Goal: Task Accomplishment & Management: Use online tool/utility

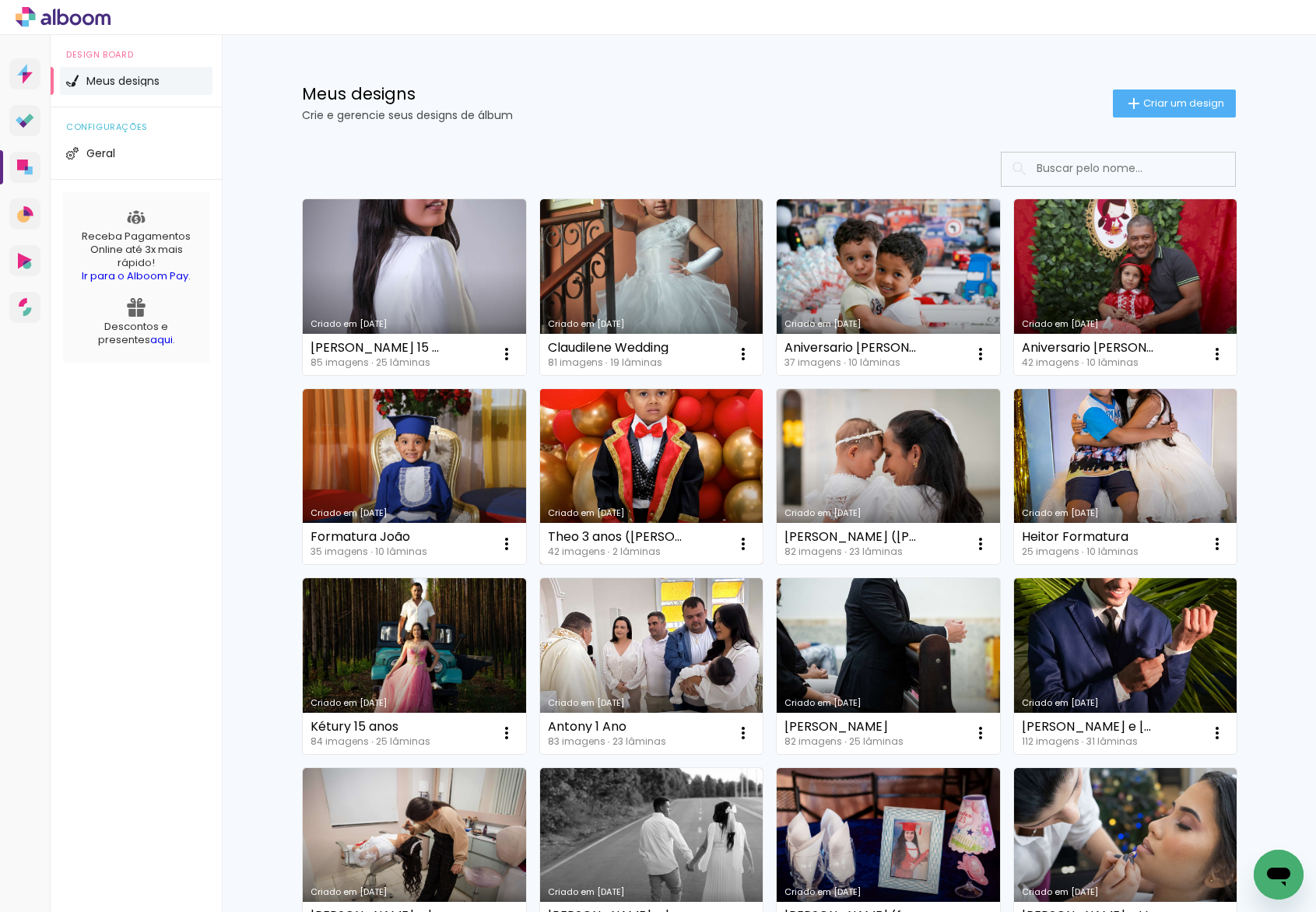
click at [682, 448] on link "Criado em [DATE]" at bounding box center [652, 477] width 223 height 176
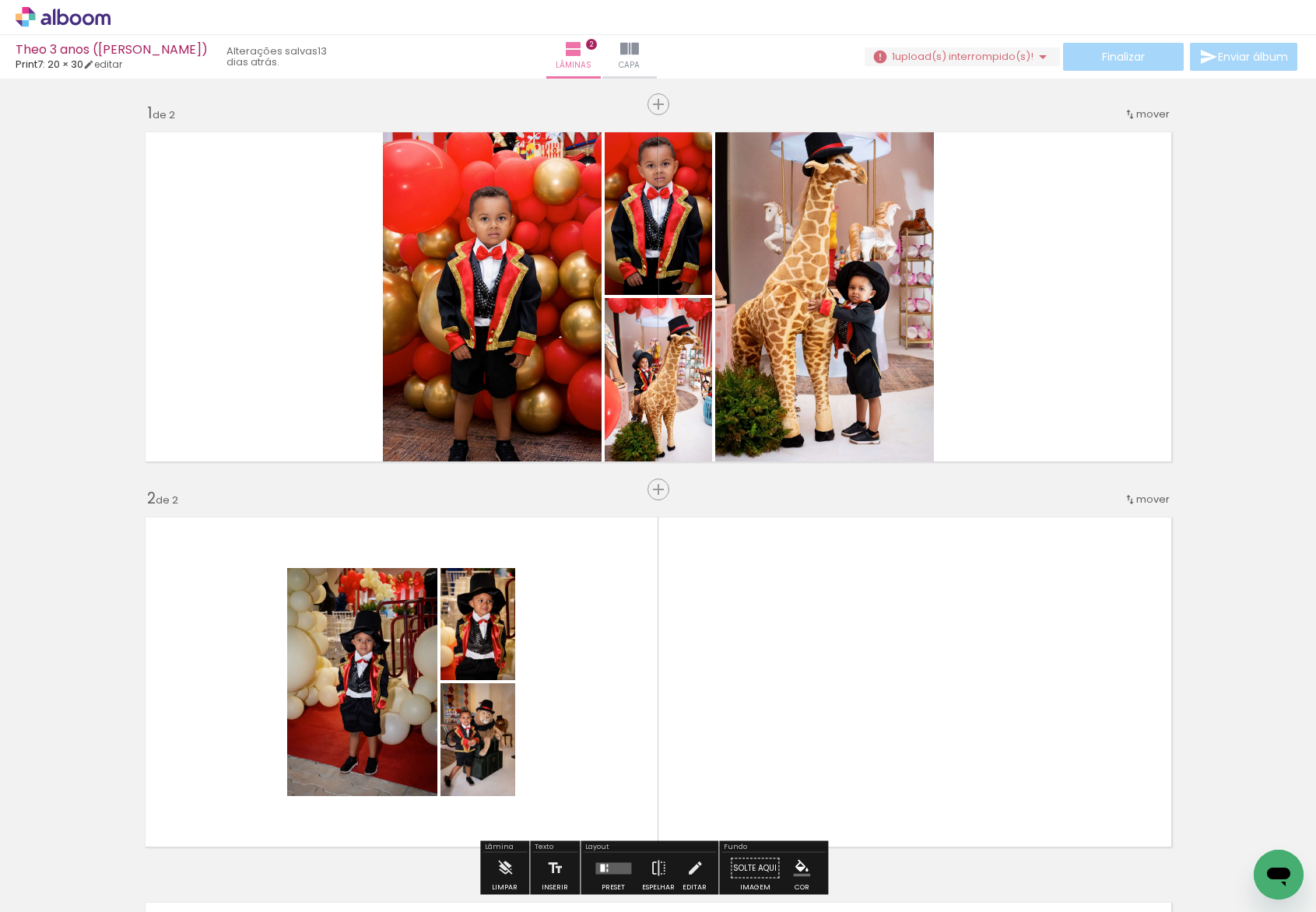
scroll to position [0, 2477]
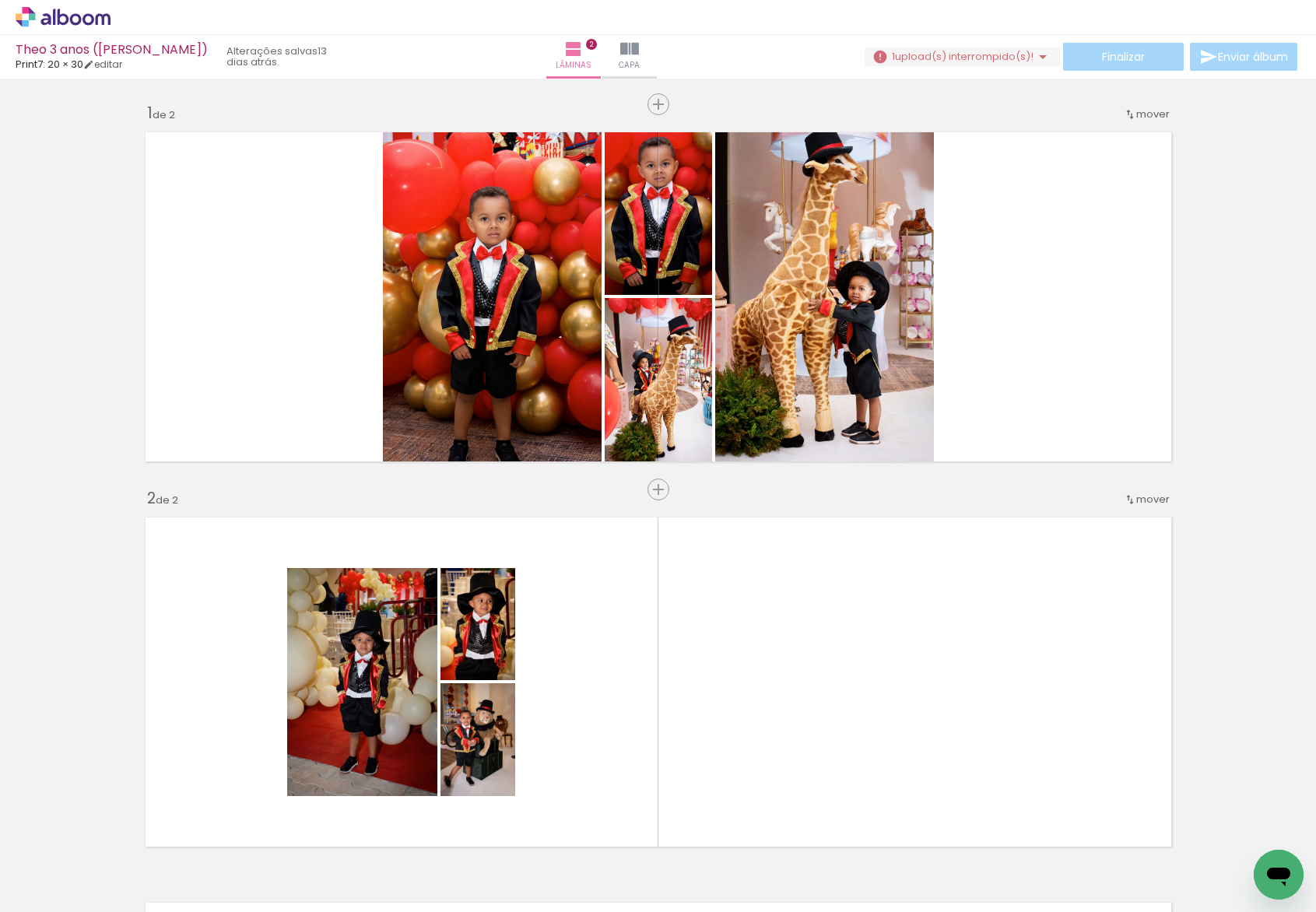
click at [965, 824] on iron-icon at bounding box center [957, 828] width 16 height 16
click at [1035, 835] on iron-icon at bounding box center [1043, 828] width 16 height 16
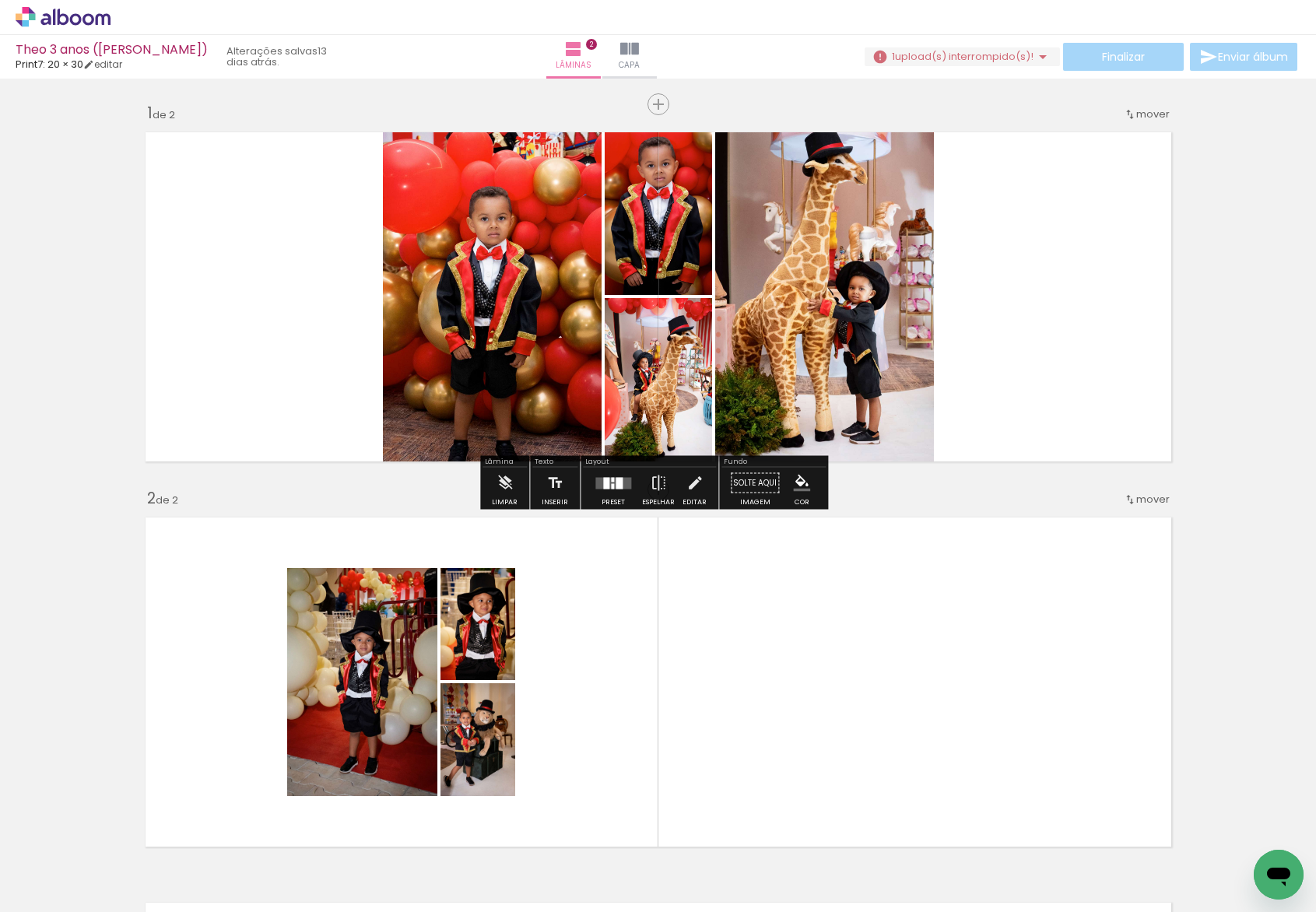
click at [1020, 56] on span "upload(s) interrompido(s)!" at bounding box center [963, 56] width 138 height 15
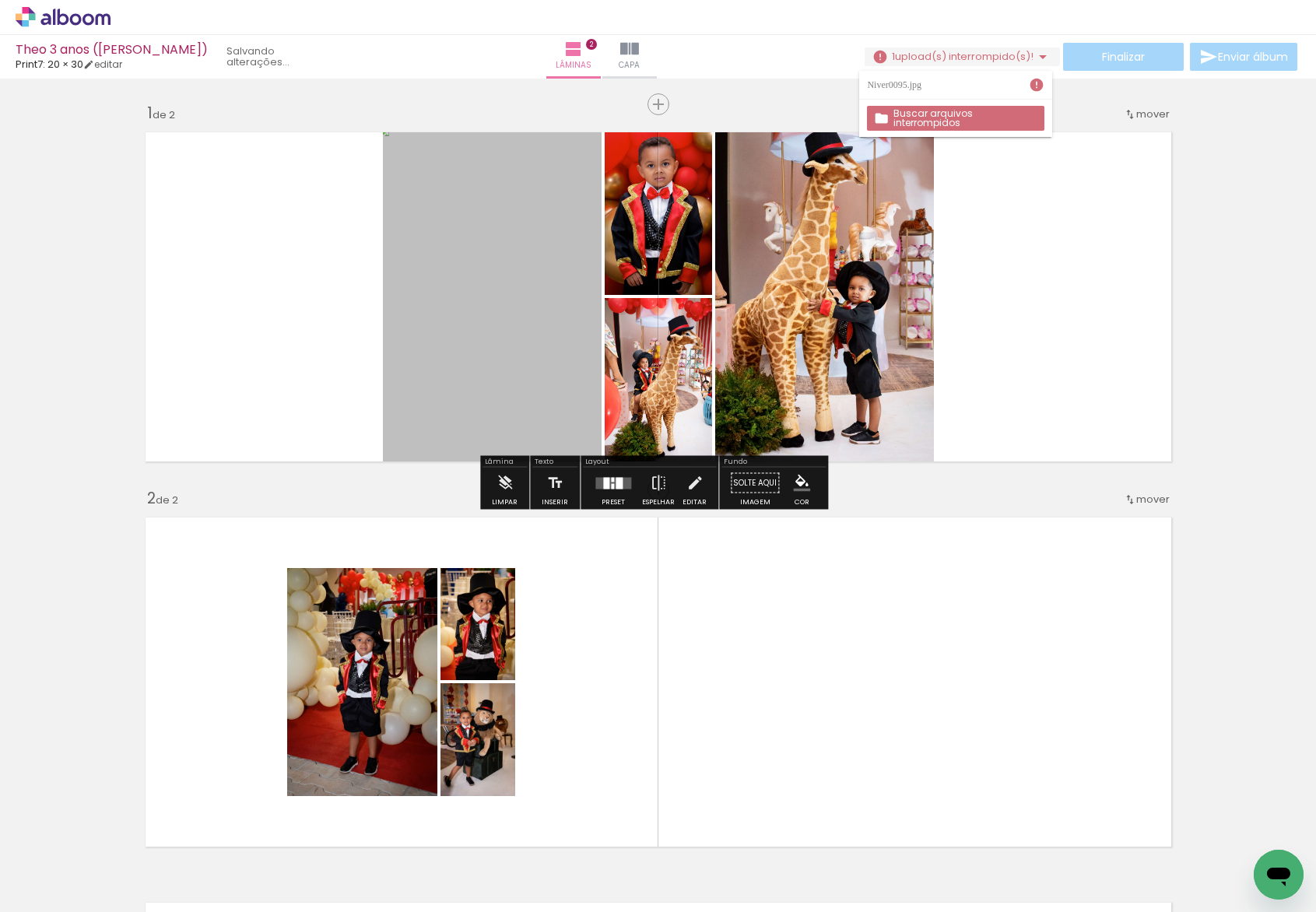
scroll to position [0, 0]
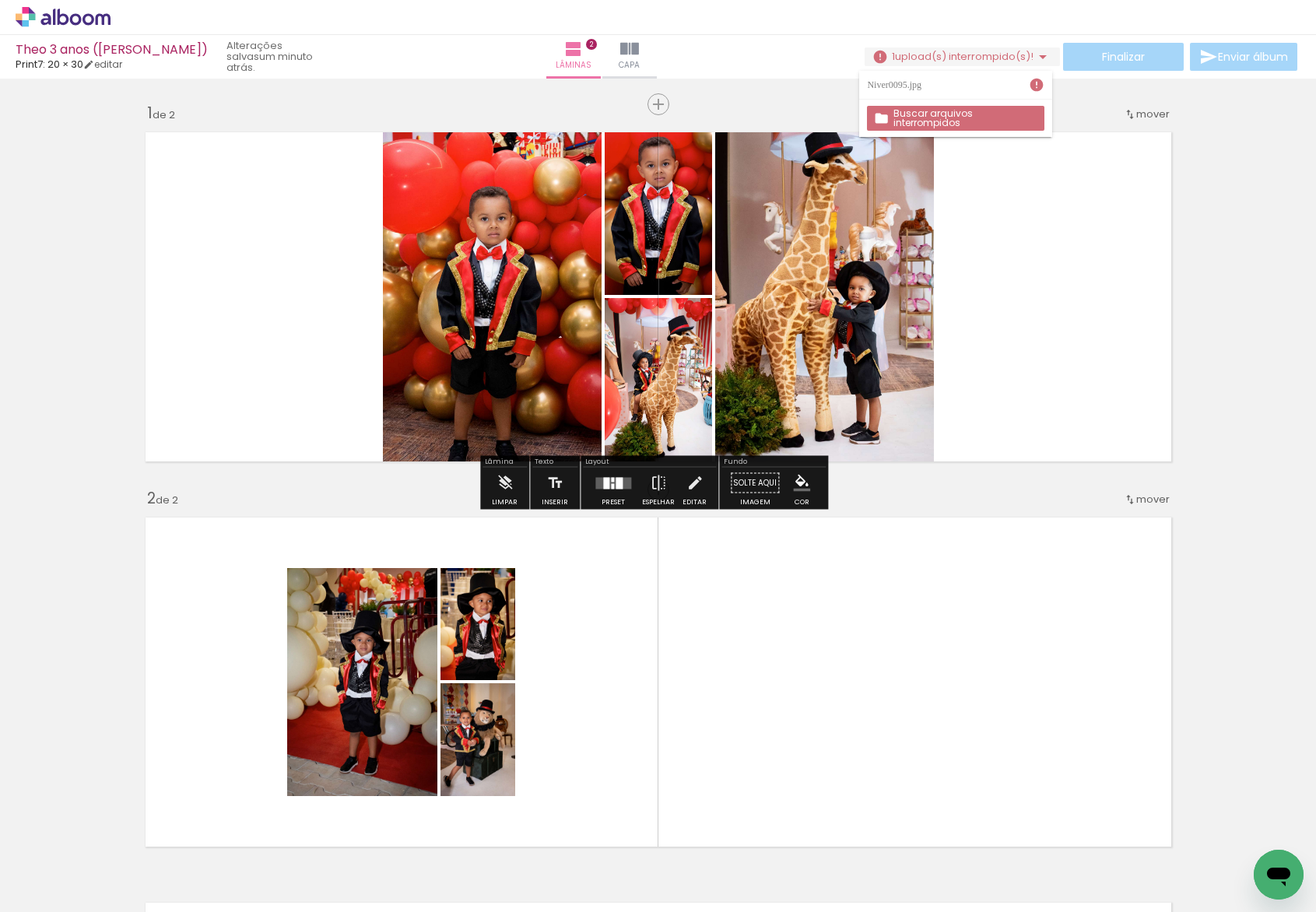
click at [0, 0] on slot "Buscar arquivos interrompidos" at bounding box center [0, 0] width 0 height 0
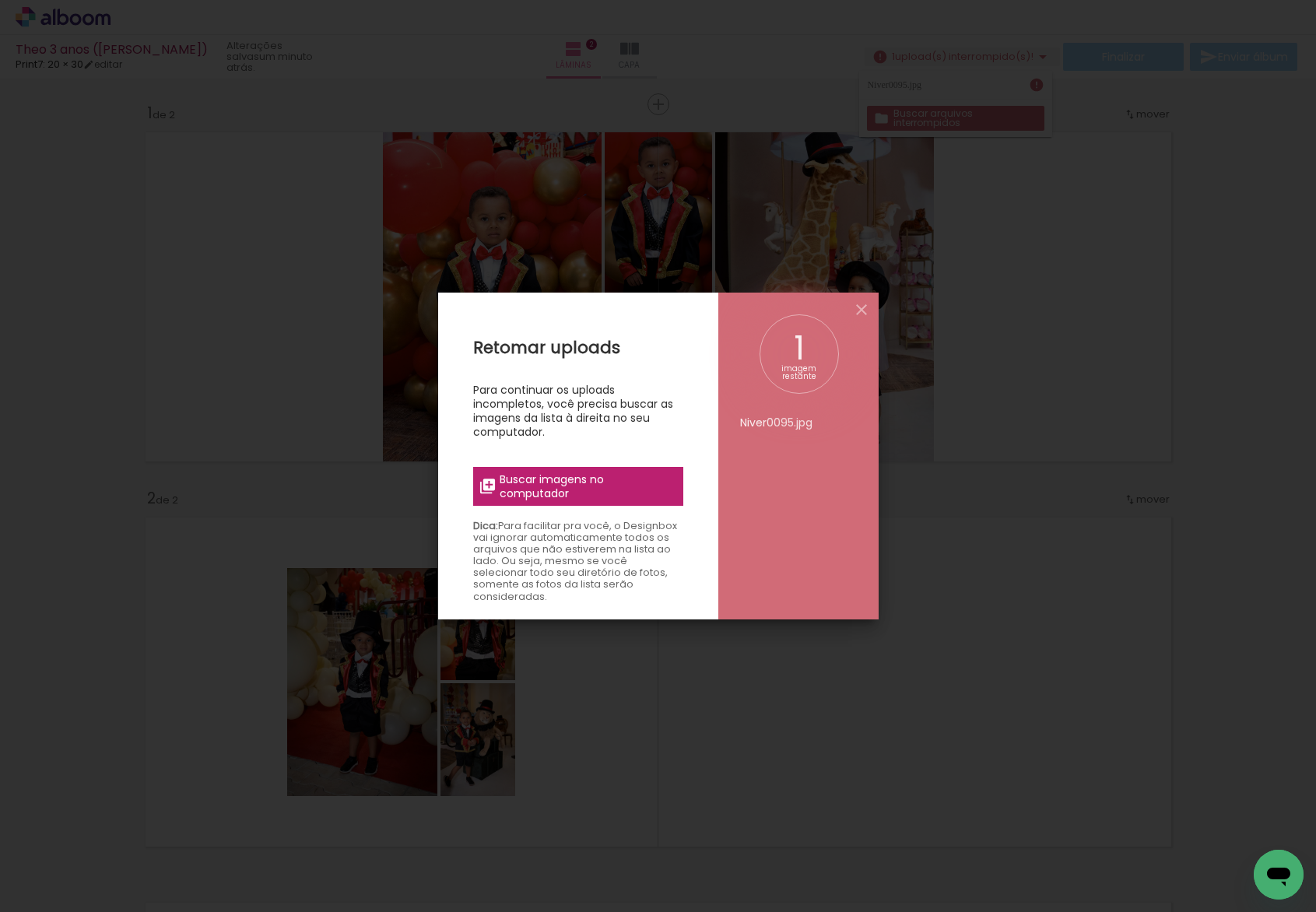
click at [645, 498] on span "Buscar imagens no computador" at bounding box center [586, 486] width 173 height 28
click at [0, 0] on input "file" at bounding box center [0, 0] width 0 height 0
click at [408, 231] on iron-overlay-backdrop at bounding box center [658, 456] width 1316 height 912
click at [866, 307] on iron-icon at bounding box center [861, 310] width 19 height 19
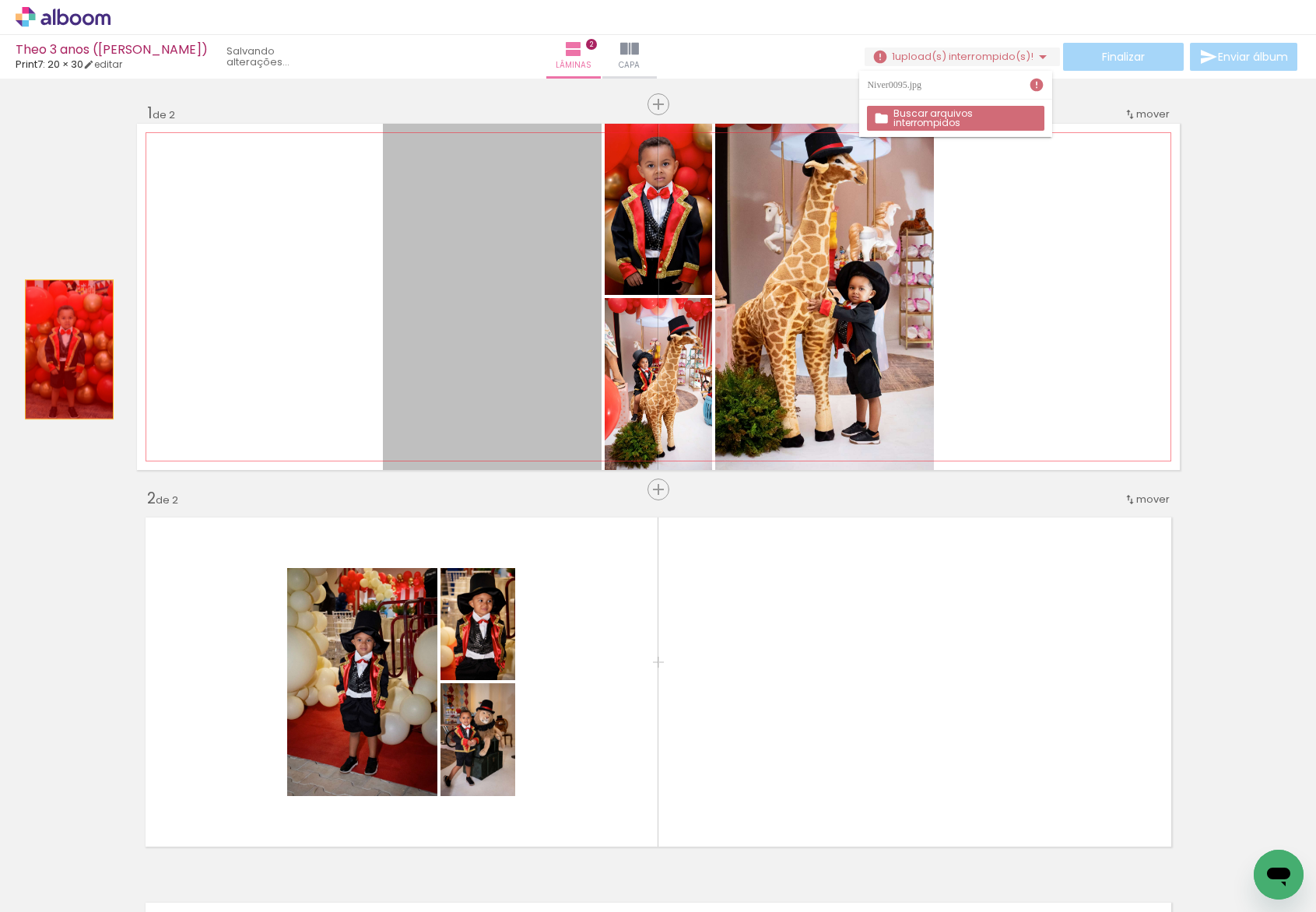
drag, startPoint x: 534, startPoint y: 354, endPoint x: 63, endPoint y: 349, distance: 471.0
click at [63, 349] on div "Inserir lâmina 1 de 2 Inserir lâmina 2 de 2" at bounding box center [658, 662] width 1316 height 1157
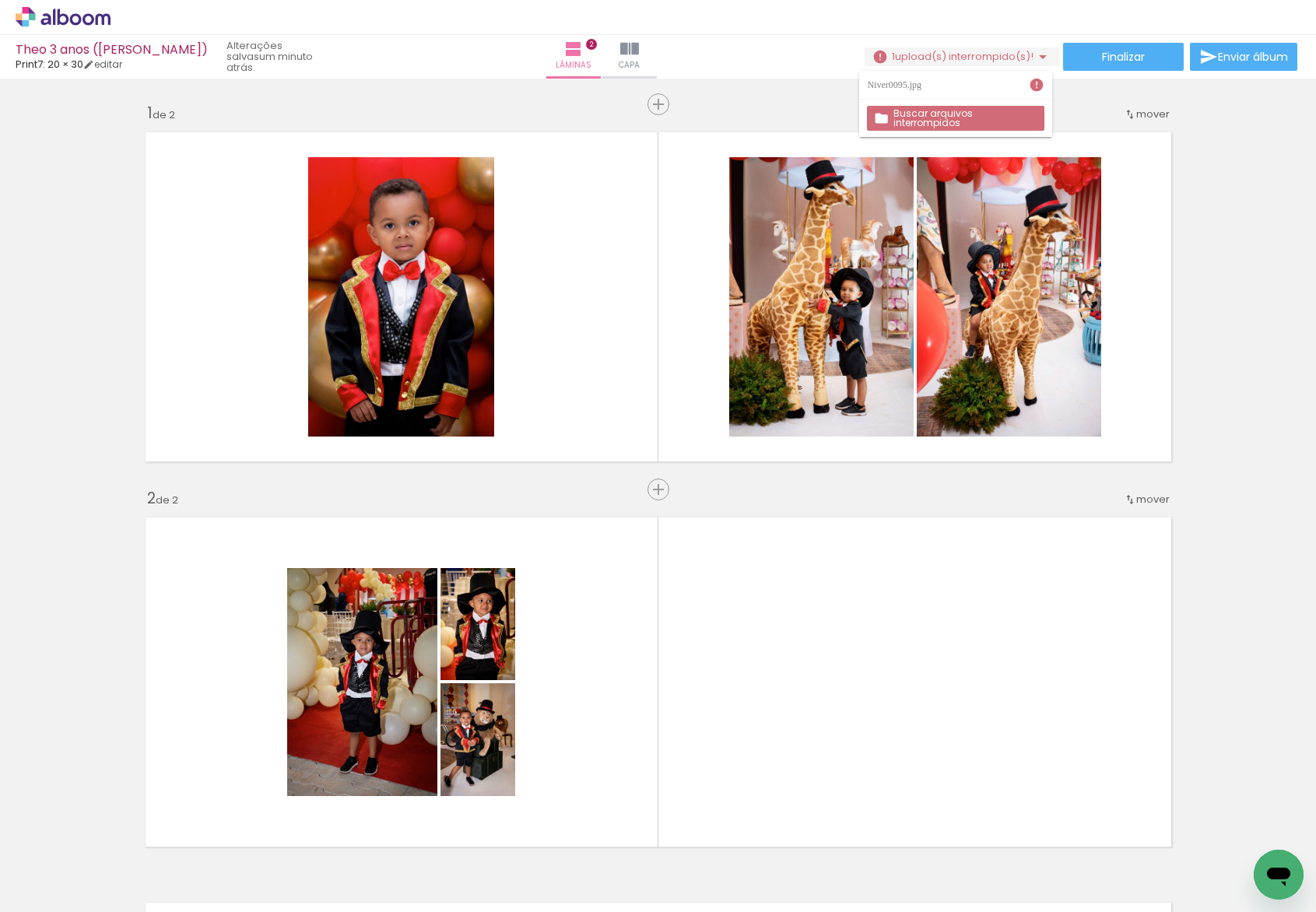
click at [126, 822] on iron-icon at bounding box center [121, 828] width 16 height 16
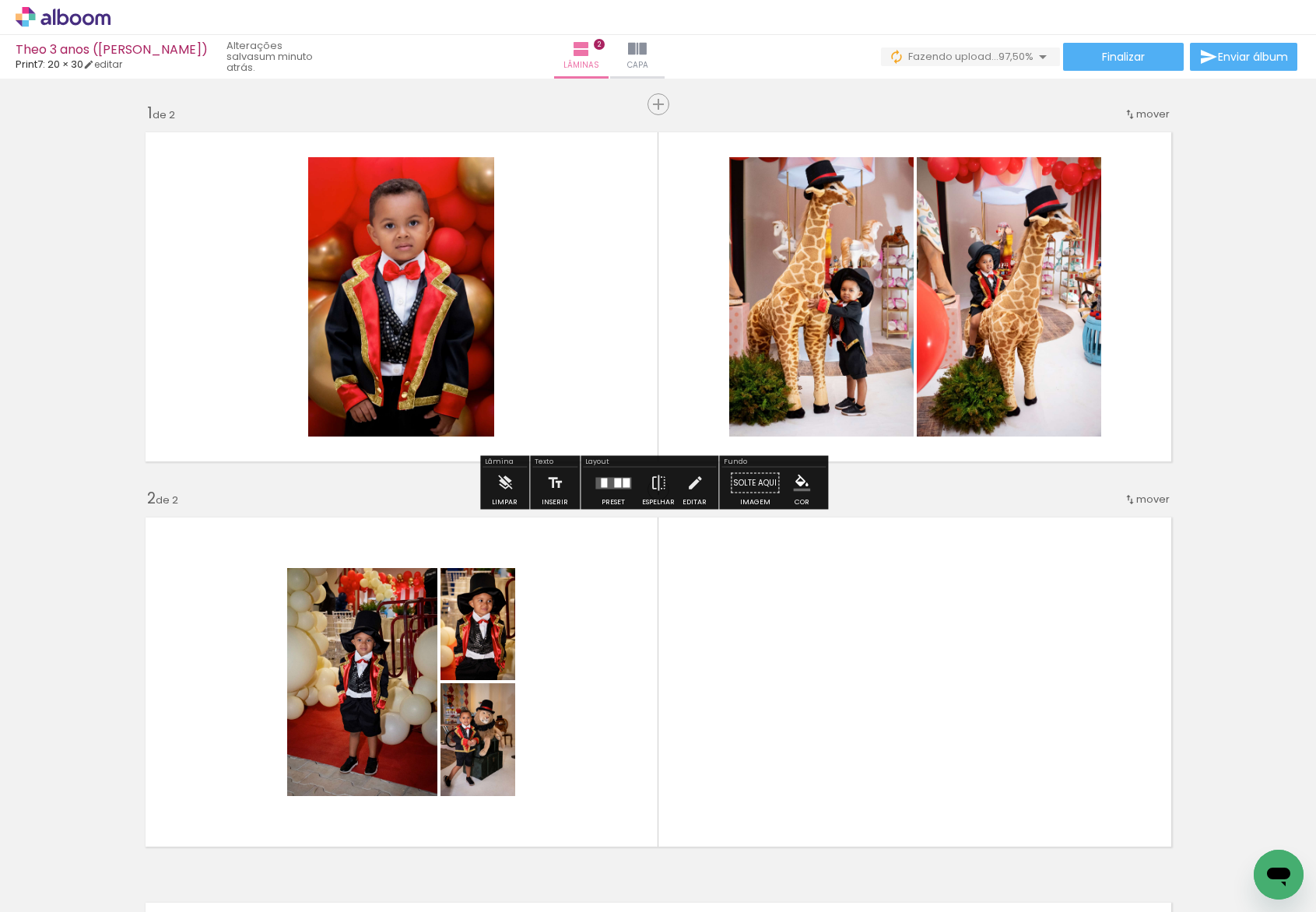
click at [983, 57] on span "Fazendo upload..." at bounding box center [953, 56] width 90 height 15
click at [1035, 88] on iron-icon at bounding box center [1036, 85] width 15 height 15
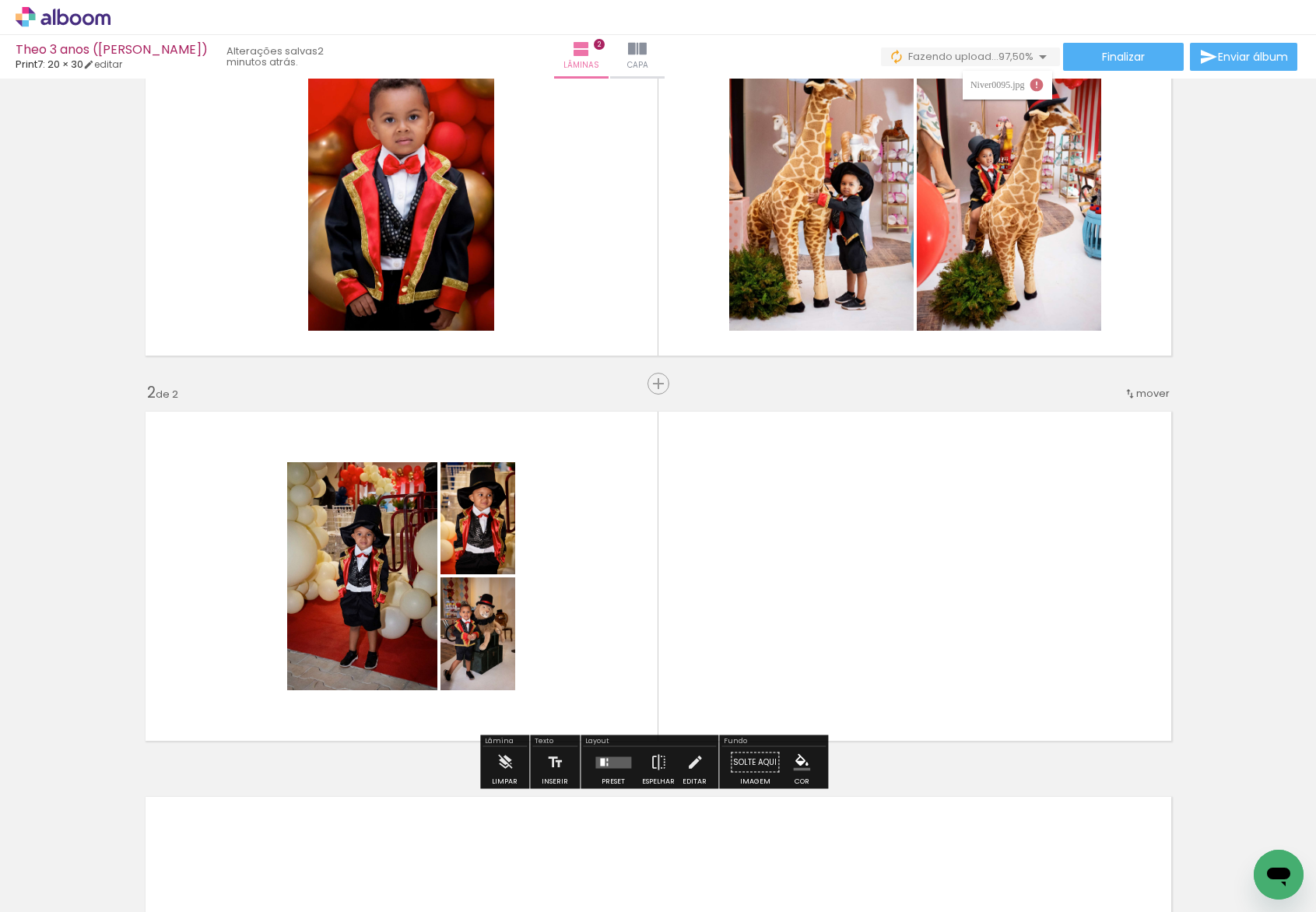
scroll to position [105, 0]
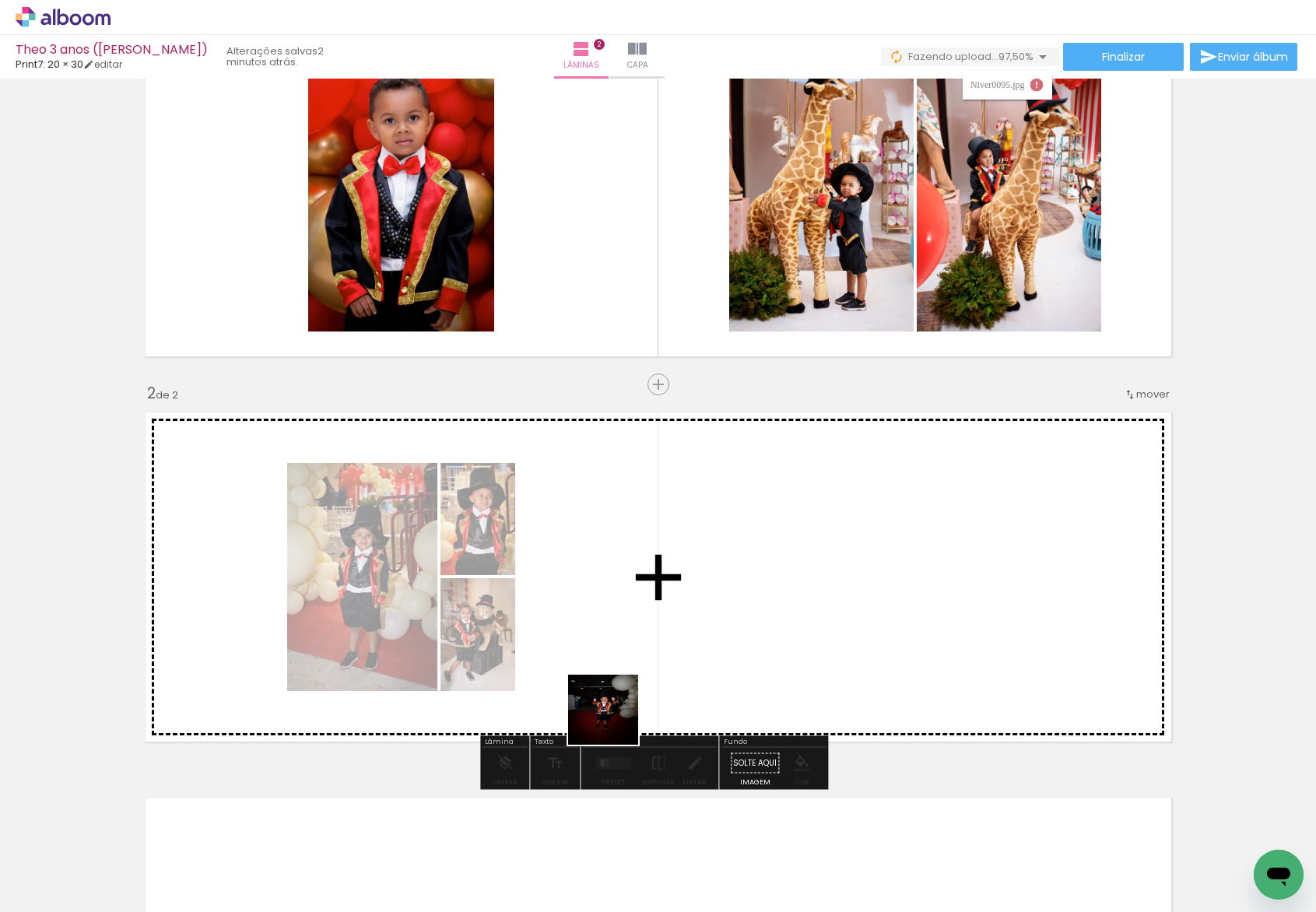
drag, startPoint x: 610, startPoint y: 868, endPoint x: 644, endPoint y: 581, distance: 289.0
click at [644, 581] on quentale-workspace at bounding box center [658, 456] width 1316 height 912
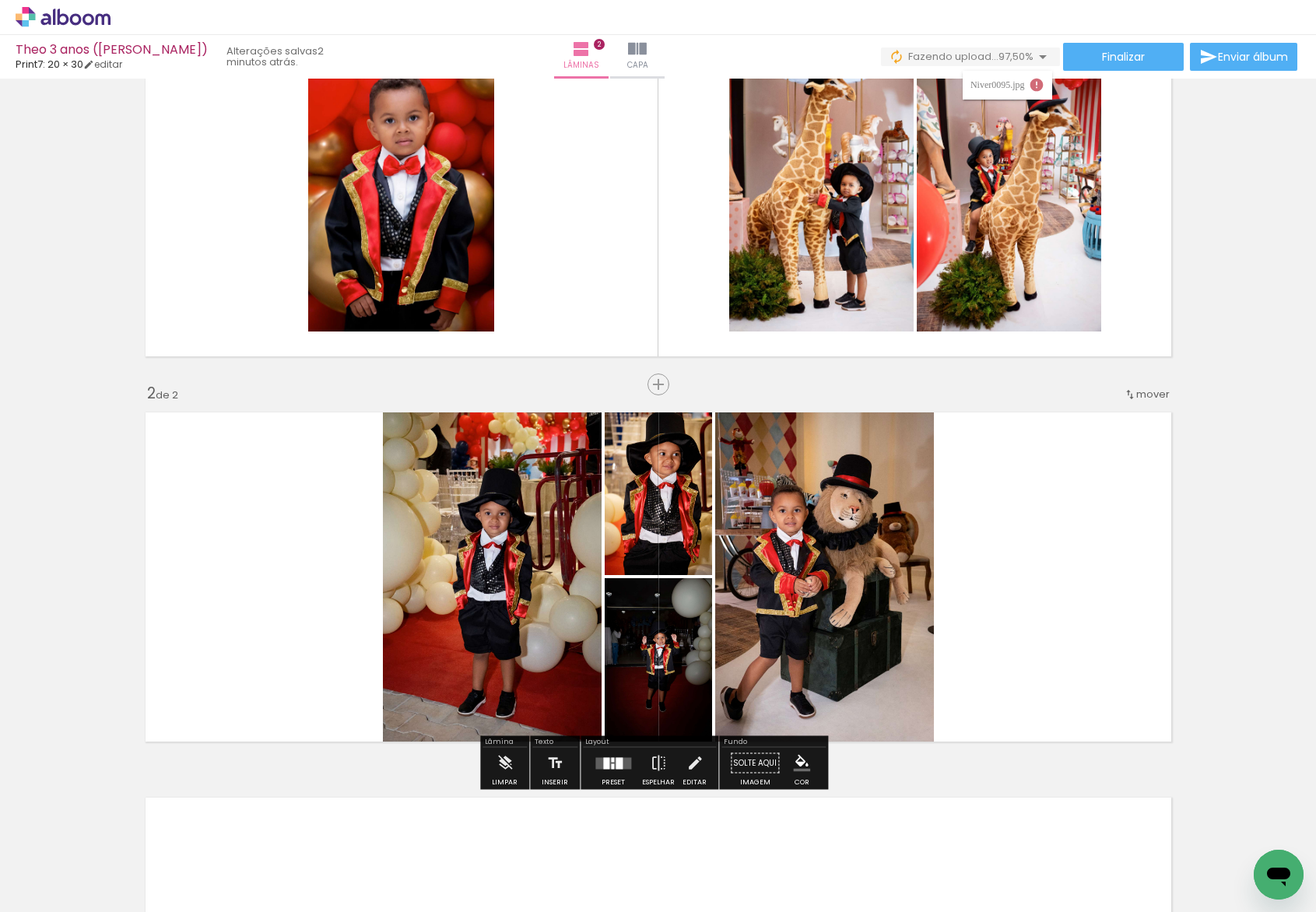
scroll to position [383, 0]
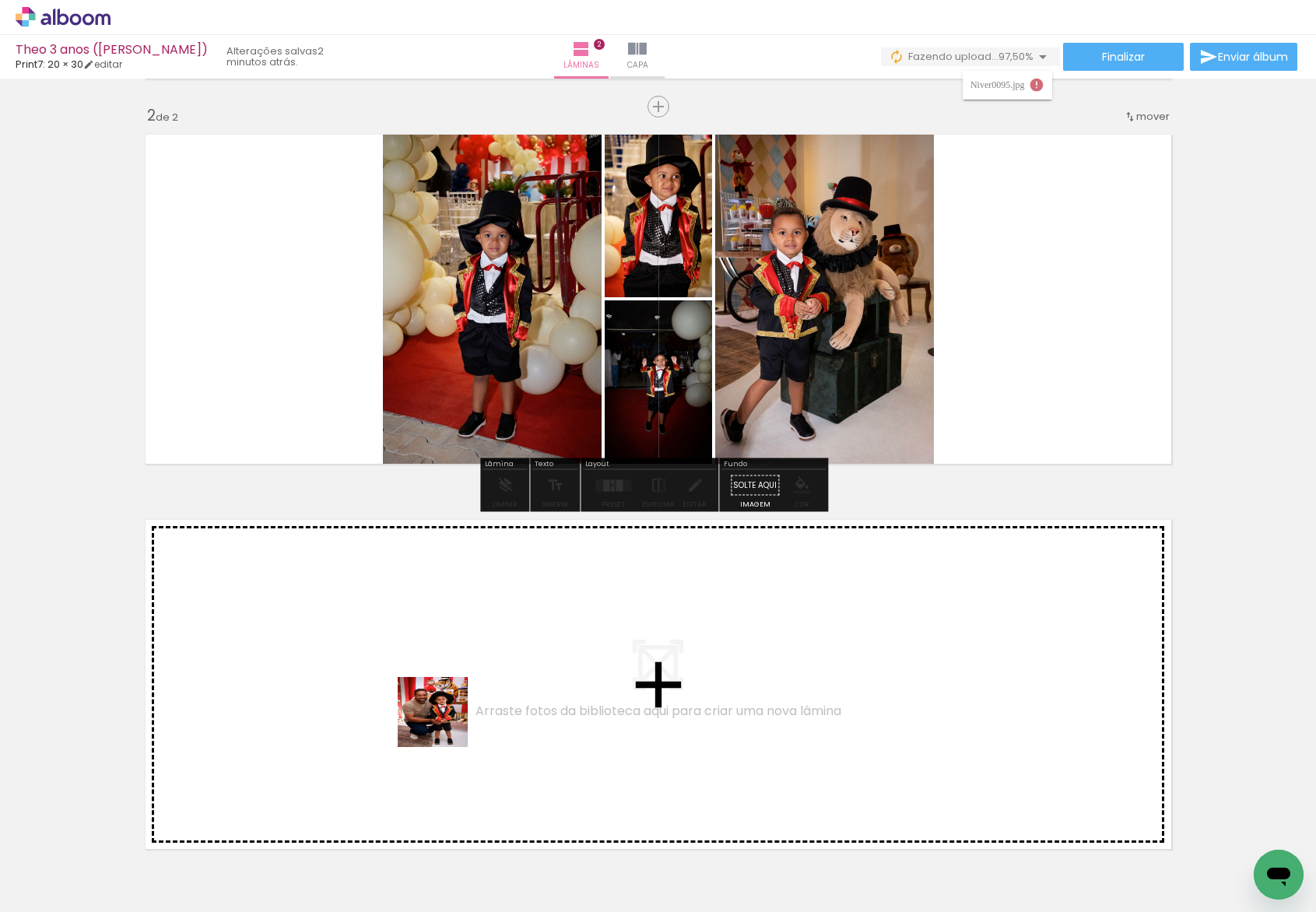
click at [440, 711] on quentale-workspace at bounding box center [658, 456] width 1316 height 912
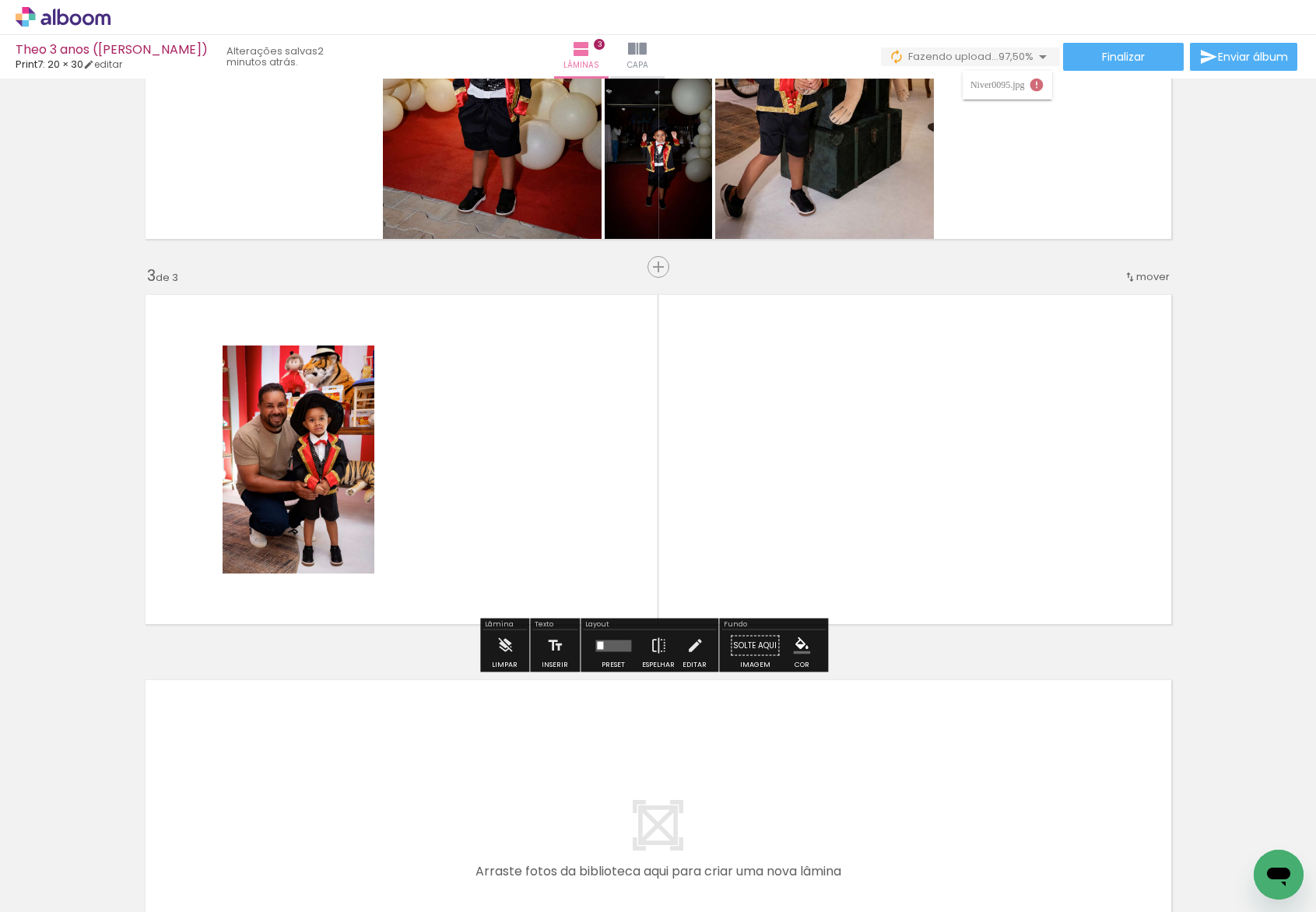
scroll to position [621, 0]
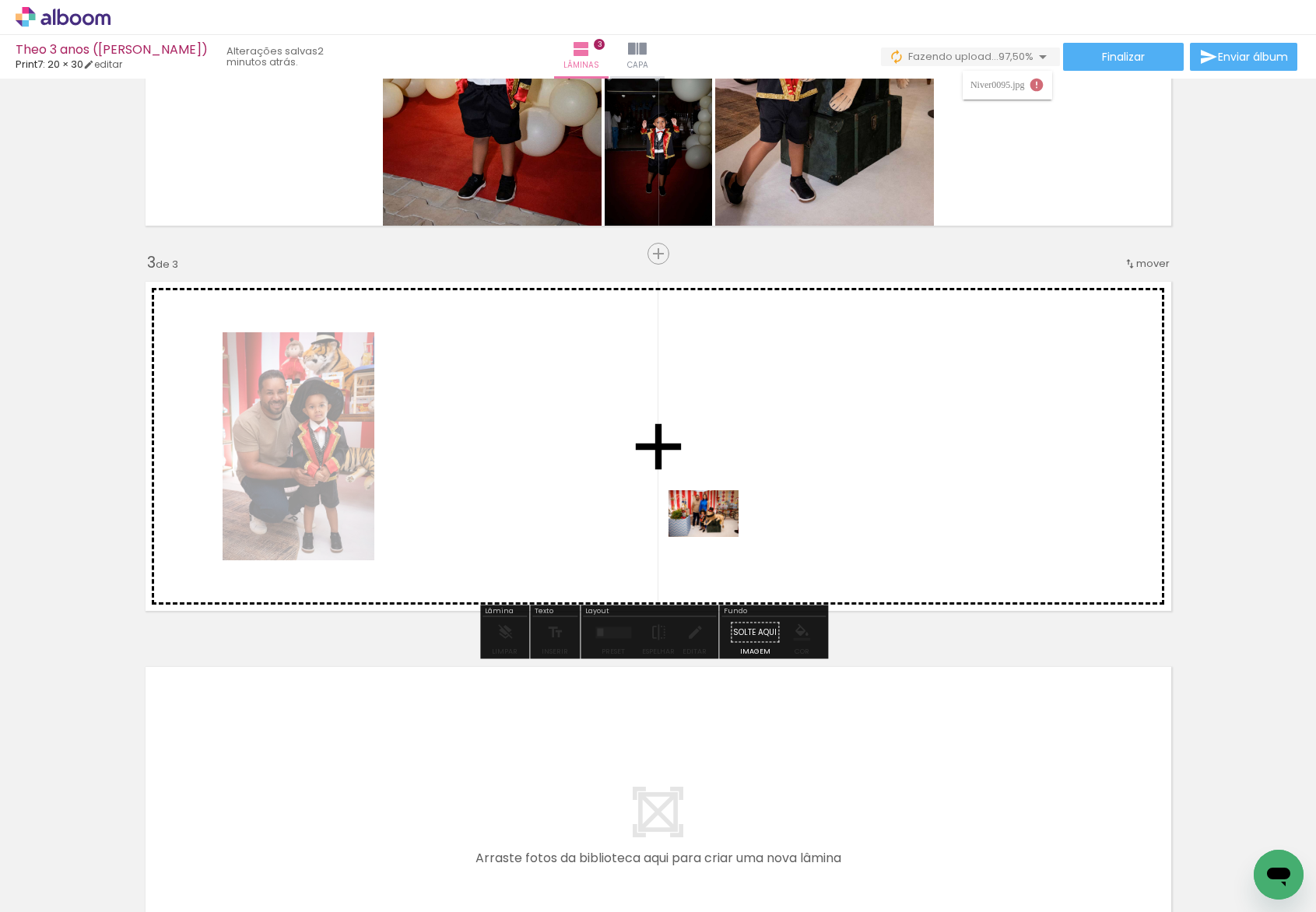
drag, startPoint x: 936, startPoint y: 856, endPoint x: 713, endPoint y: 534, distance: 391.7
click at [713, 534] on quentale-workspace at bounding box center [658, 456] width 1316 height 912
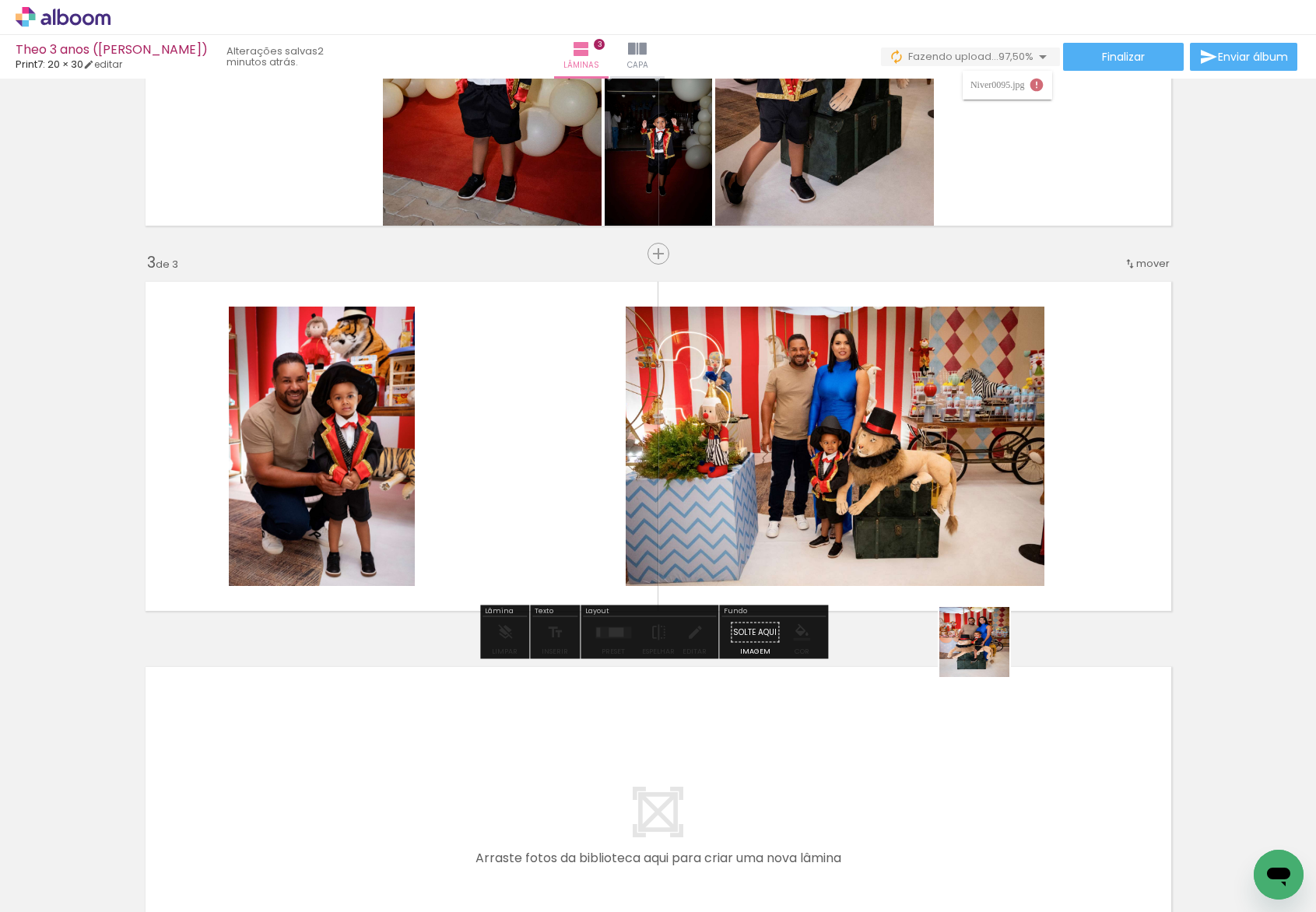
drag, startPoint x: 1039, startPoint y: 848, endPoint x: 969, endPoint y: 492, distance: 362.8
click at [969, 492] on quentale-workspace at bounding box center [658, 456] width 1316 height 912
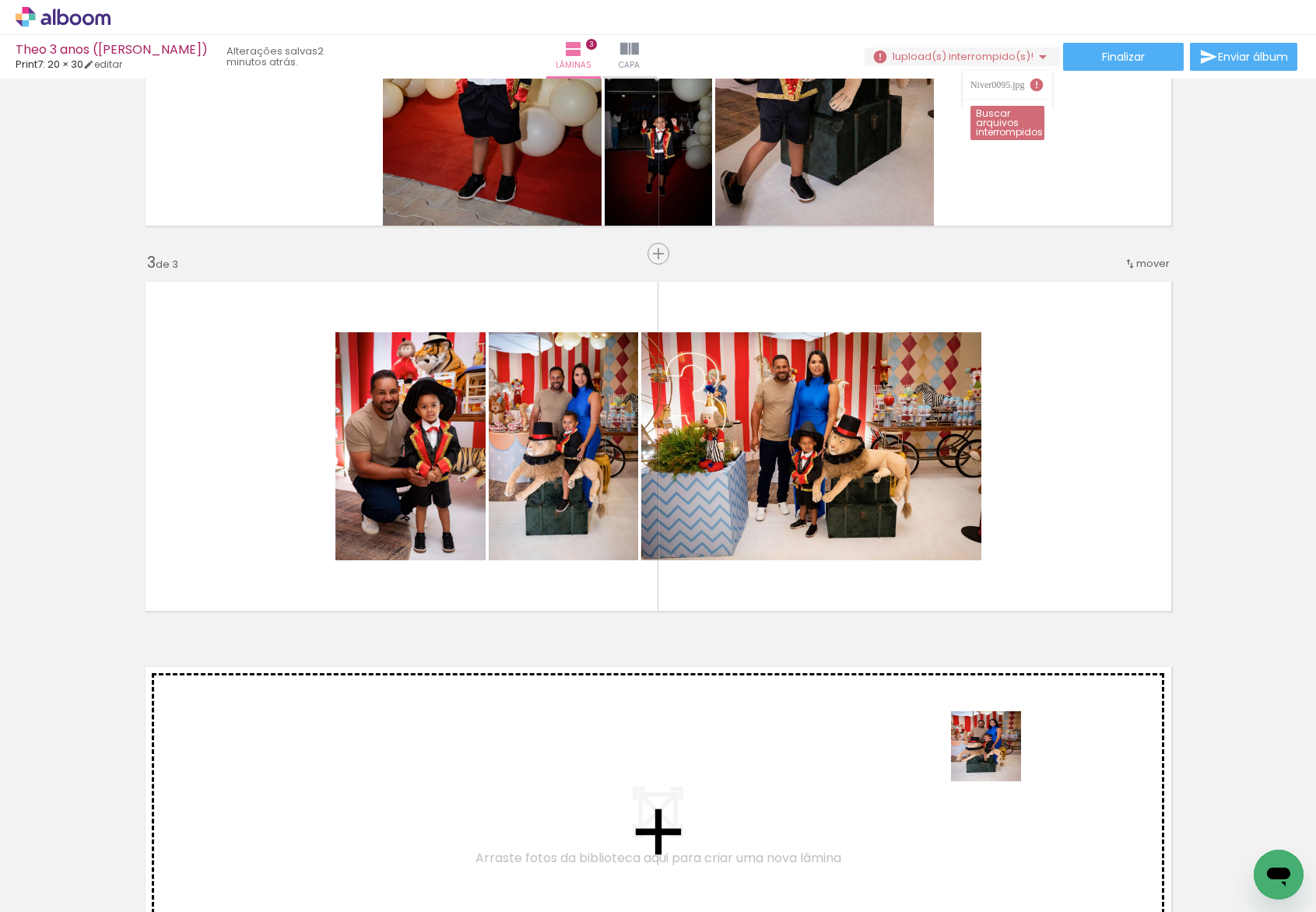
drag, startPoint x: 1081, startPoint y: 831, endPoint x: 987, endPoint y: 750, distance: 124.1
click at [987, 750] on quentale-workspace at bounding box center [658, 456] width 1316 height 912
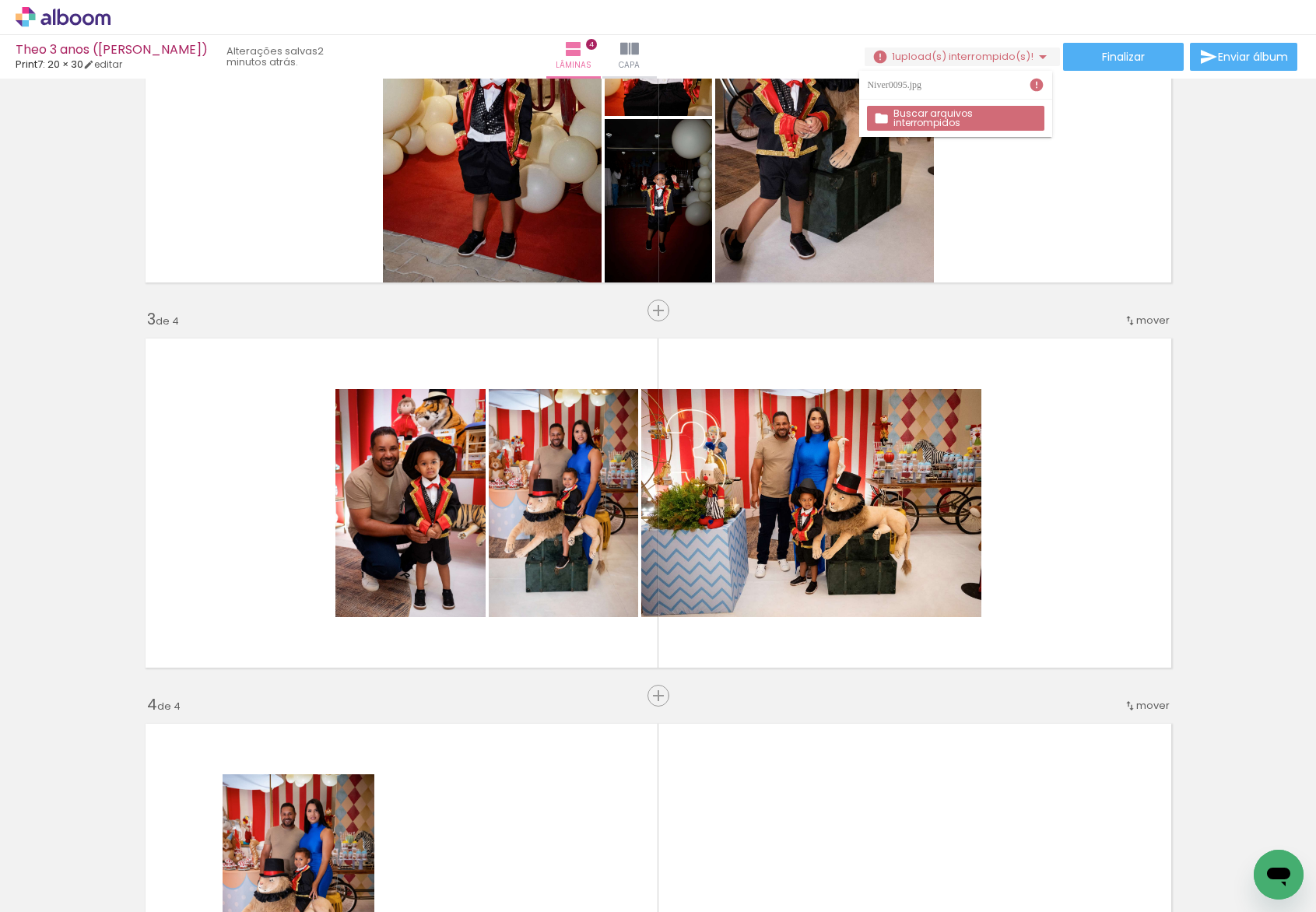
scroll to position [573, 0]
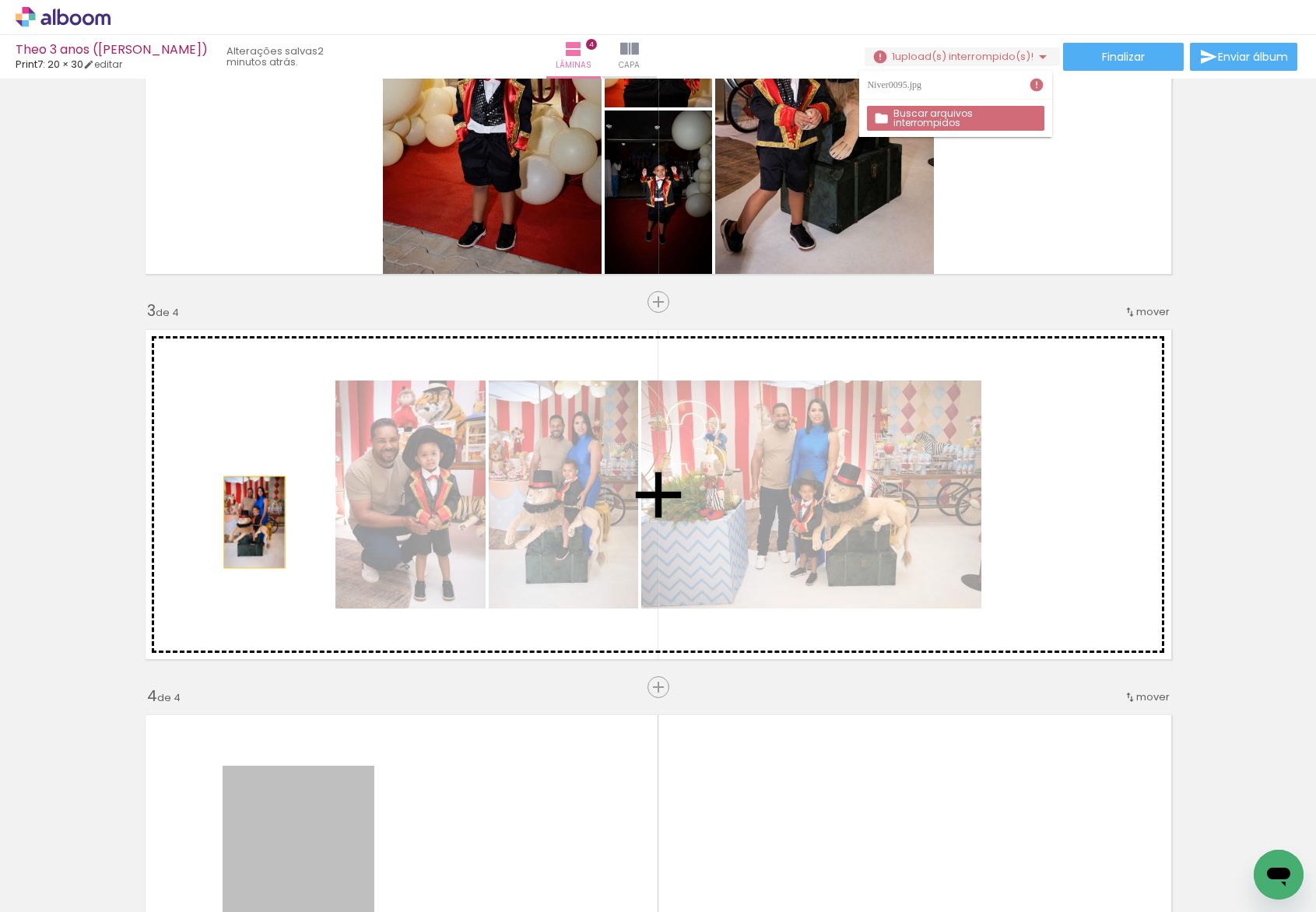
drag, startPoint x: 273, startPoint y: 634, endPoint x: 251, endPoint y: 497, distance: 138.8
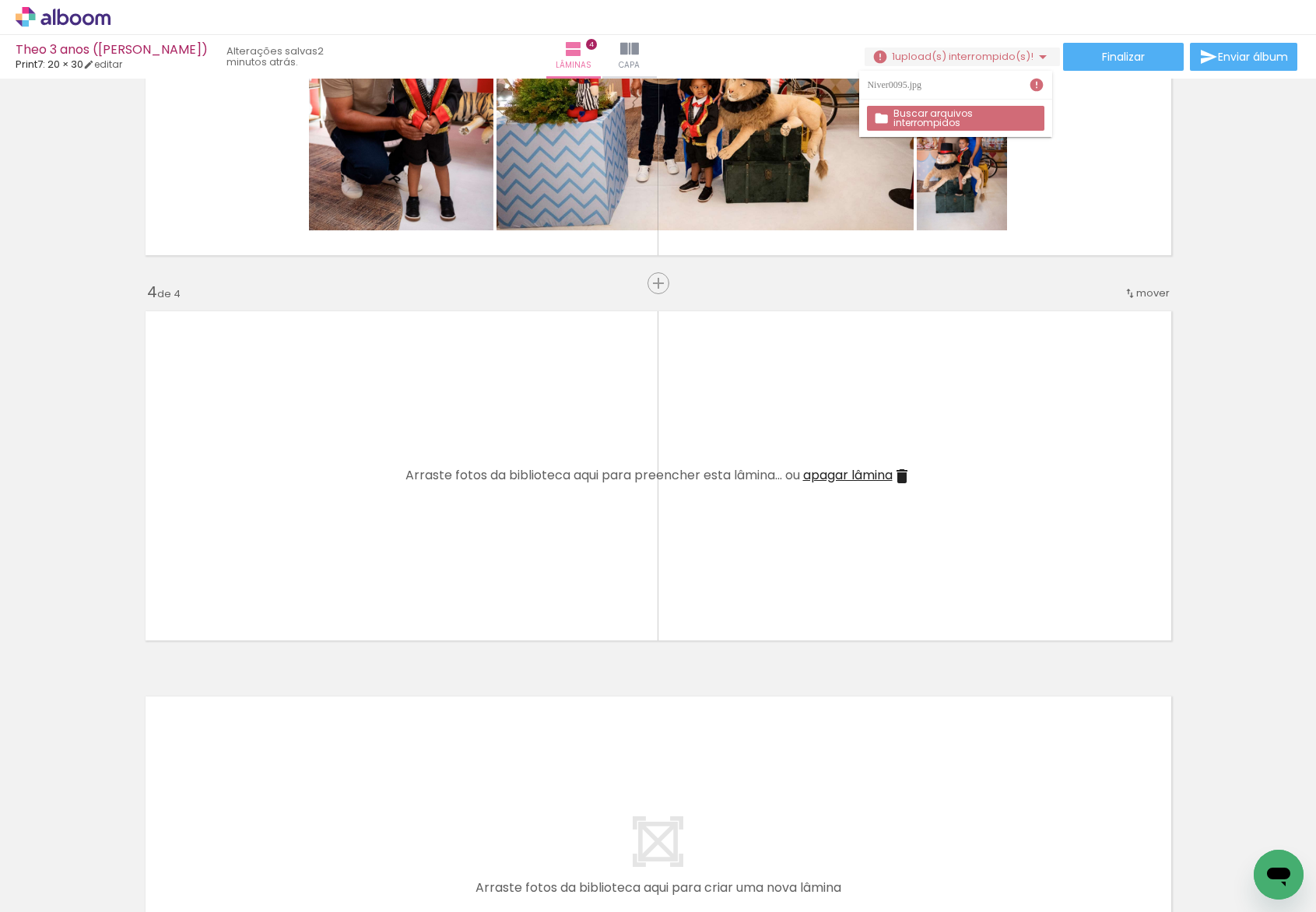
scroll to position [977, 0]
click at [126, 833] on iron-icon at bounding box center [121, 828] width 16 height 16
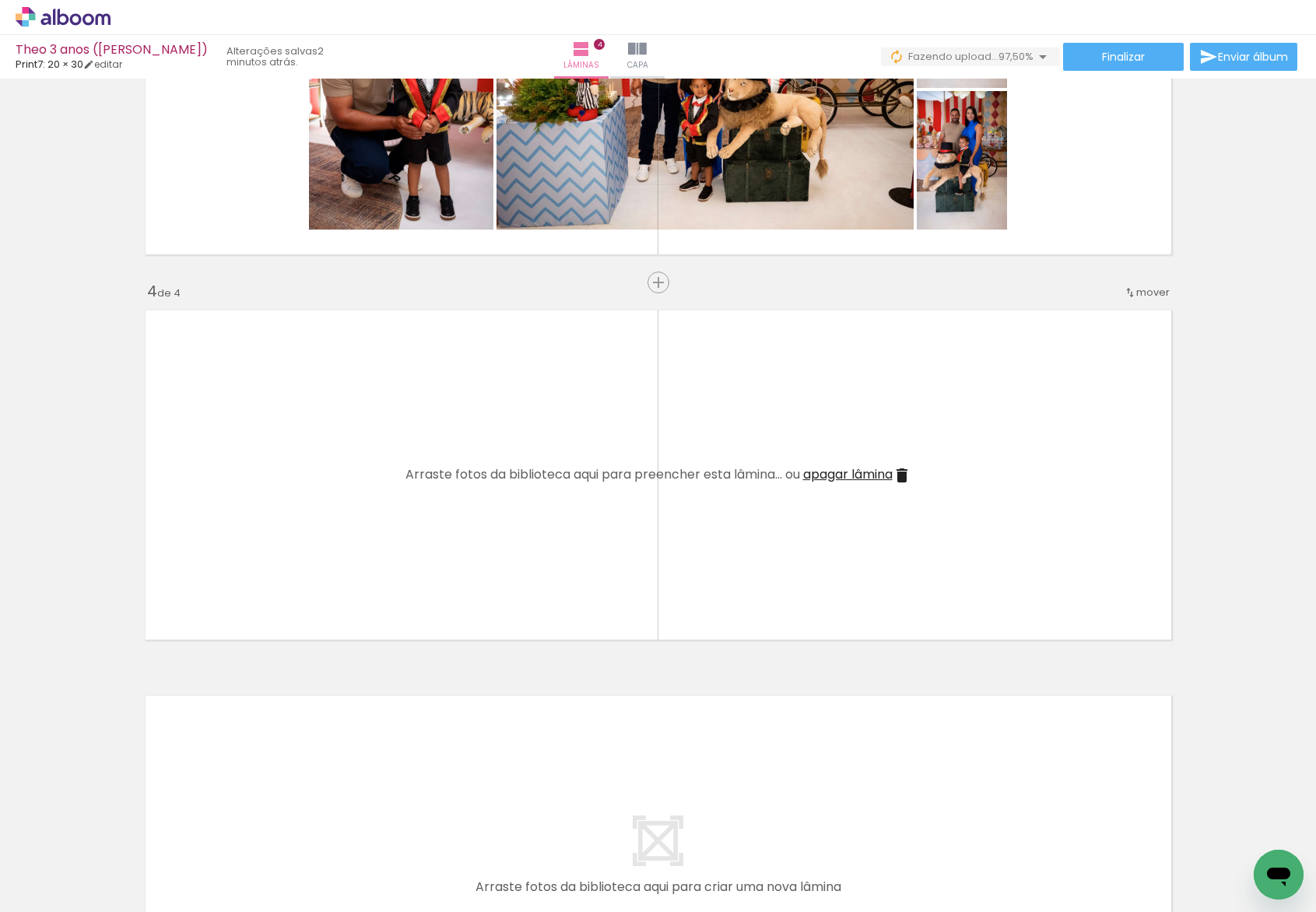
scroll to position [0, 647]
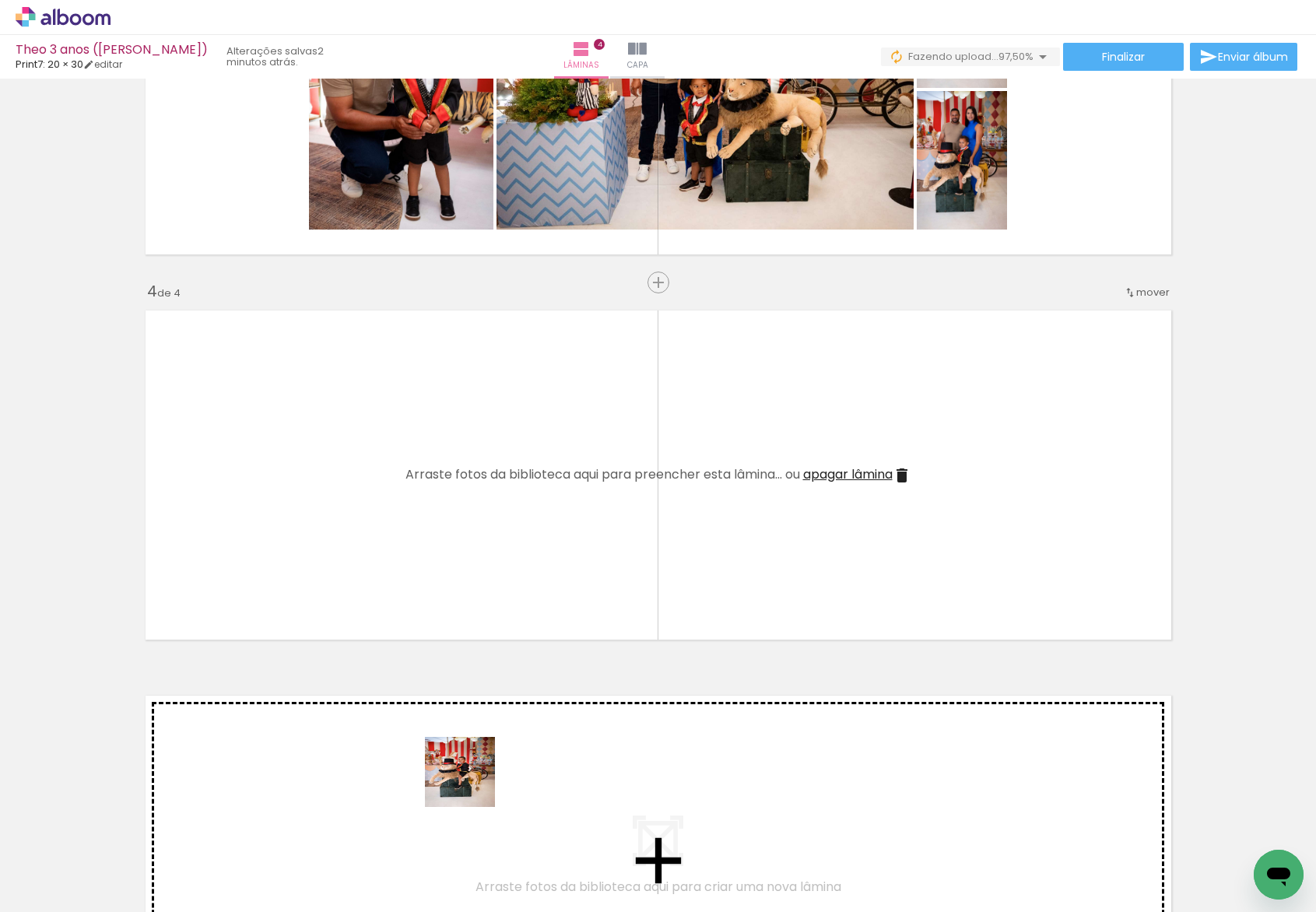
drag, startPoint x: 474, startPoint y: 828, endPoint x: 458, endPoint y: 593, distance: 235.5
click at [457, 581] on quentale-workspace at bounding box center [658, 456] width 1316 height 912
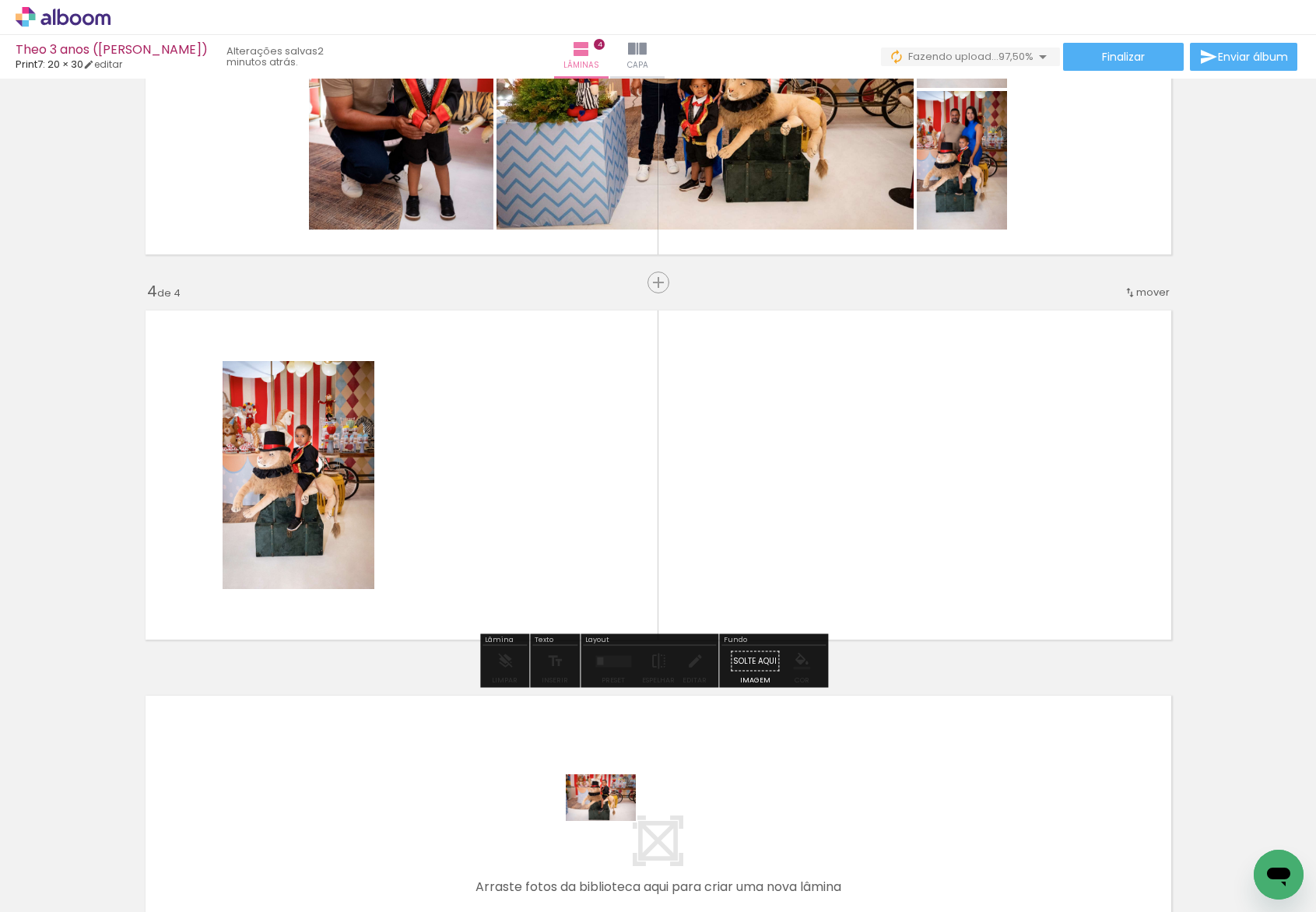
drag, startPoint x: 579, startPoint y: 890, endPoint x: 613, endPoint y: 821, distance: 76.9
click at [0, 0] on slot at bounding box center [0, 0] width 0 height 0
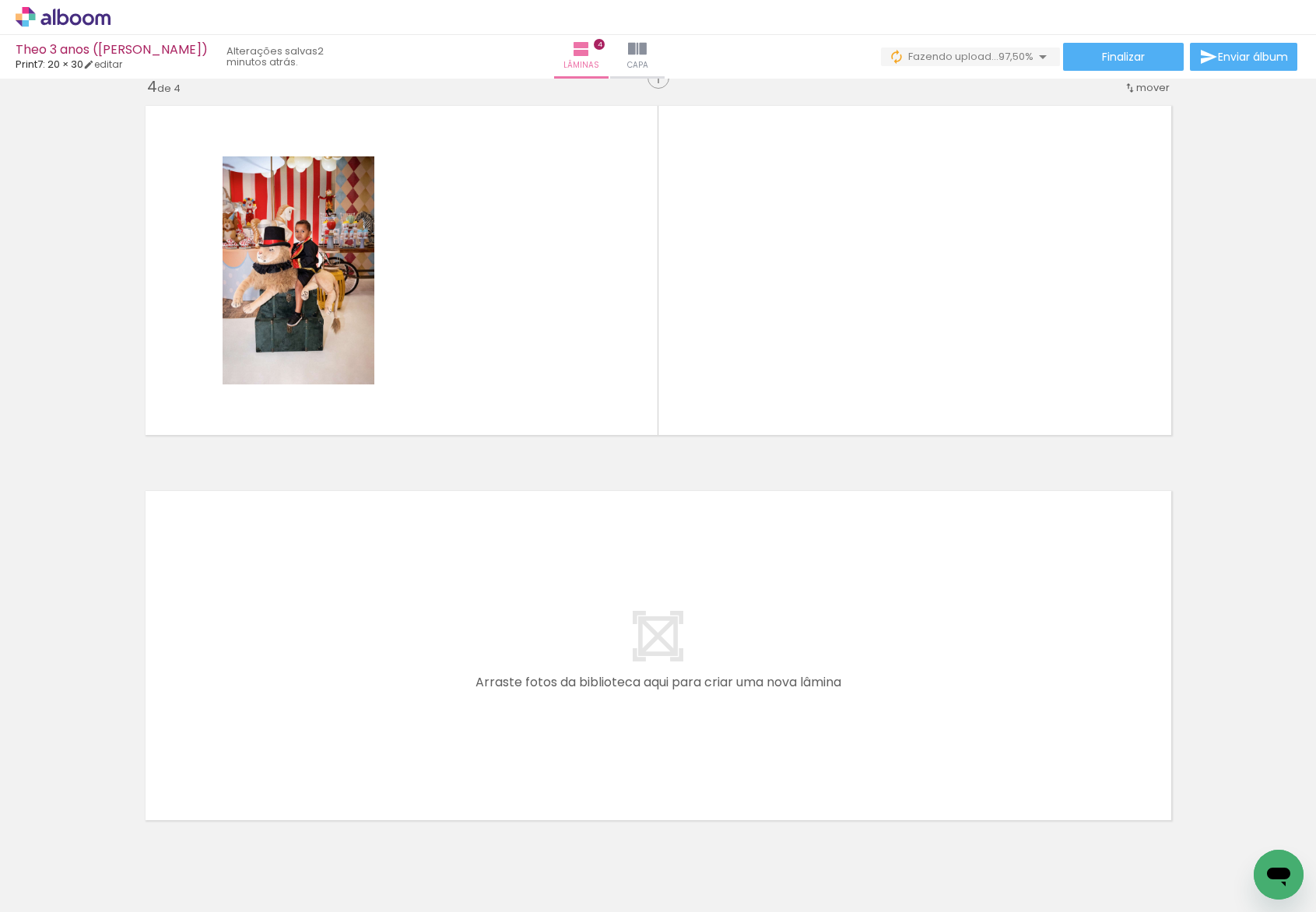
scroll to position [969, 0]
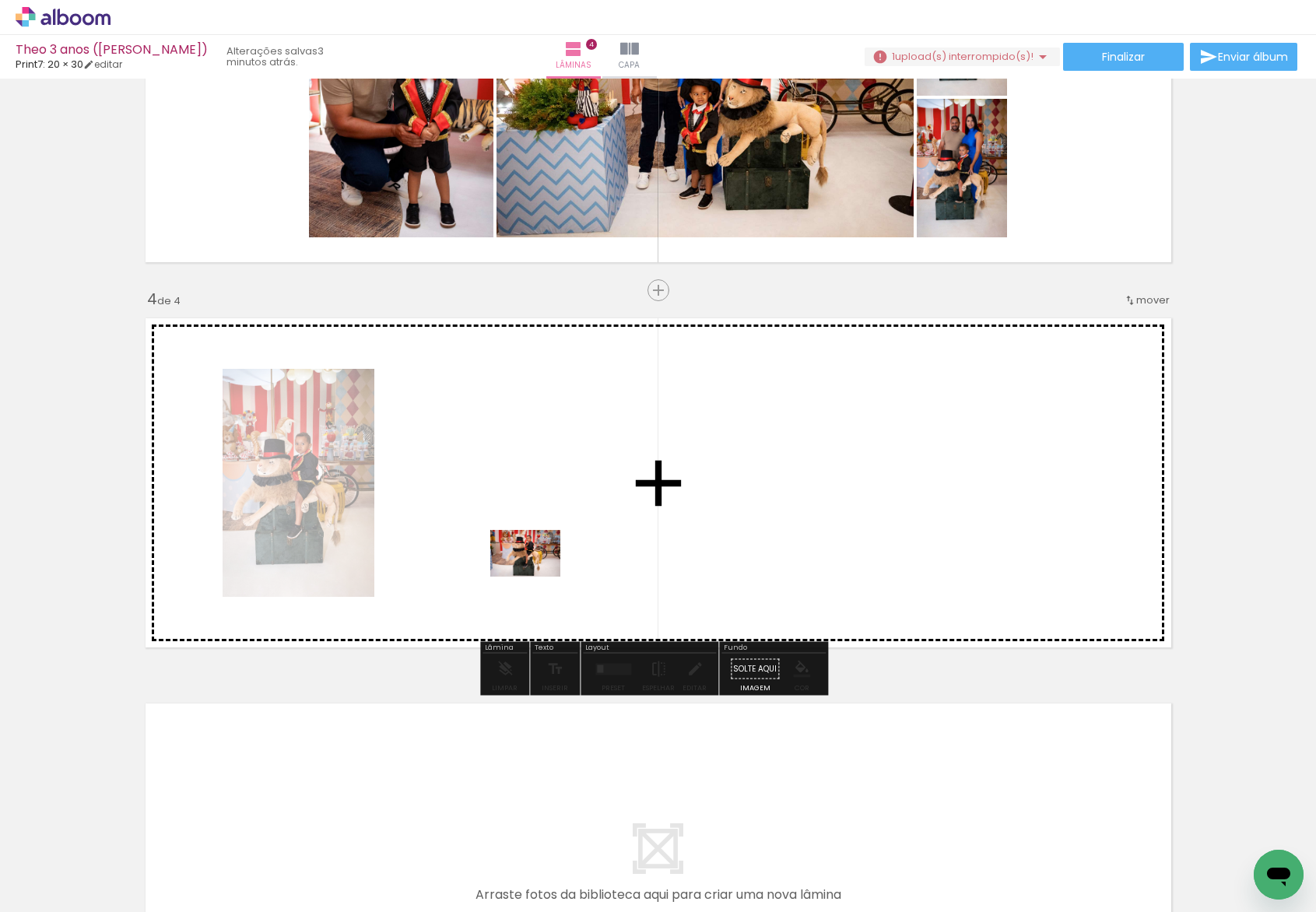
drag, startPoint x: 568, startPoint y: 861, endPoint x: 533, endPoint y: 555, distance: 308.0
click at [533, 555] on quentale-workspace at bounding box center [658, 456] width 1316 height 912
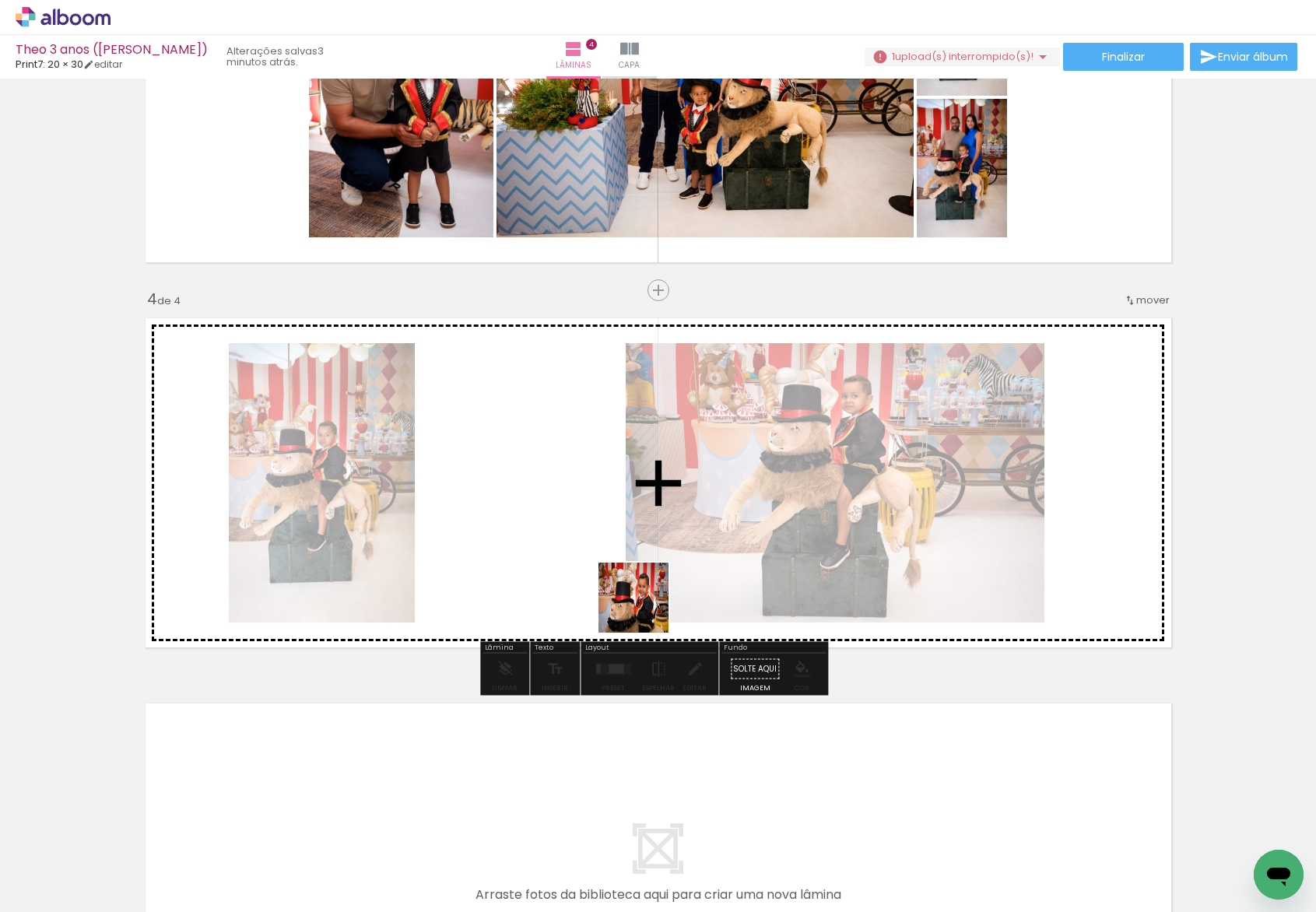
drag, startPoint x: 661, startPoint y: 871, endPoint x: 641, endPoint y: 540, distance: 331.6
click at [641, 541] on quentale-workspace at bounding box center [658, 456] width 1316 height 912
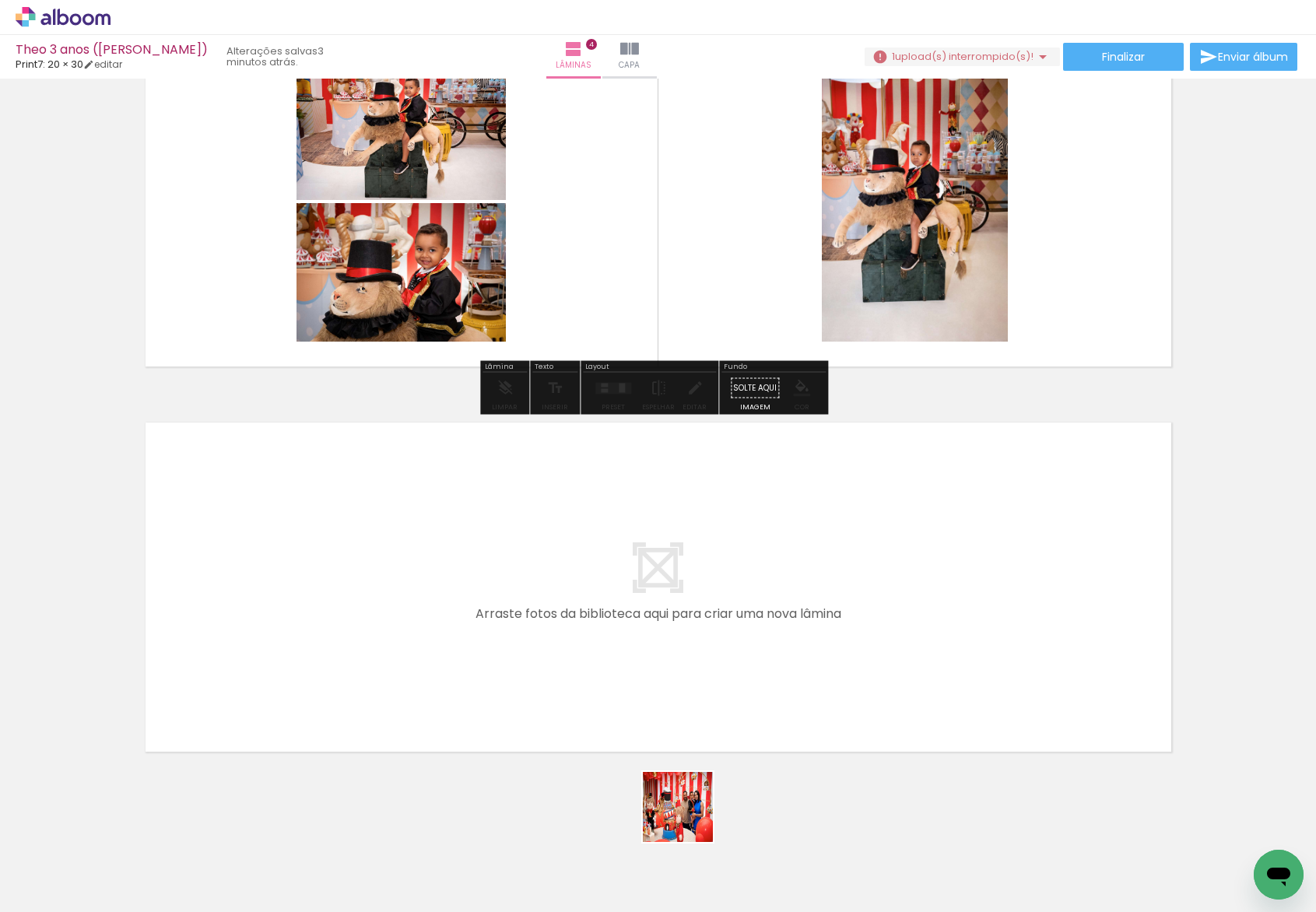
click at [580, 651] on quentale-workspace at bounding box center [658, 456] width 1316 height 912
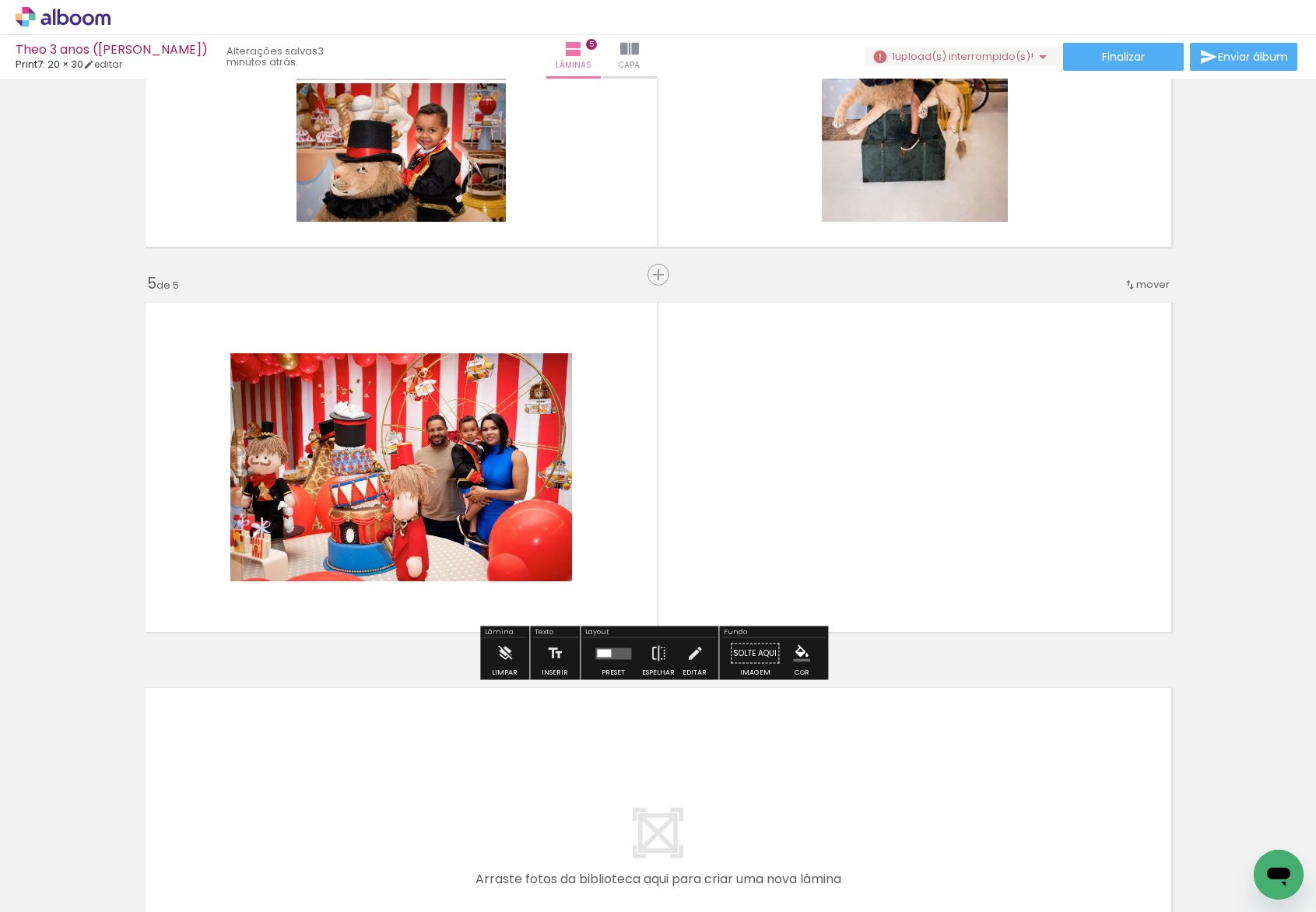
scroll to position [1392, 0]
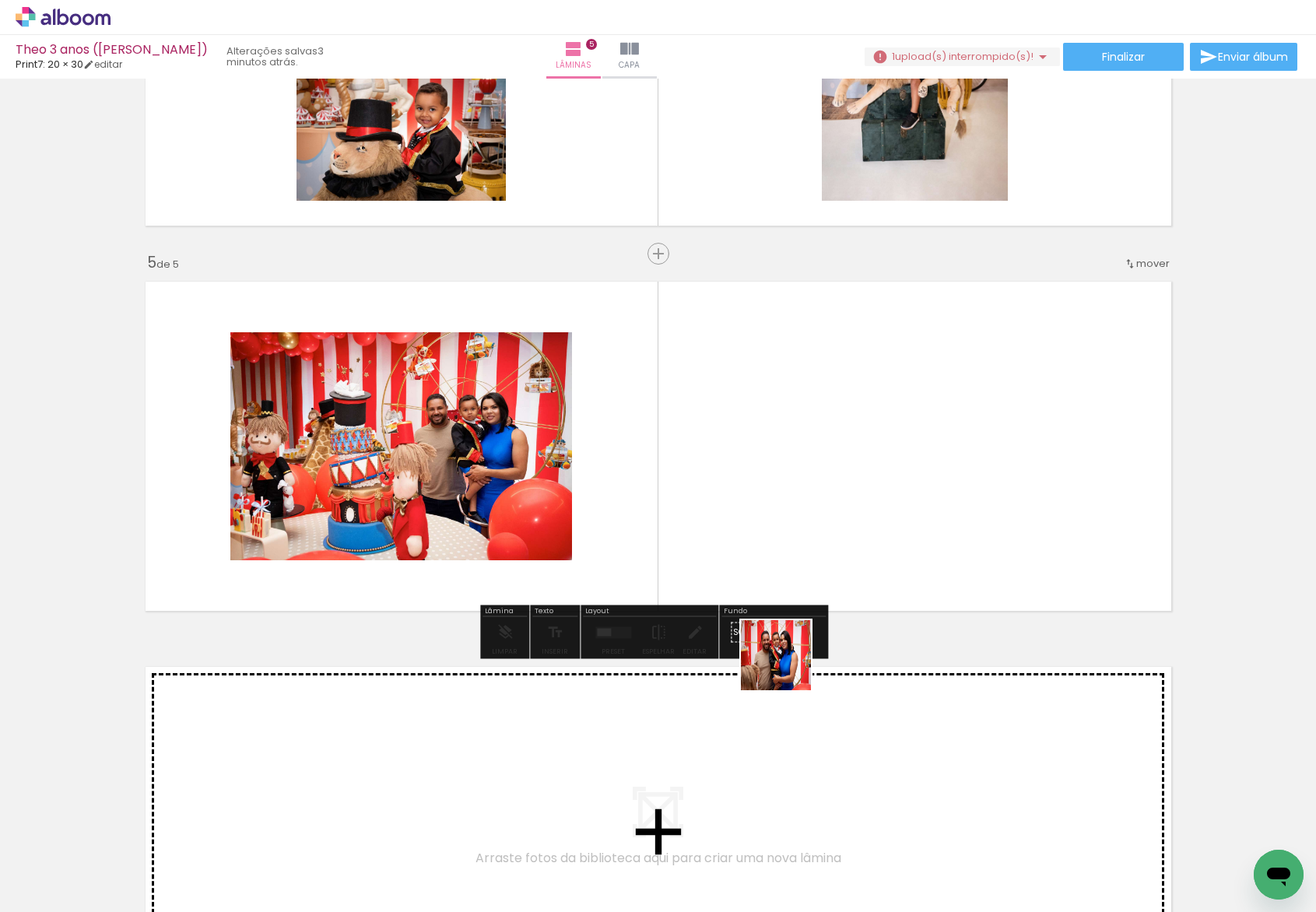
drag, startPoint x: 788, startPoint y: 667, endPoint x: 768, endPoint y: 511, distance: 157.3
click at [768, 511] on quentale-workspace at bounding box center [658, 456] width 1316 height 912
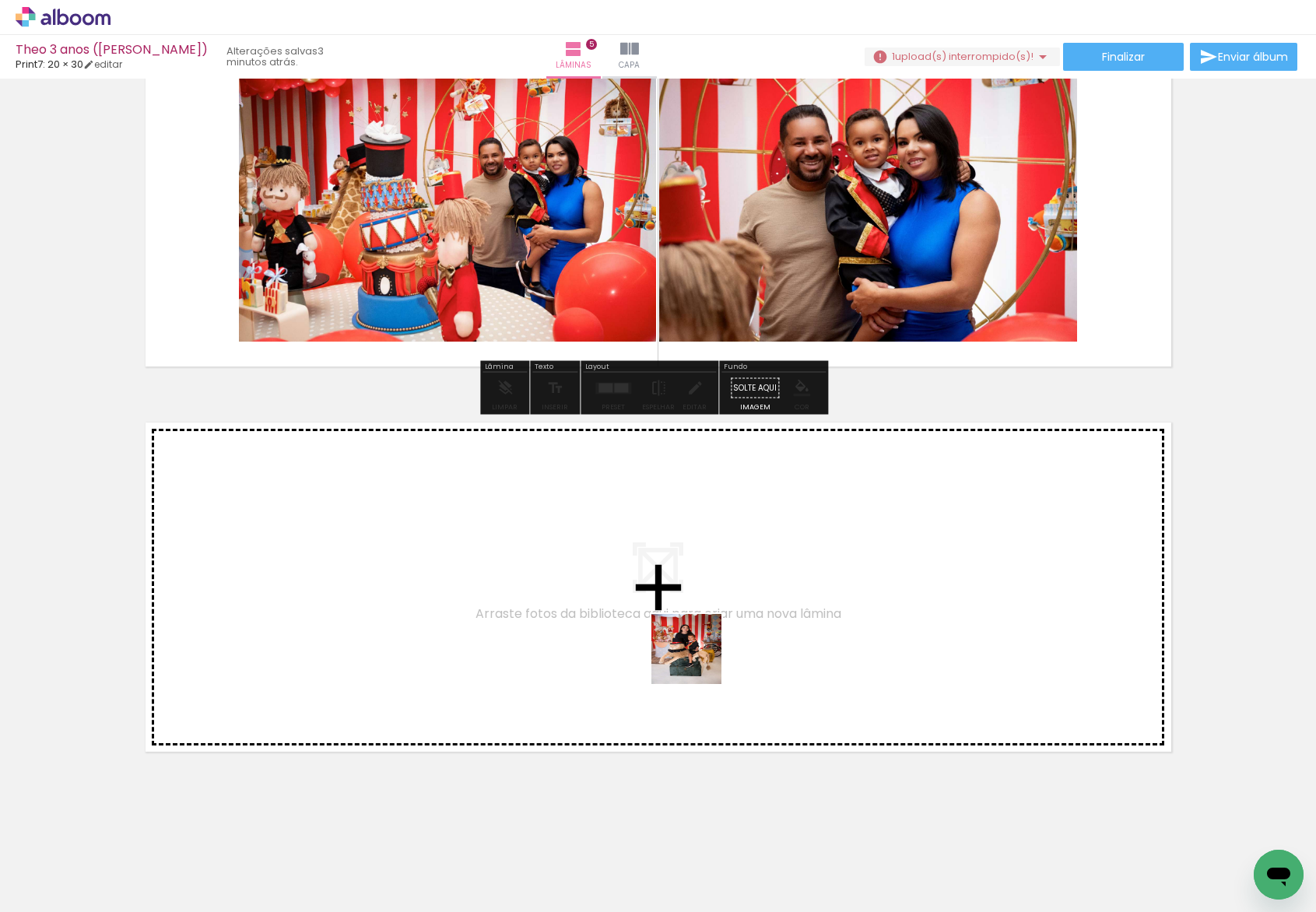
drag, startPoint x: 892, startPoint y: 856, endPoint x: 658, endPoint y: 632, distance: 323.9
click at [658, 632] on quentale-workspace at bounding box center [658, 456] width 1316 height 912
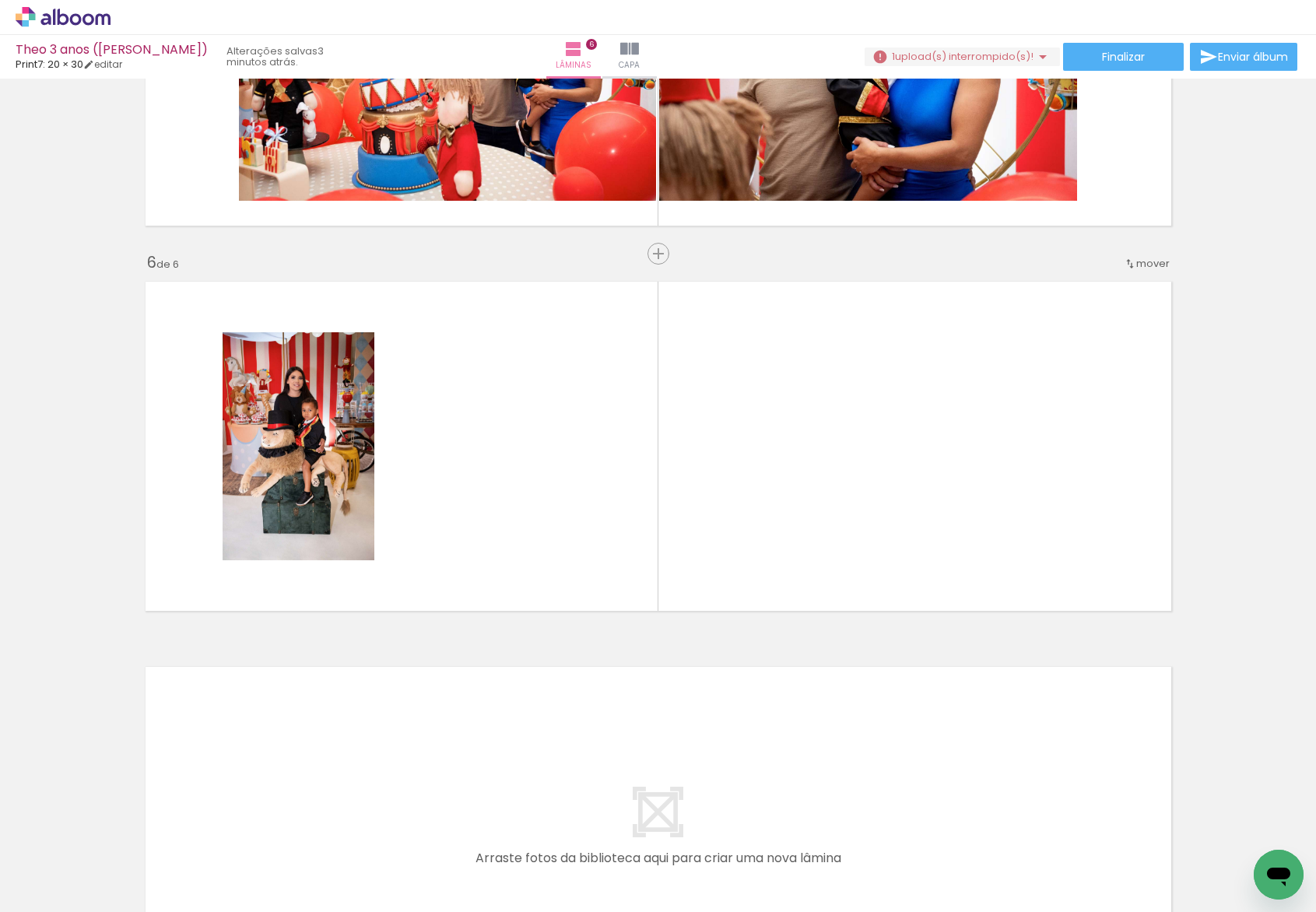
scroll to position [0, 1420]
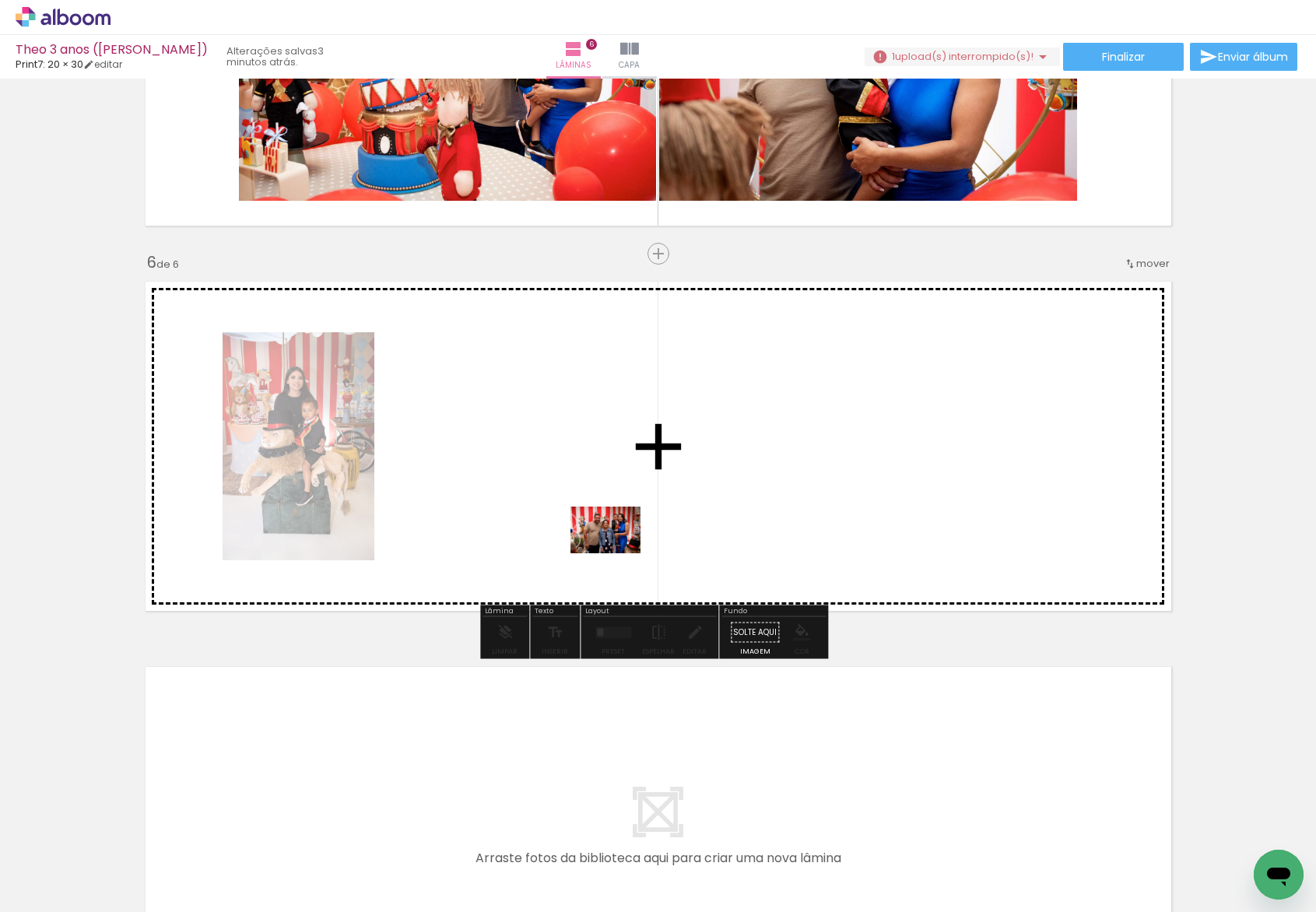
drag, startPoint x: 739, startPoint y: 819, endPoint x: 607, endPoint y: 524, distance: 323.2
click at [607, 525] on quentale-workspace at bounding box center [658, 456] width 1316 height 912
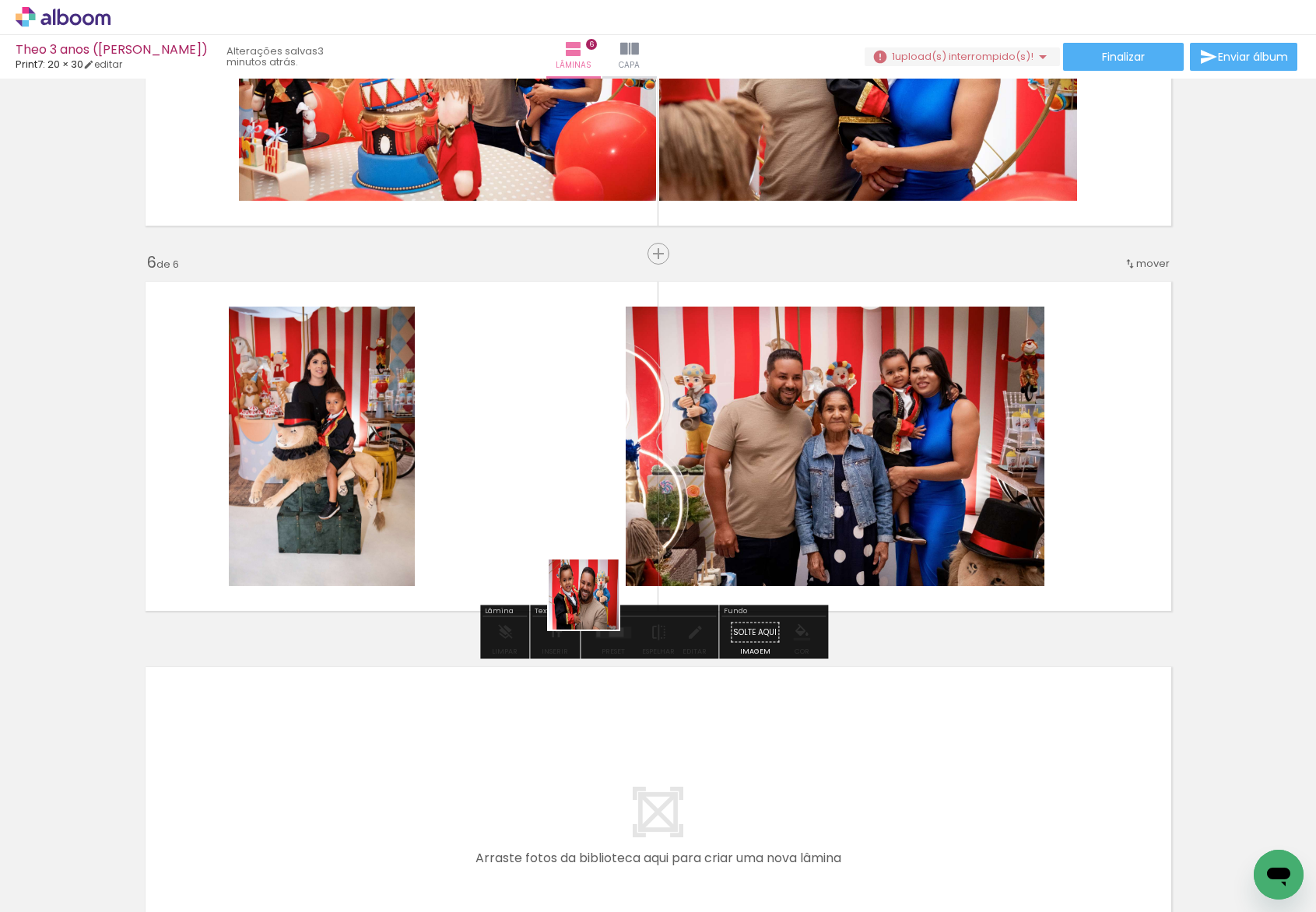
drag, startPoint x: 583, startPoint y: 752, endPoint x: 596, endPoint y: 430, distance: 322.3
click at [596, 432] on quentale-workspace at bounding box center [658, 456] width 1316 height 912
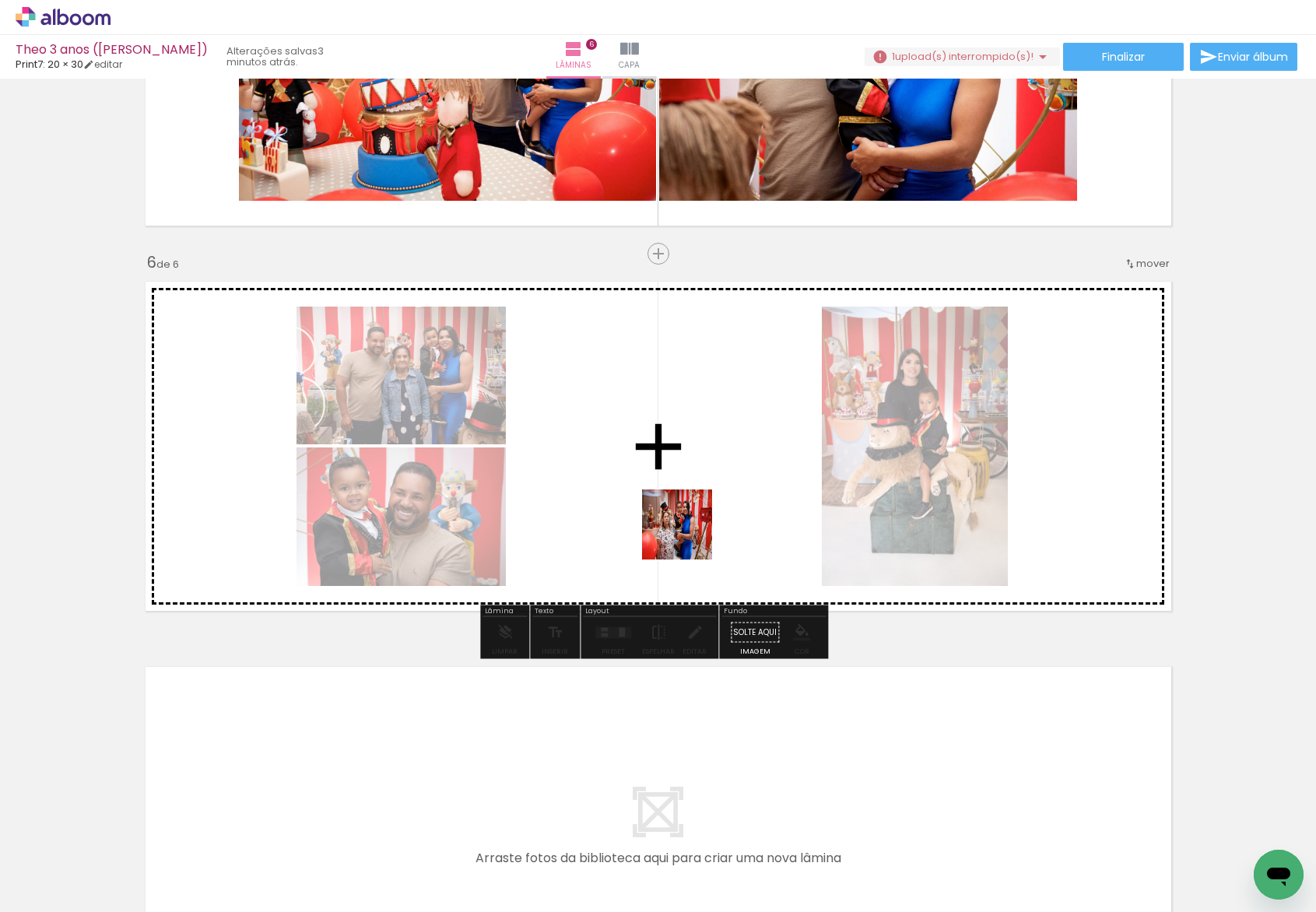
drag, startPoint x: 816, startPoint y: 868, endPoint x: 671, endPoint y: 506, distance: 390.0
click at [673, 508] on quentale-workspace at bounding box center [658, 456] width 1316 height 912
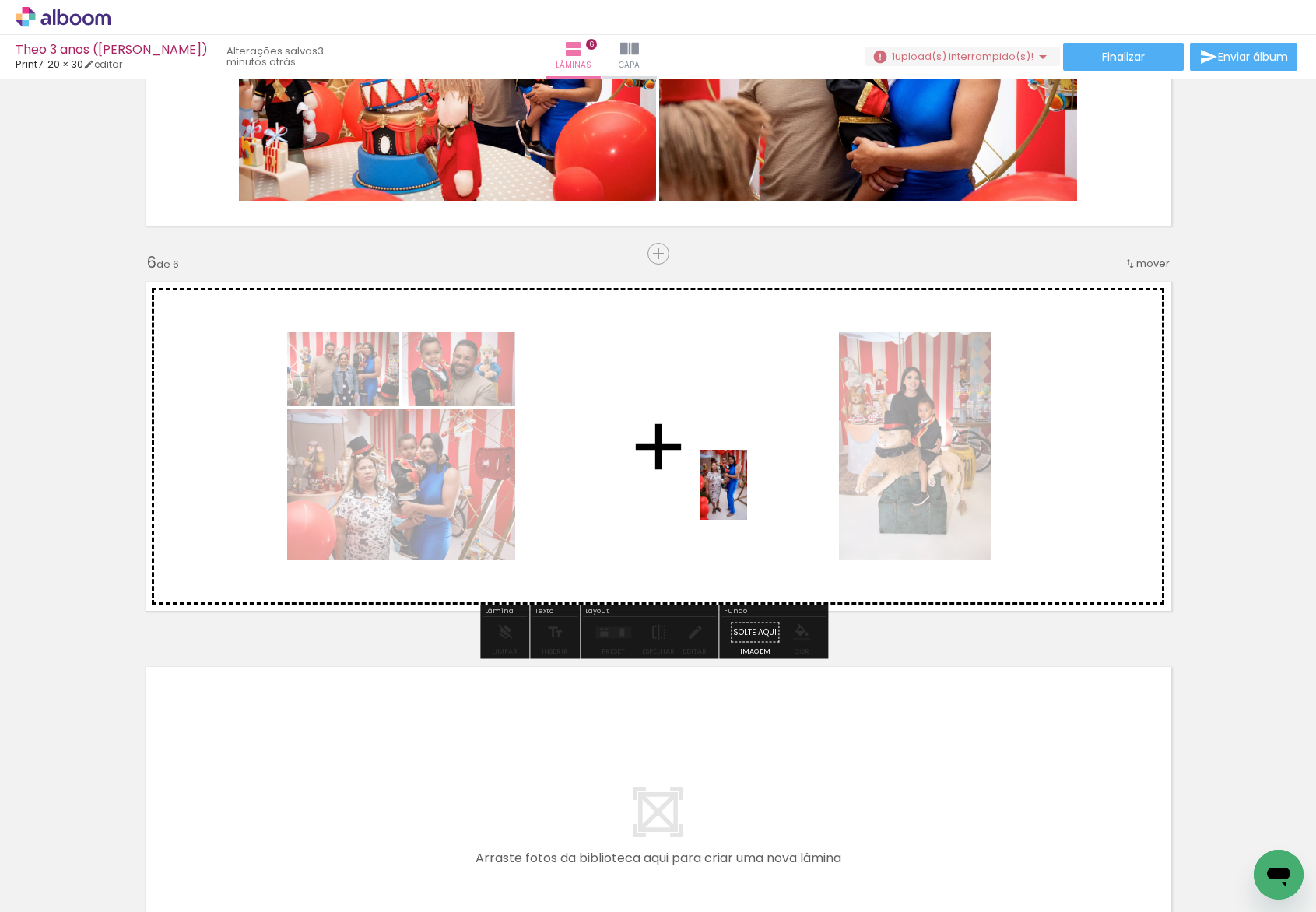
drag, startPoint x: 937, startPoint y: 875, endPoint x: 747, endPoint y: 497, distance: 423.1
click at [747, 497] on quentale-workspace at bounding box center [658, 456] width 1316 height 912
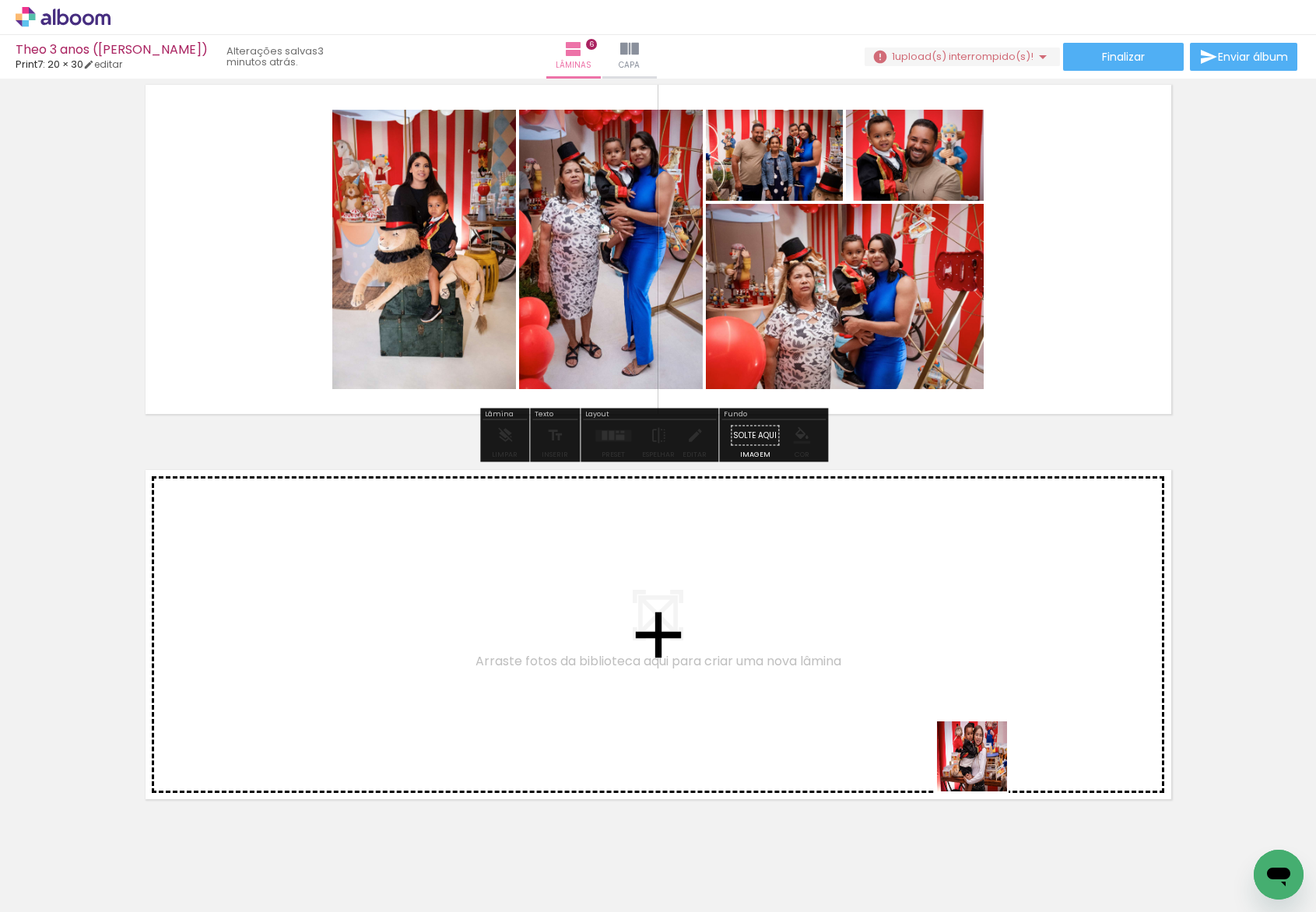
drag, startPoint x: 1091, startPoint y: 863, endPoint x: 914, endPoint y: 715, distance: 230.7
click at [914, 715] on quentale-workspace at bounding box center [658, 456] width 1316 height 912
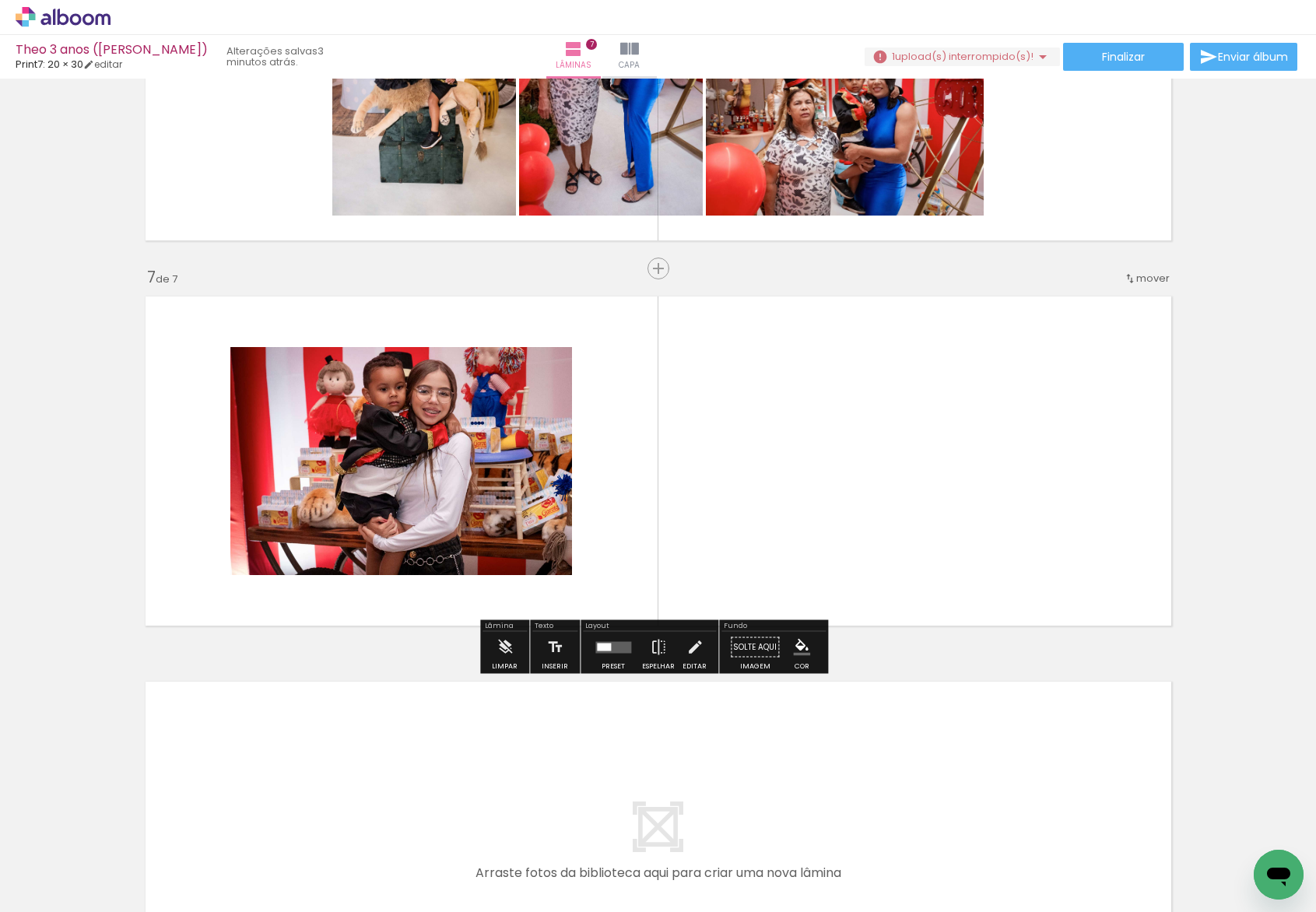
scroll to position [2162, 0]
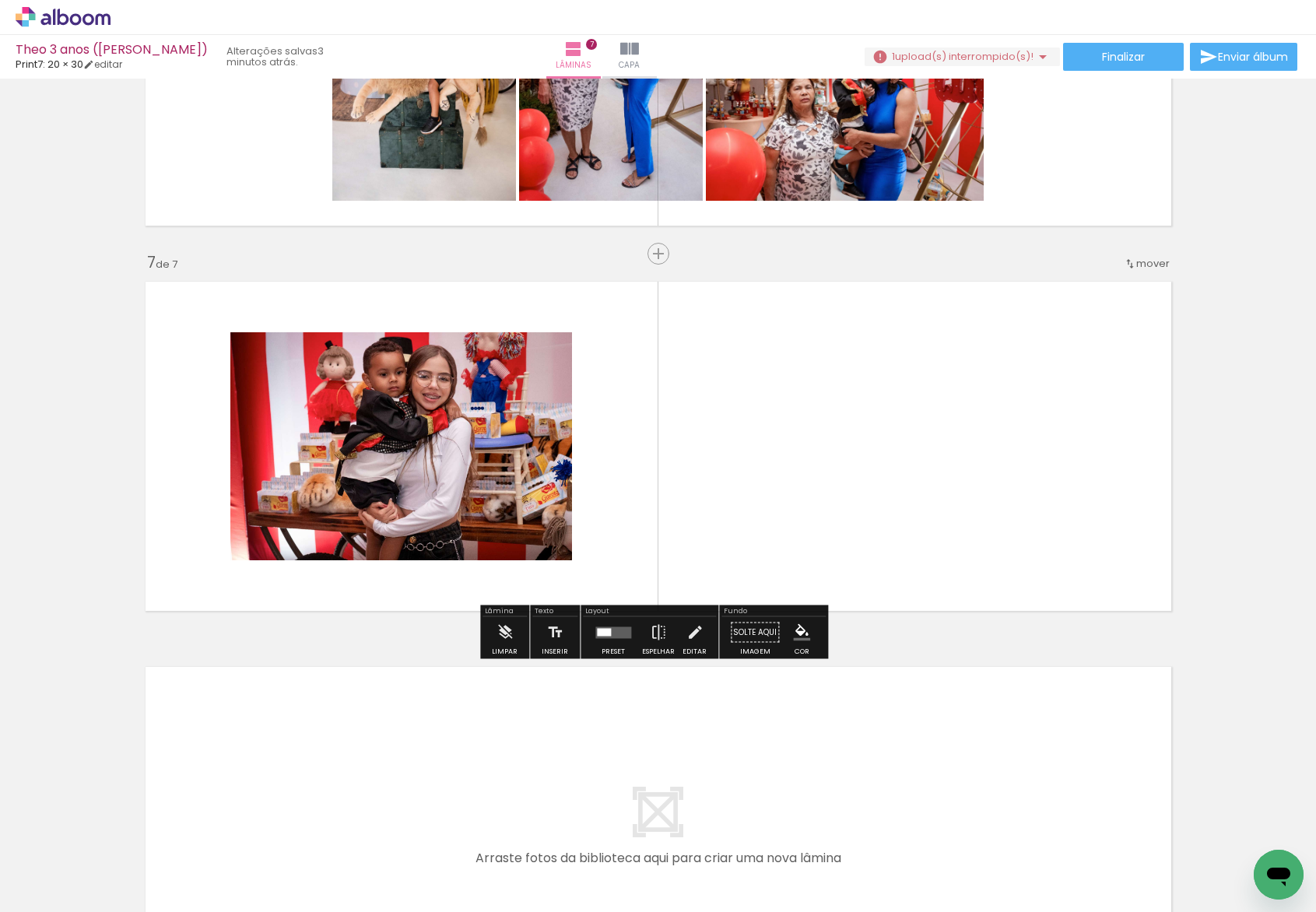
click at [934, 537] on quentale-workspace at bounding box center [658, 456] width 1316 height 912
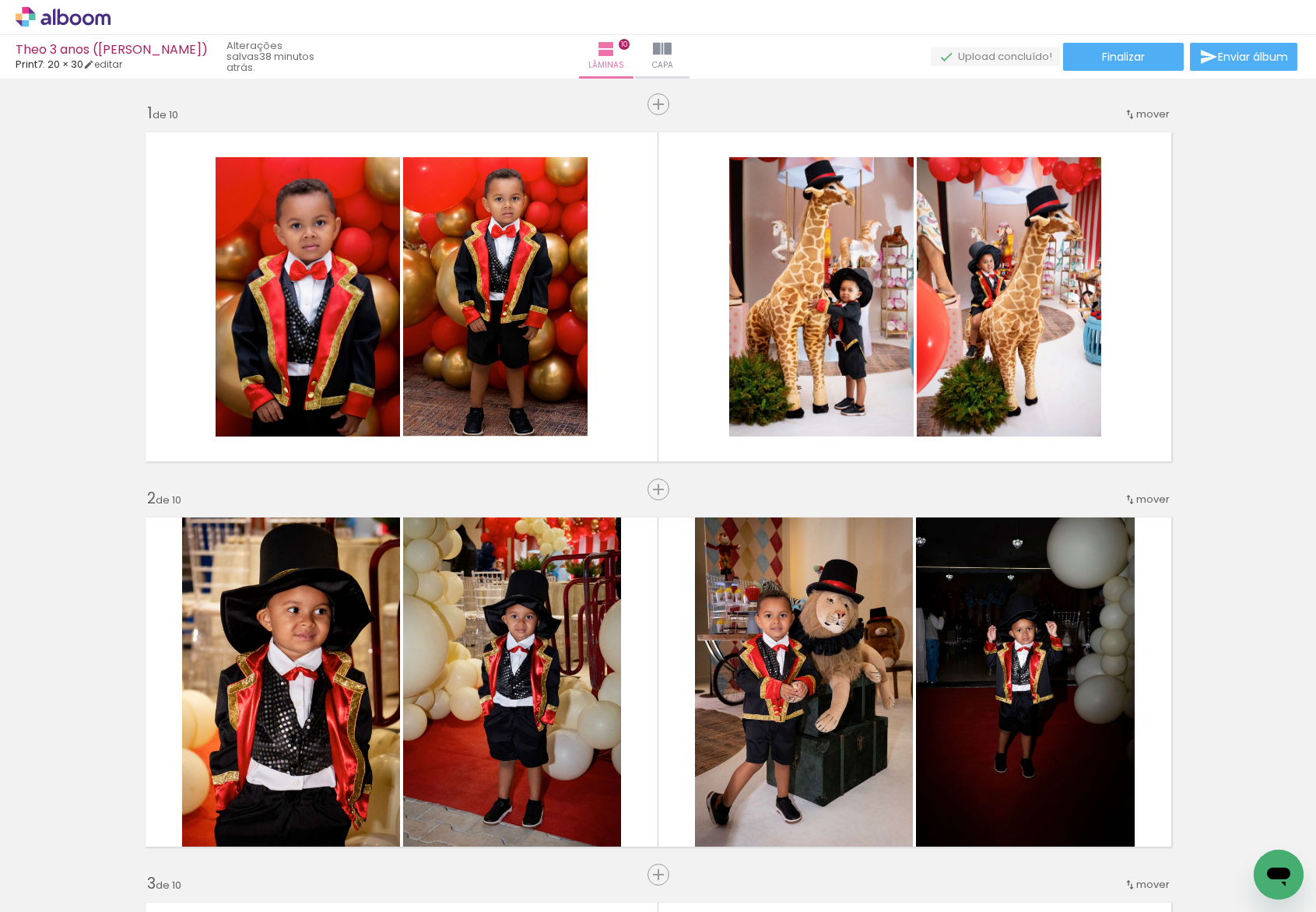
scroll to position [3015, 0]
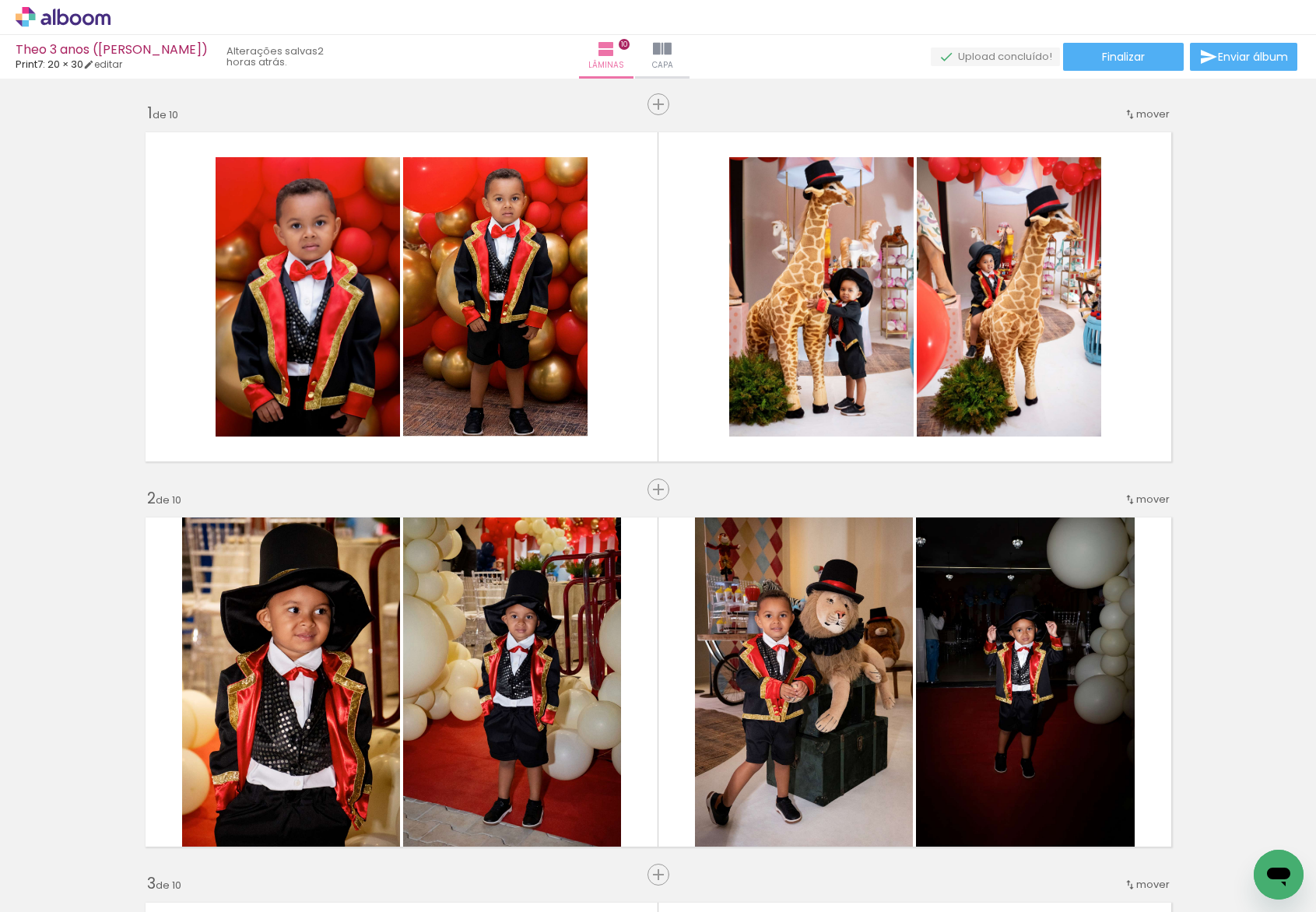
scroll to position [3015, 0]
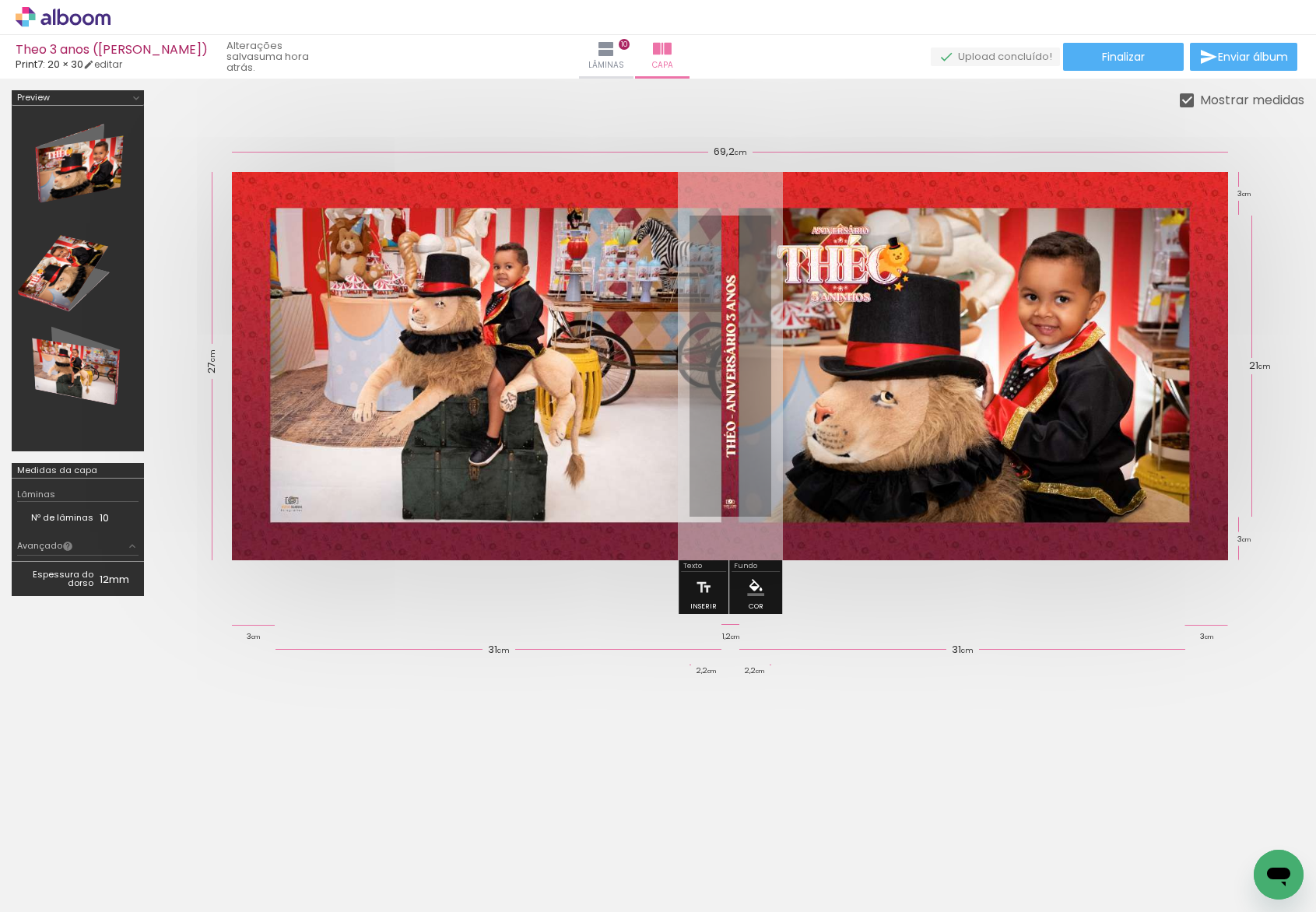
scroll to position [0, 2477]
click at [616, 51] on iron-icon at bounding box center [607, 49] width 19 height 19
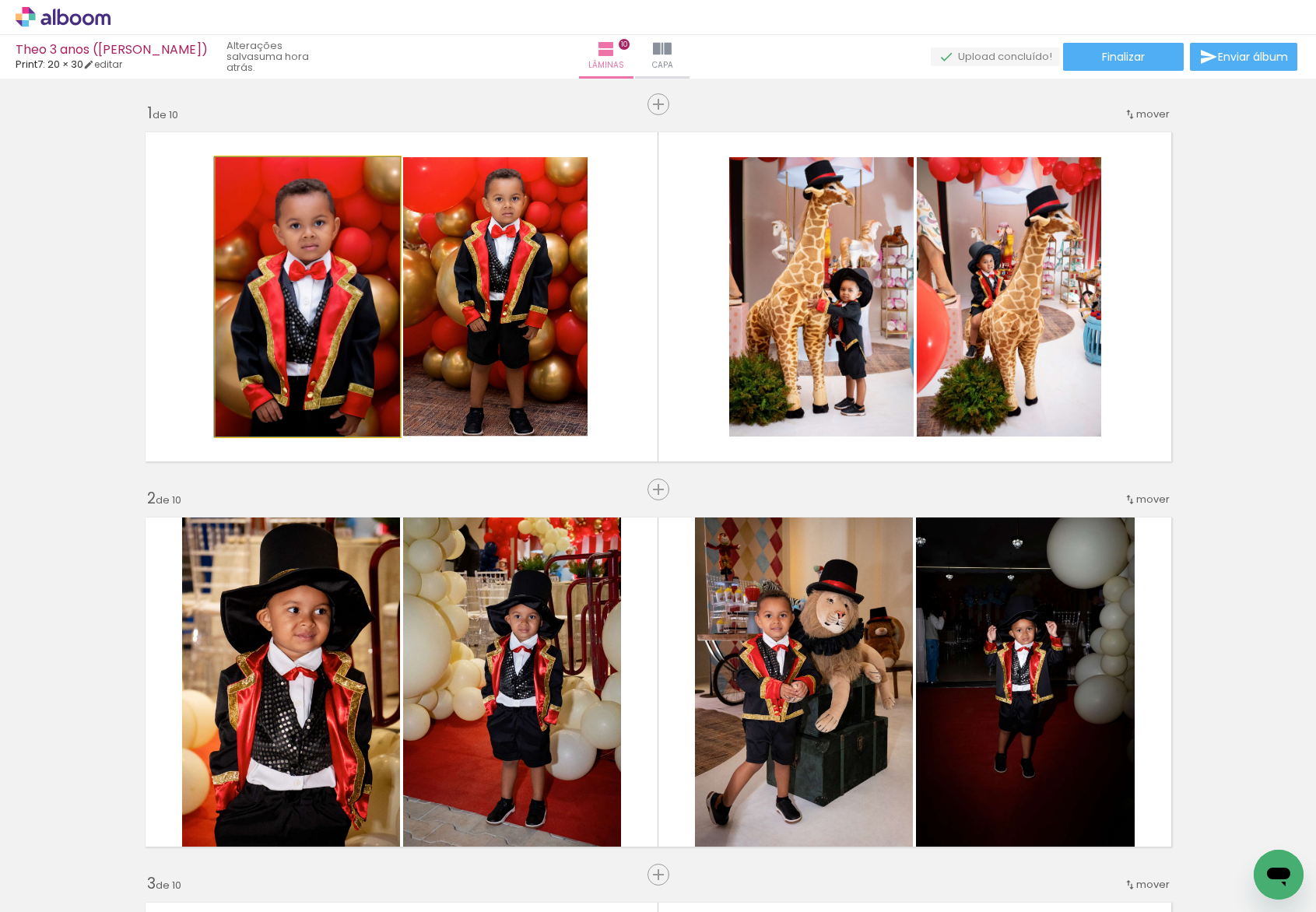
drag, startPoint x: 326, startPoint y: 300, endPoint x: 308, endPoint y: 296, distance: 18.4
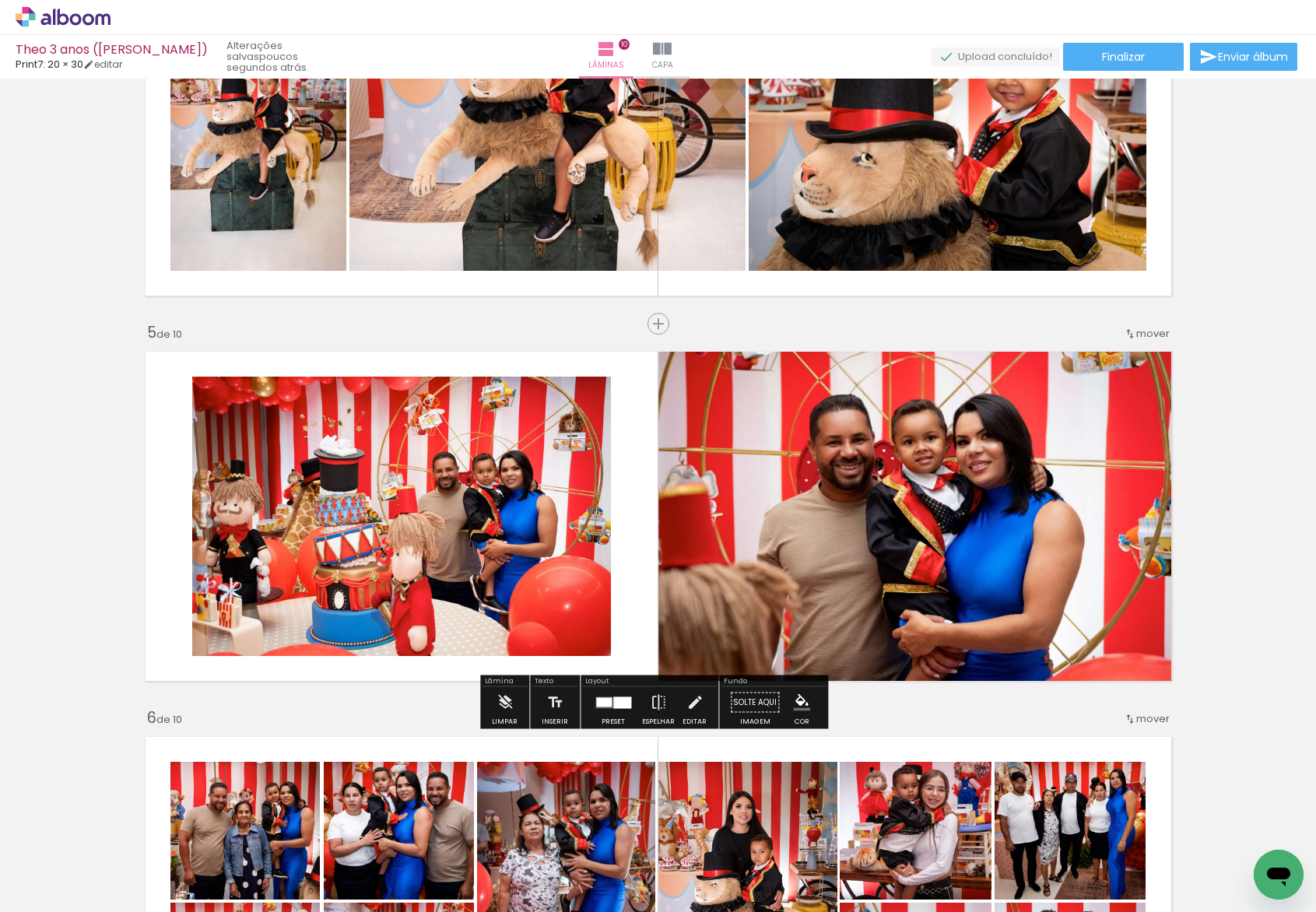
scroll to position [1017, 0]
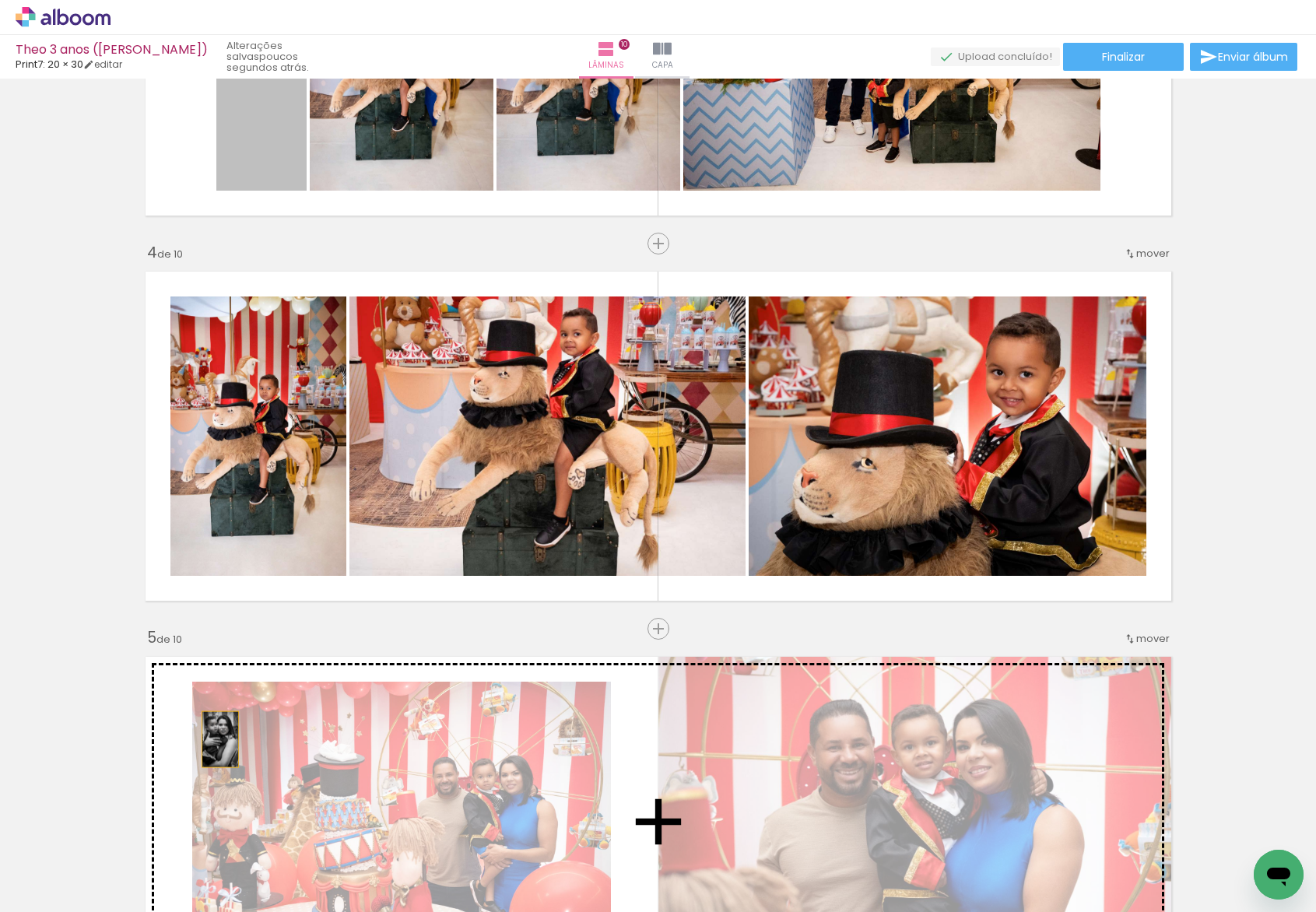
drag, startPoint x: 213, startPoint y: 139, endPoint x: 213, endPoint y: 744, distance: 605.0
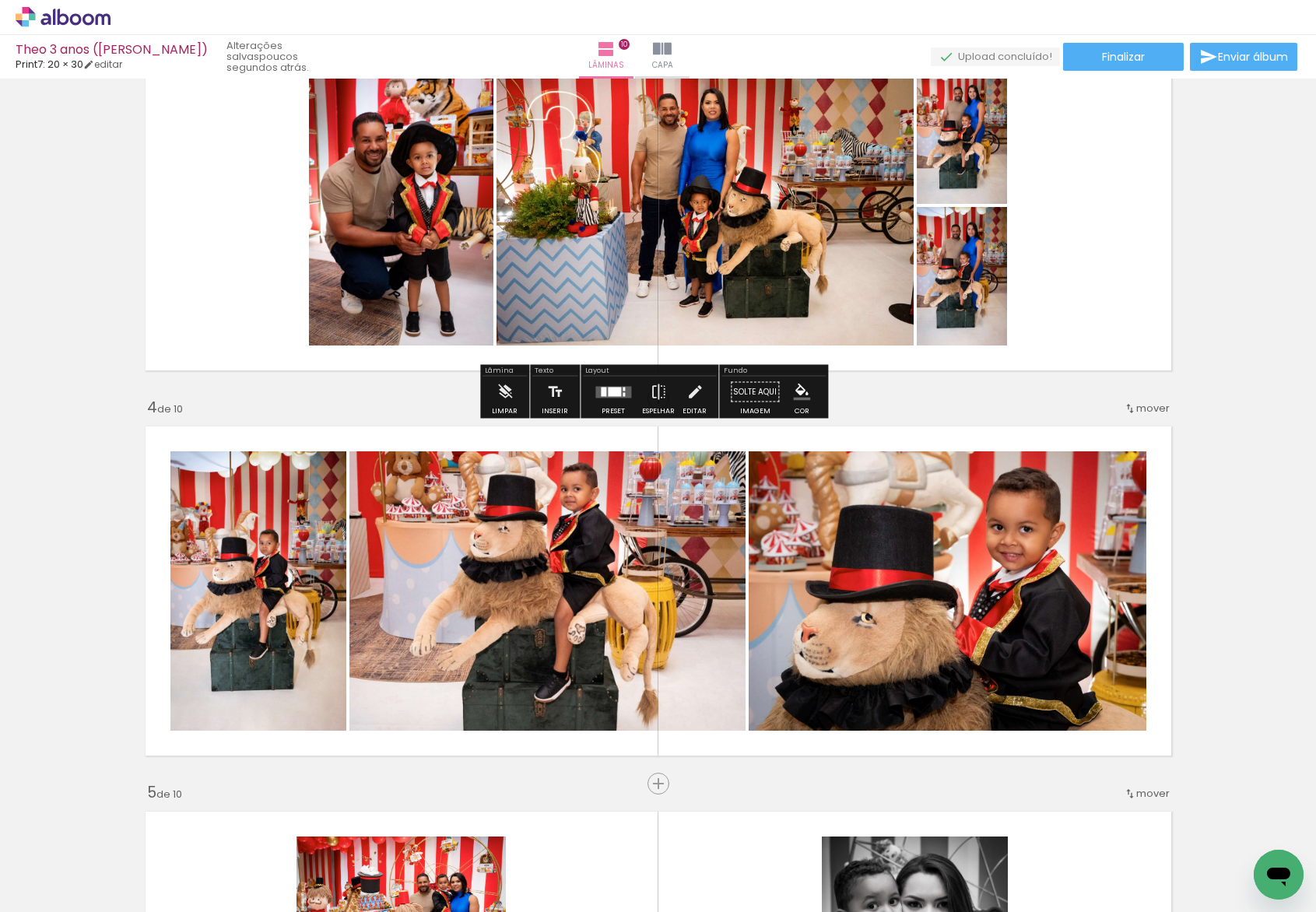
scroll to position [864, 0]
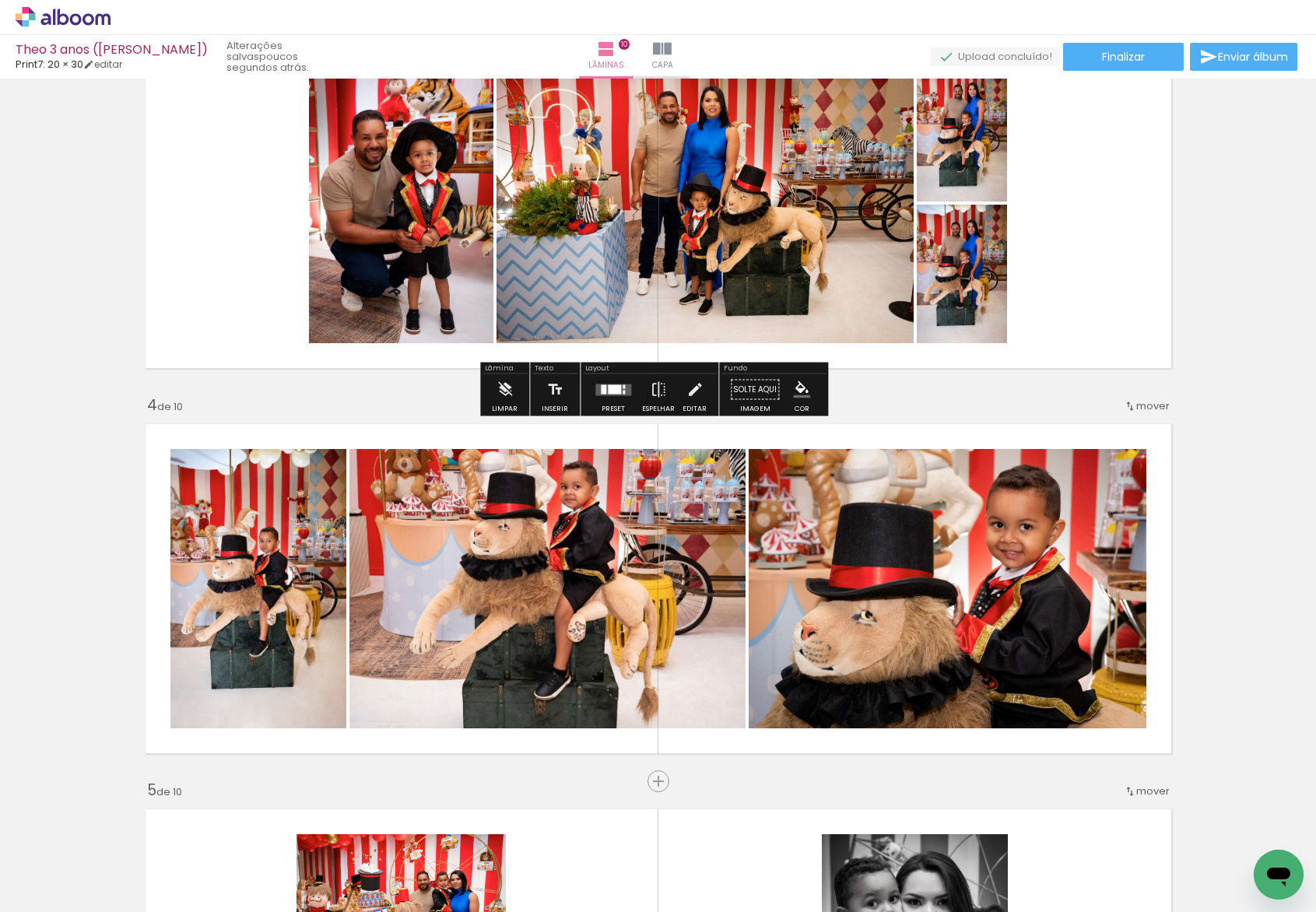
click at [609, 387] on div at bounding box center [613, 389] width 13 height 9
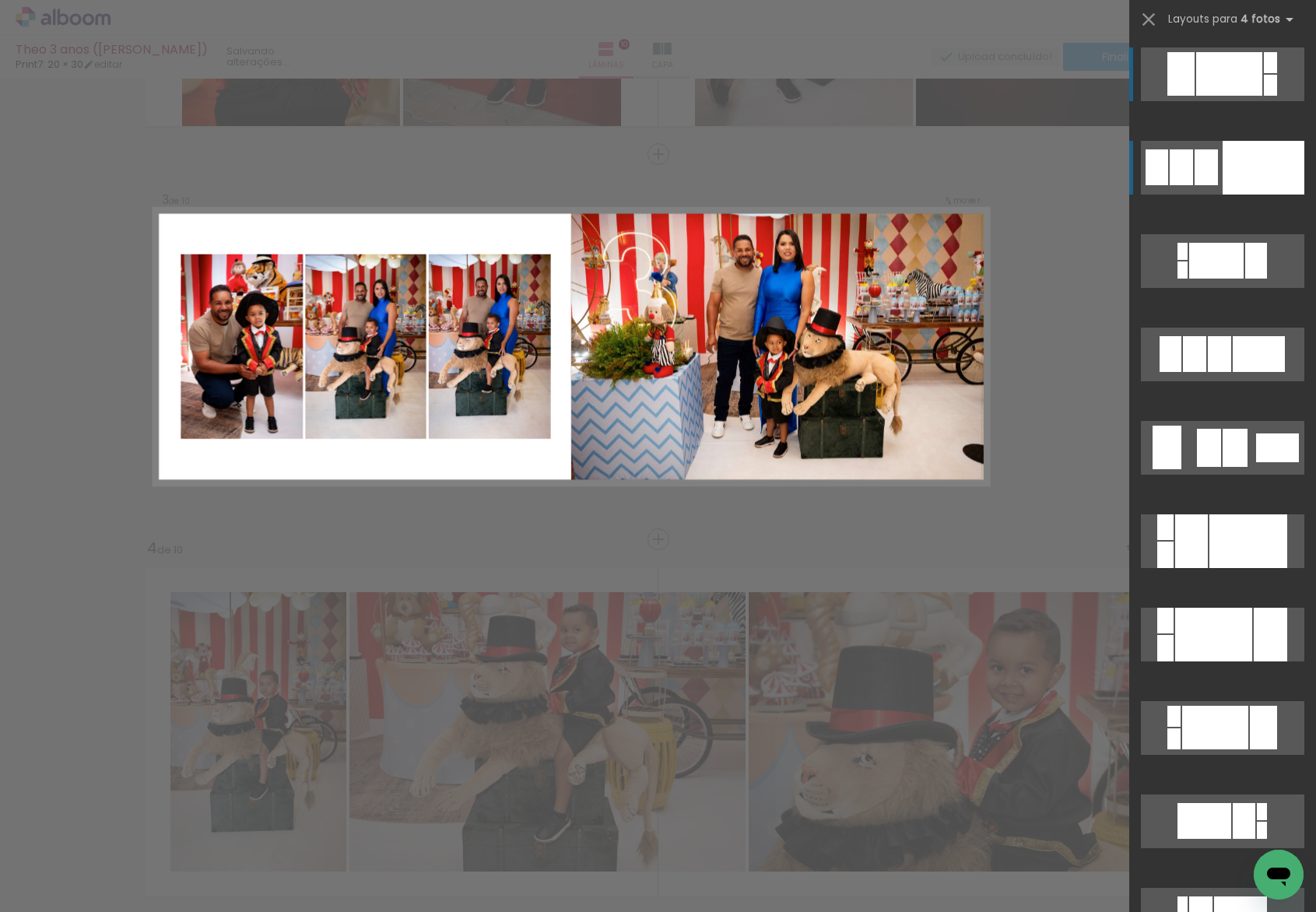
scroll to position [621, 0]
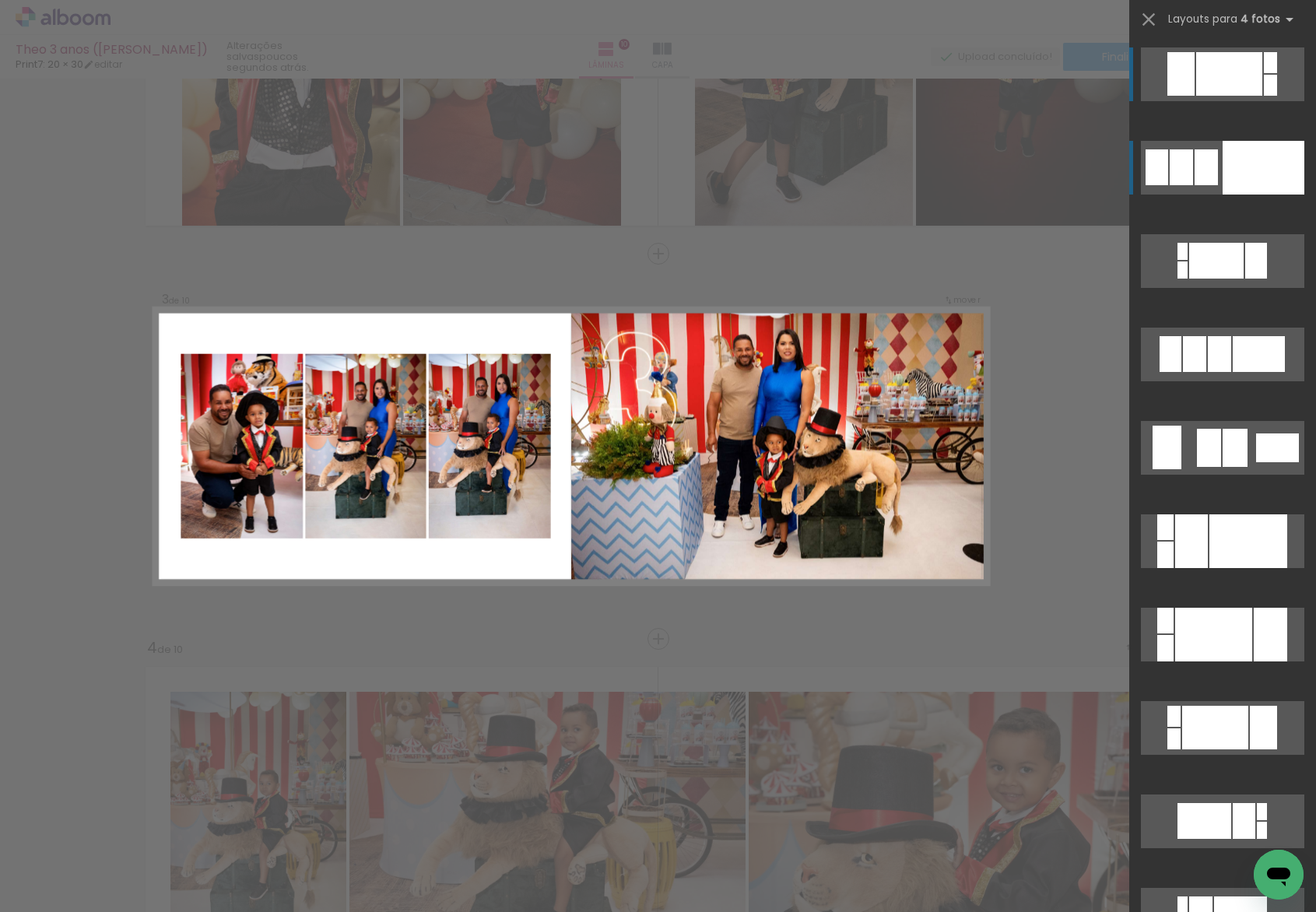
click at [1194, 160] on div at bounding box center [1205, 167] width 23 height 36
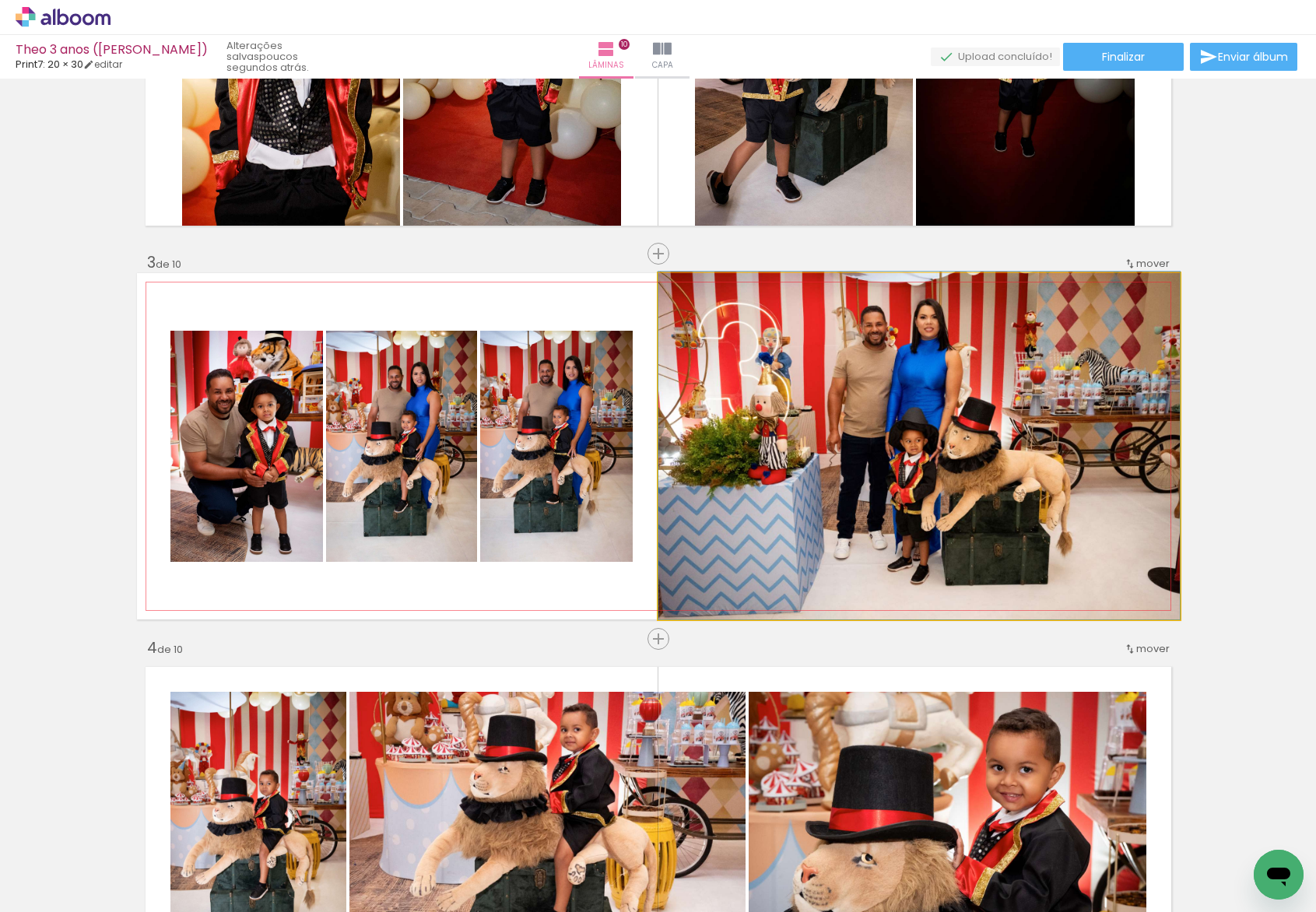
drag, startPoint x: 894, startPoint y: 440, endPoint x: 909, endPoint y: 406, distance: 37.2
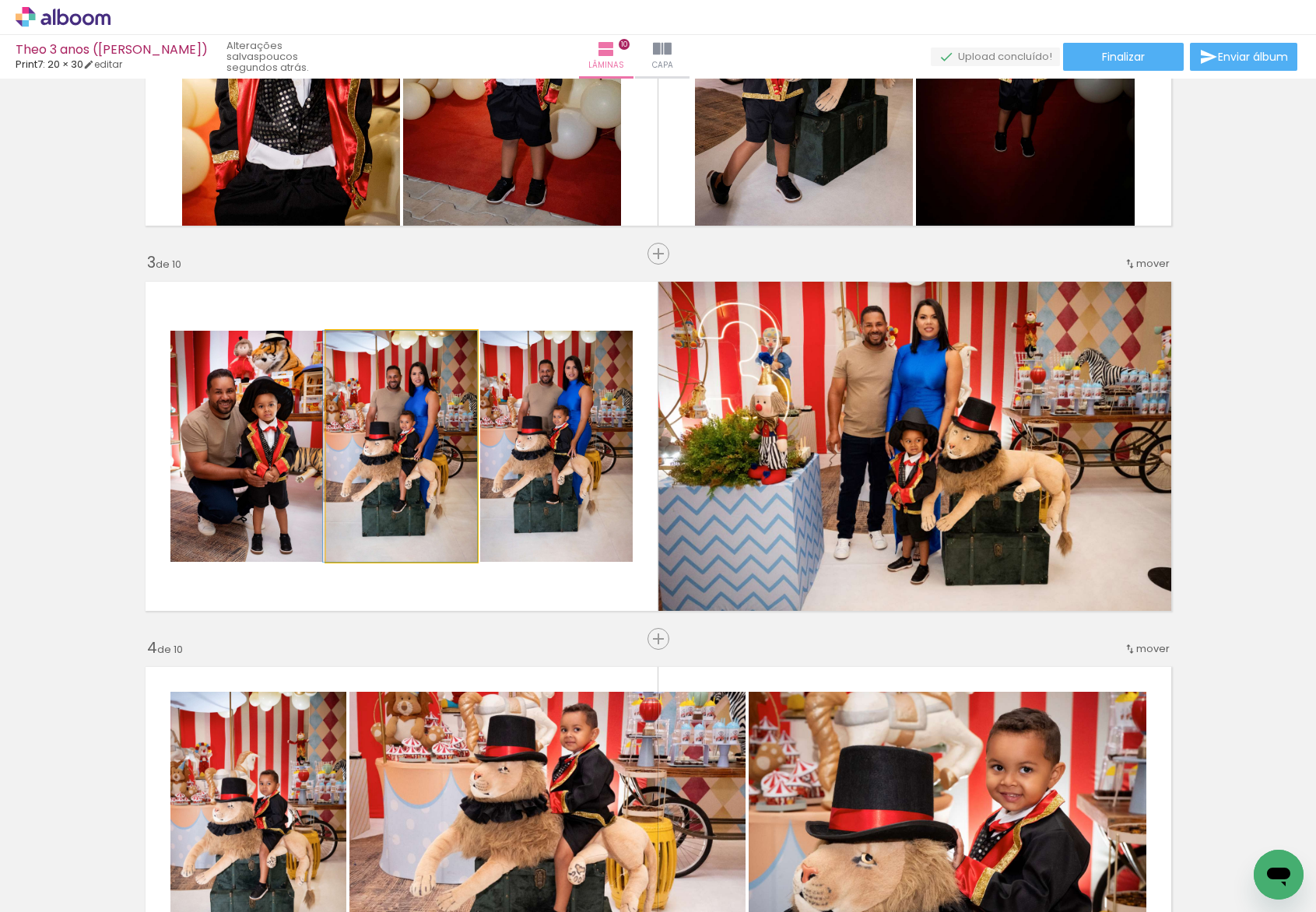
drag, startPoint x: 415, startPoint y: 467, endPoint x: 403, endPoint y: 465, distance: 12.2
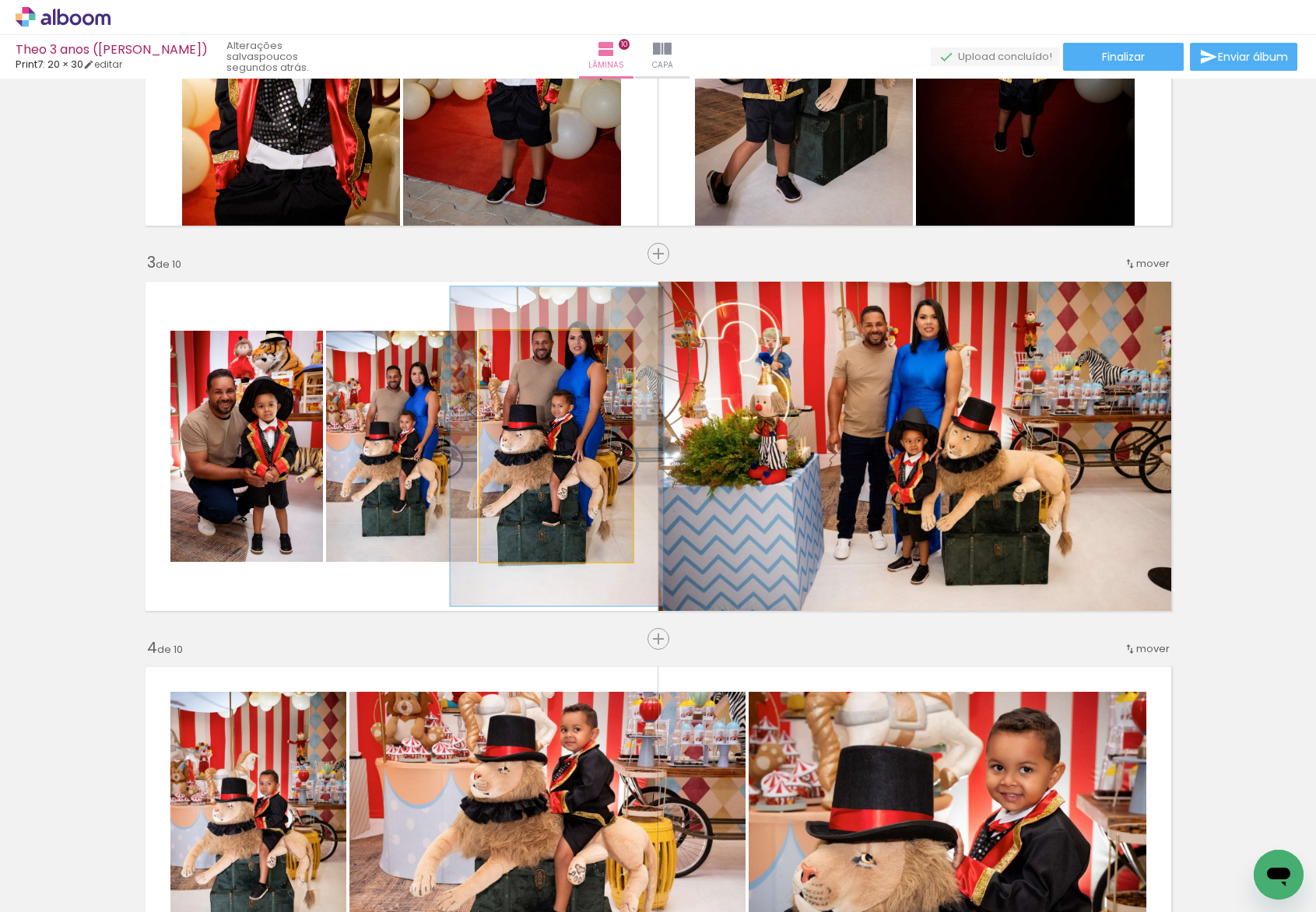
drag, startPoint x: 504, startPoint y: 347, endPoint x: 525, endPoint y: 357, distance: 23.3
click at [525, 357] on div at bounding box center [537, 347] width 25 height 25
click at [527, 357] on div at bounding box center [539, 347] width 25 height 25
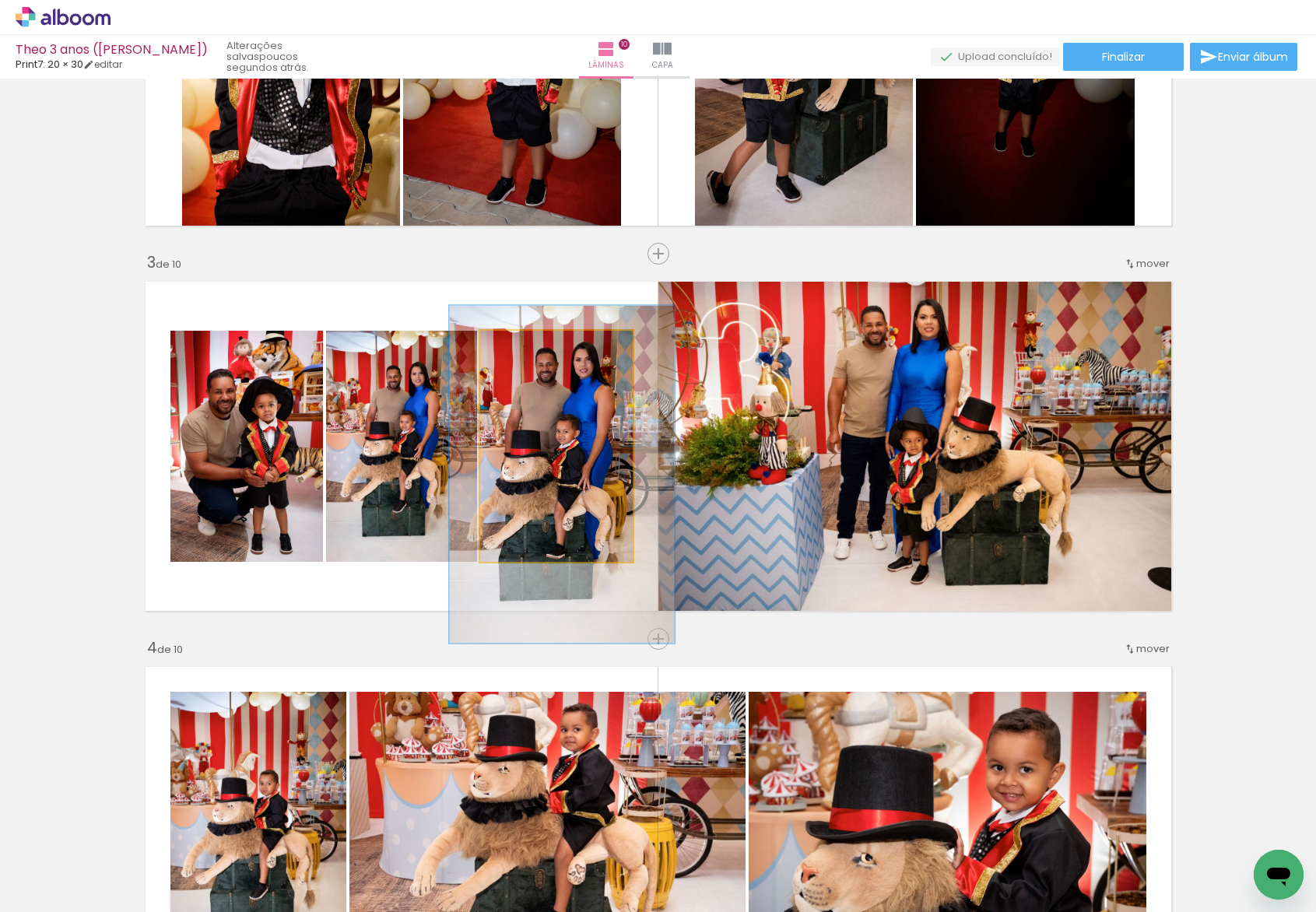
type paper-slider "146"
click at [540, 349] on div at bounding box center [544, 347] width 14 height 14
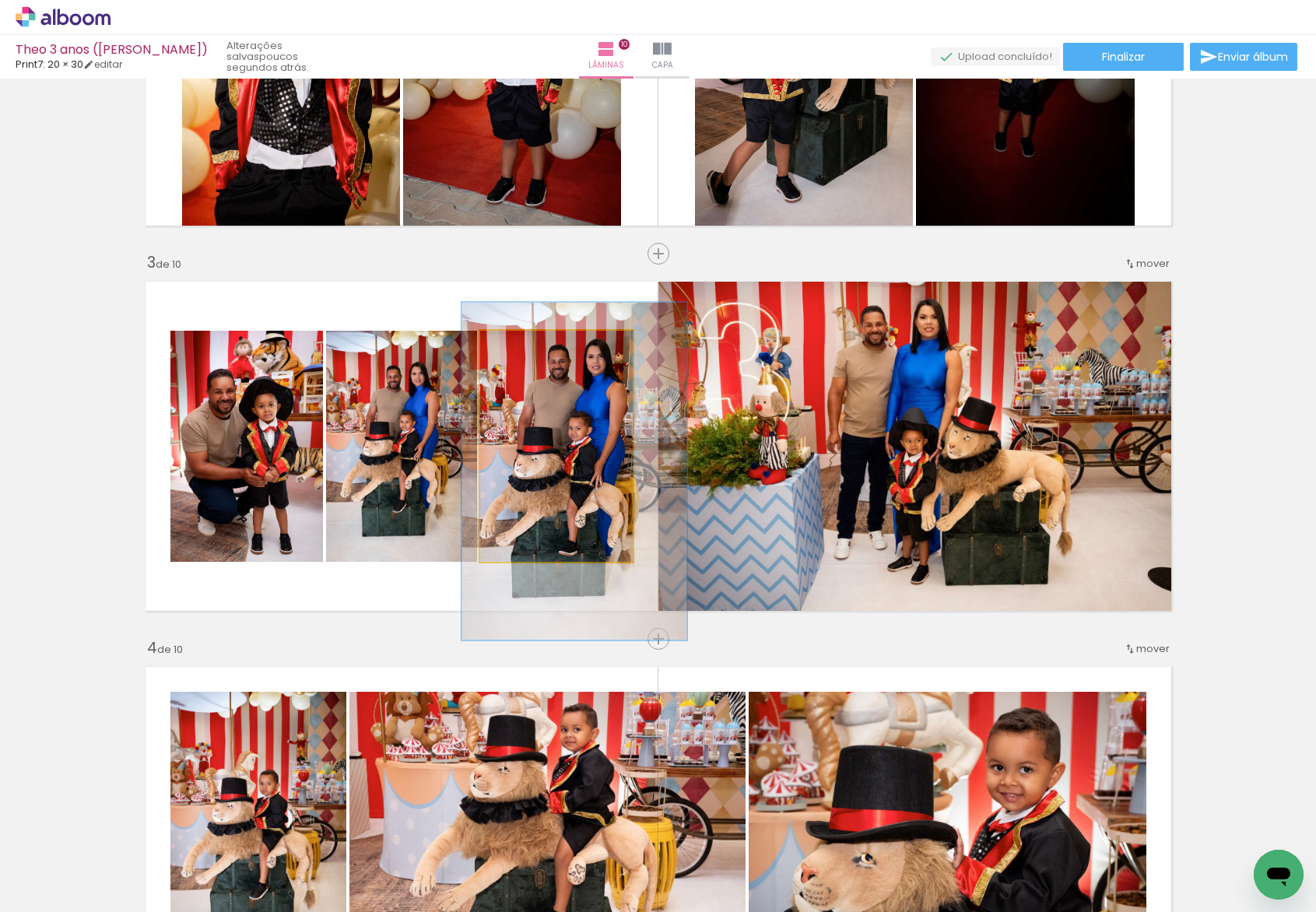
drag, startPoint x: 557, startPoint y: 423, endPoint x: 570, endPoint y: 420, distance: 13.3
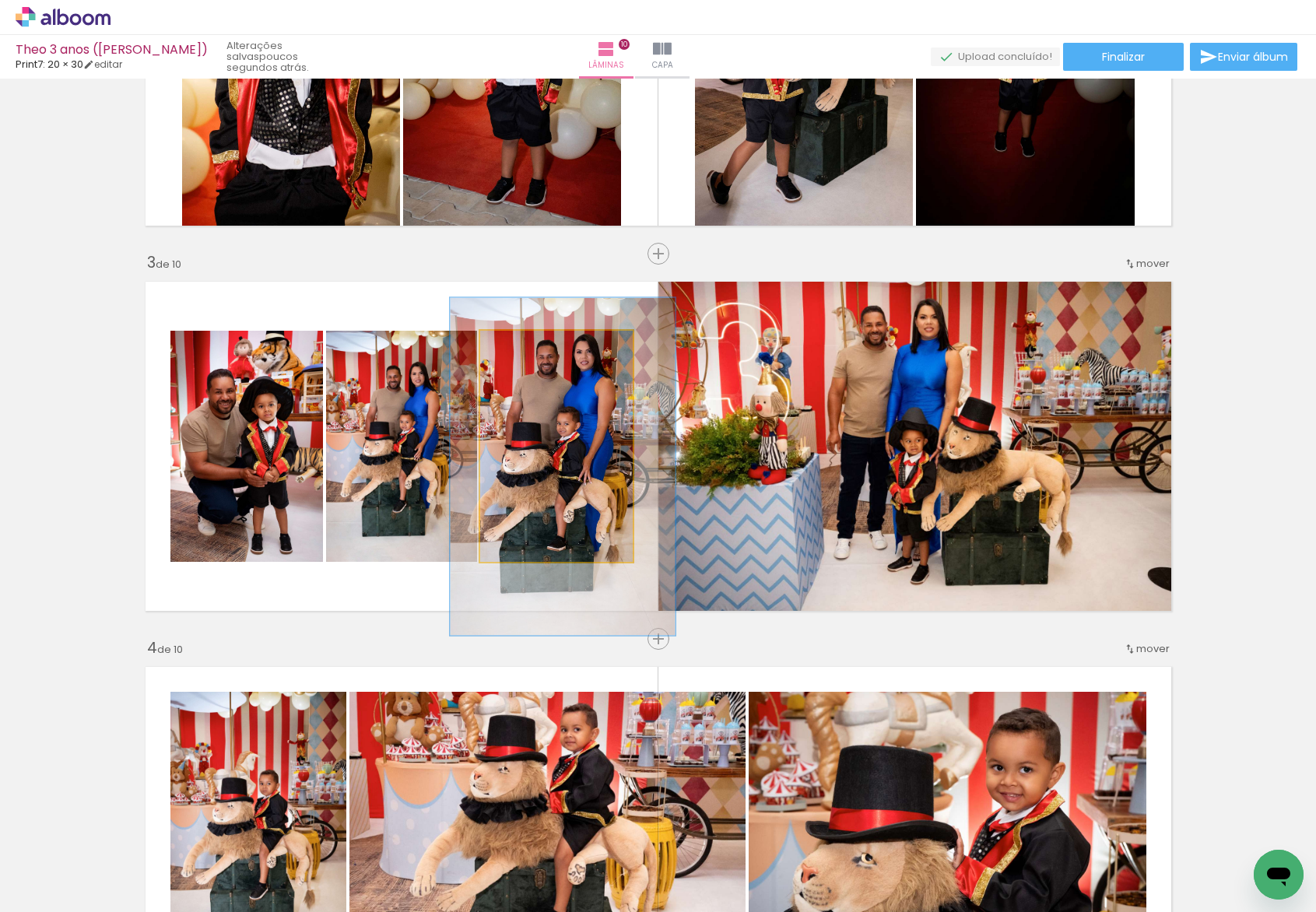
drag, startPoint x: 571, startPoint y: 418, endPoint x: 559, endPoint y: 414, distance: 12.6
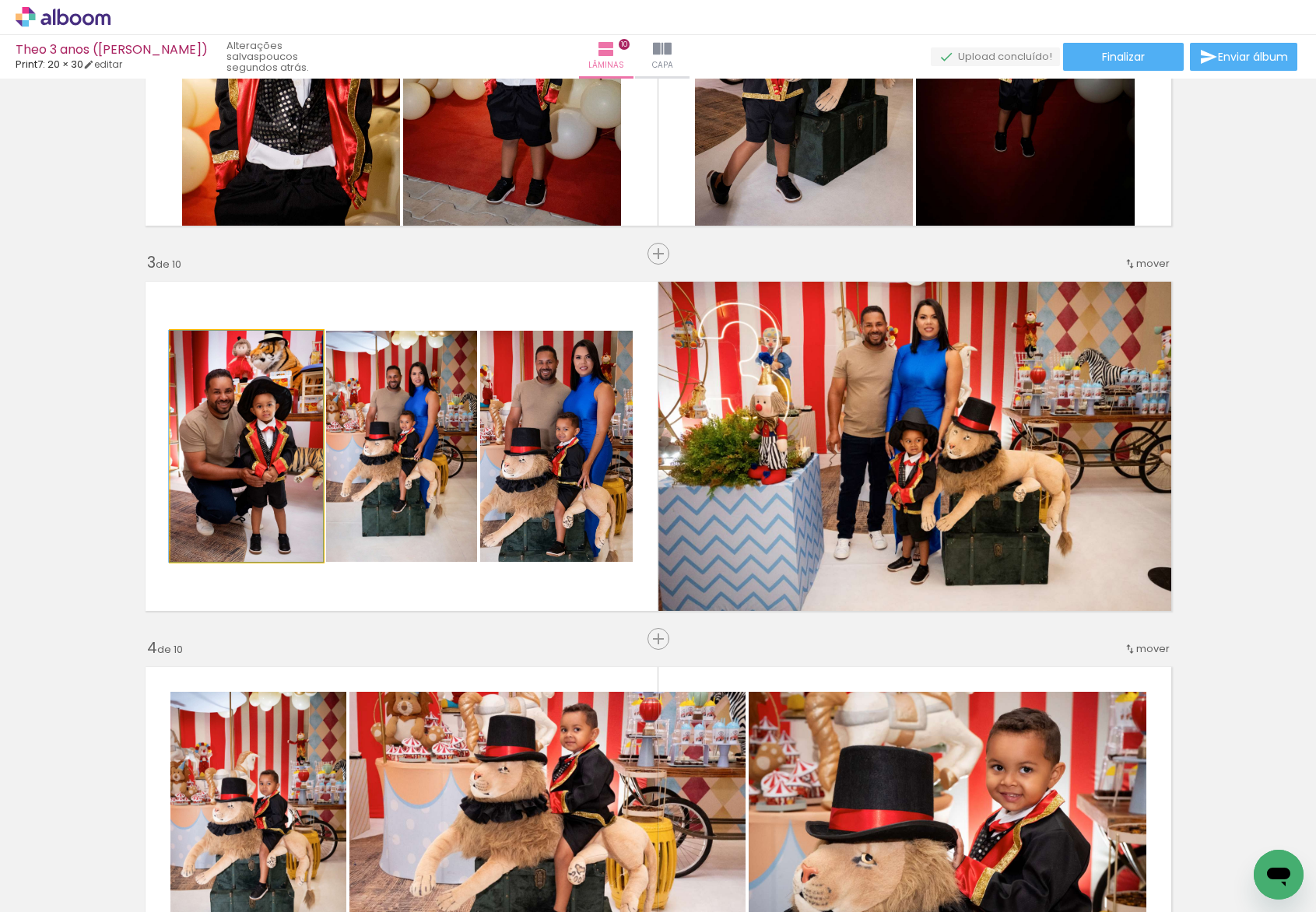
drag, startPoint x: 266, startPoint y: 430, endPoint x: 257, endPoint y: 424, distance: 10.8
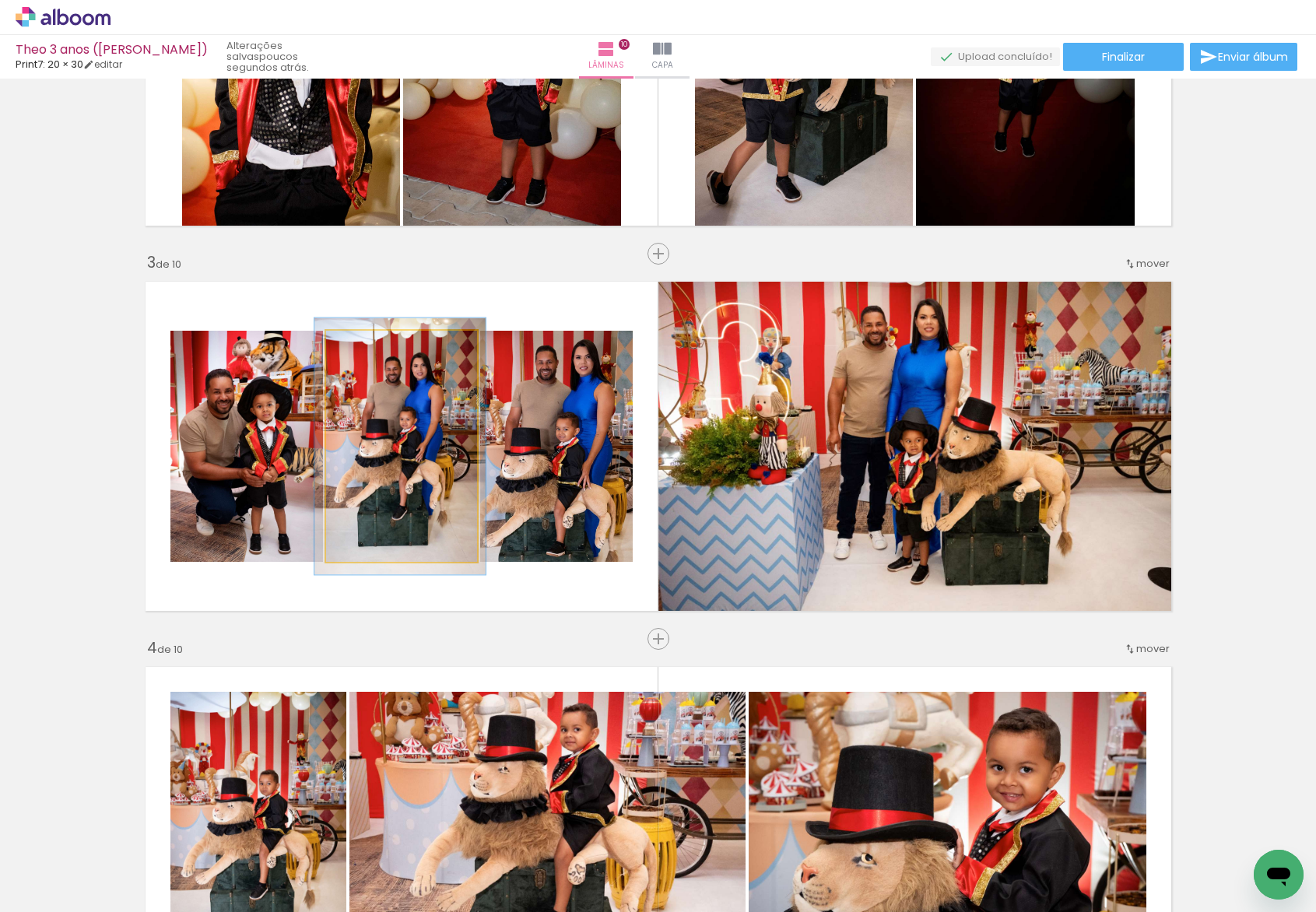
type paper-slider "111"
click at [371, 350] on div at bounding box center [368, 347] width 25 height 25
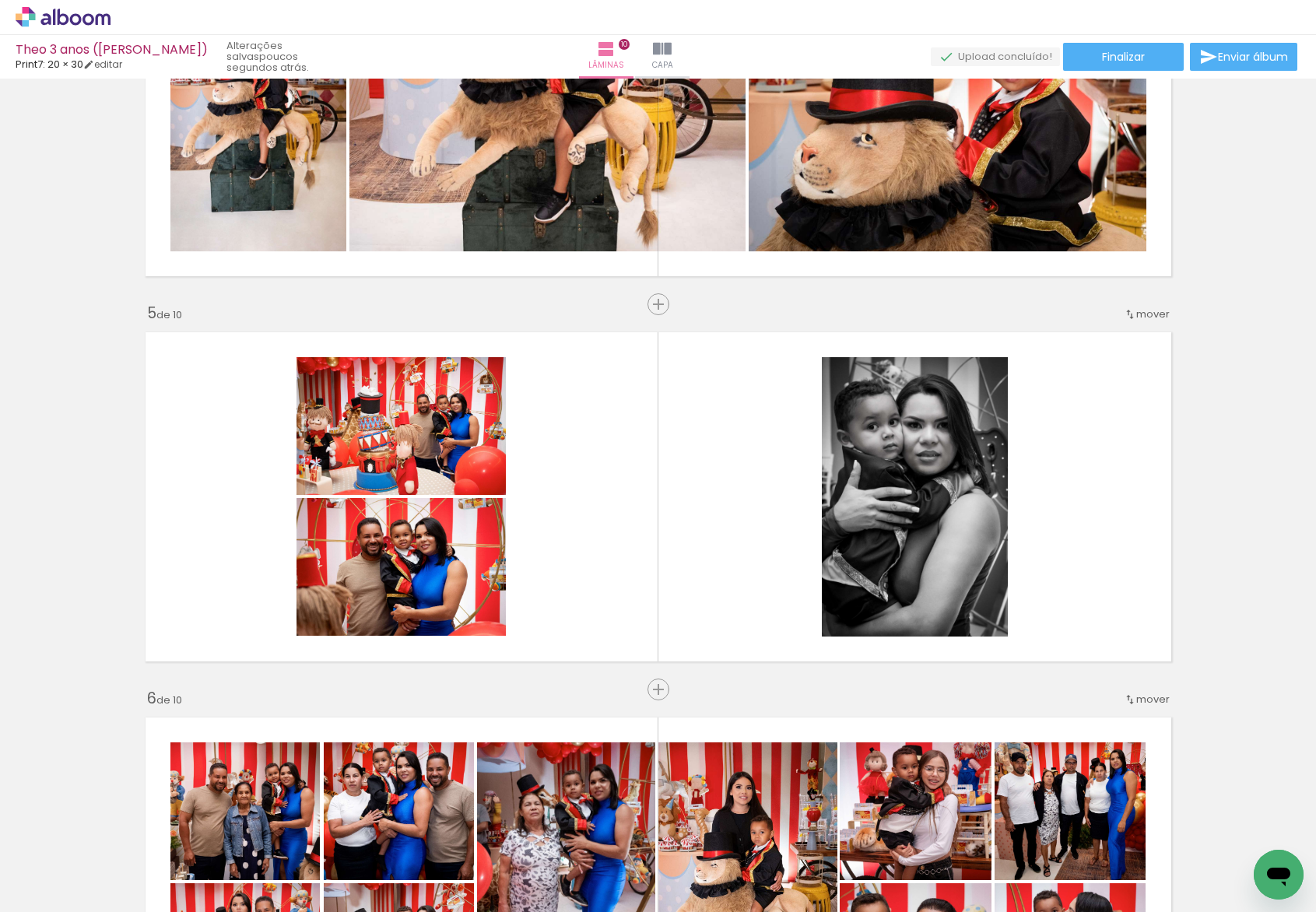
scroll to position [1536, 0]
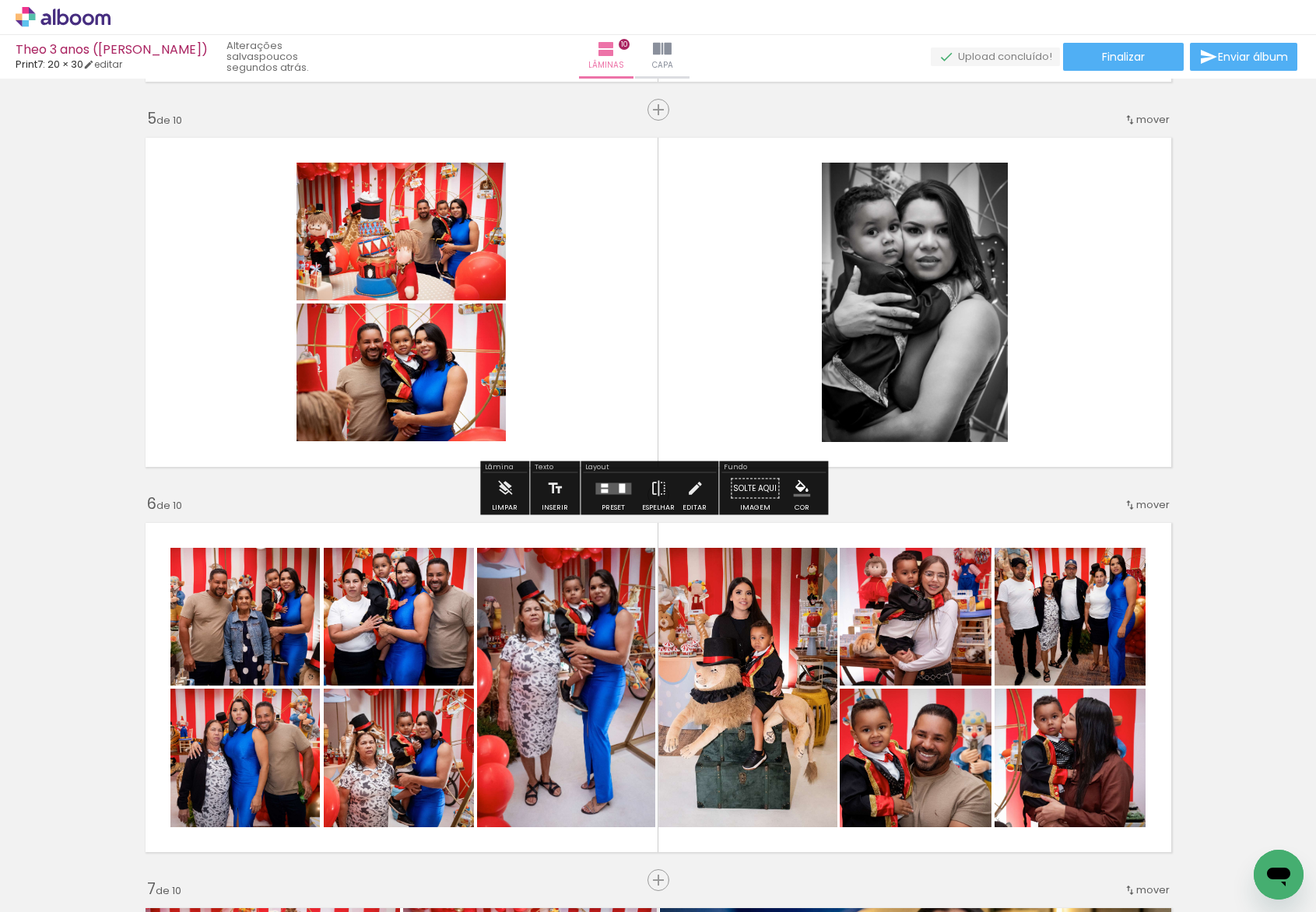
click at [613, 501] on div at bounding box center [613, 489] width 42 height 31
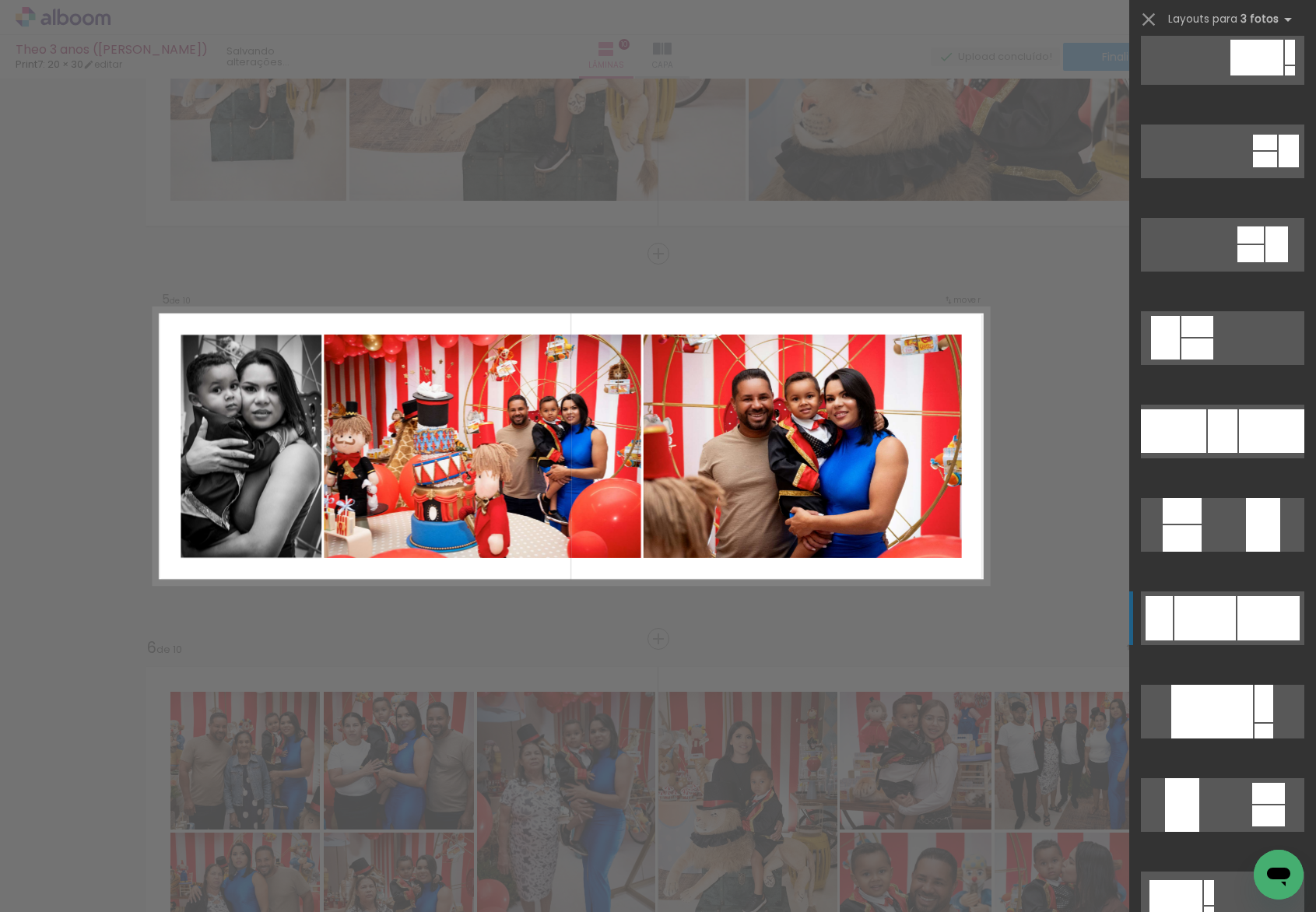
scroll to position [116, 0]
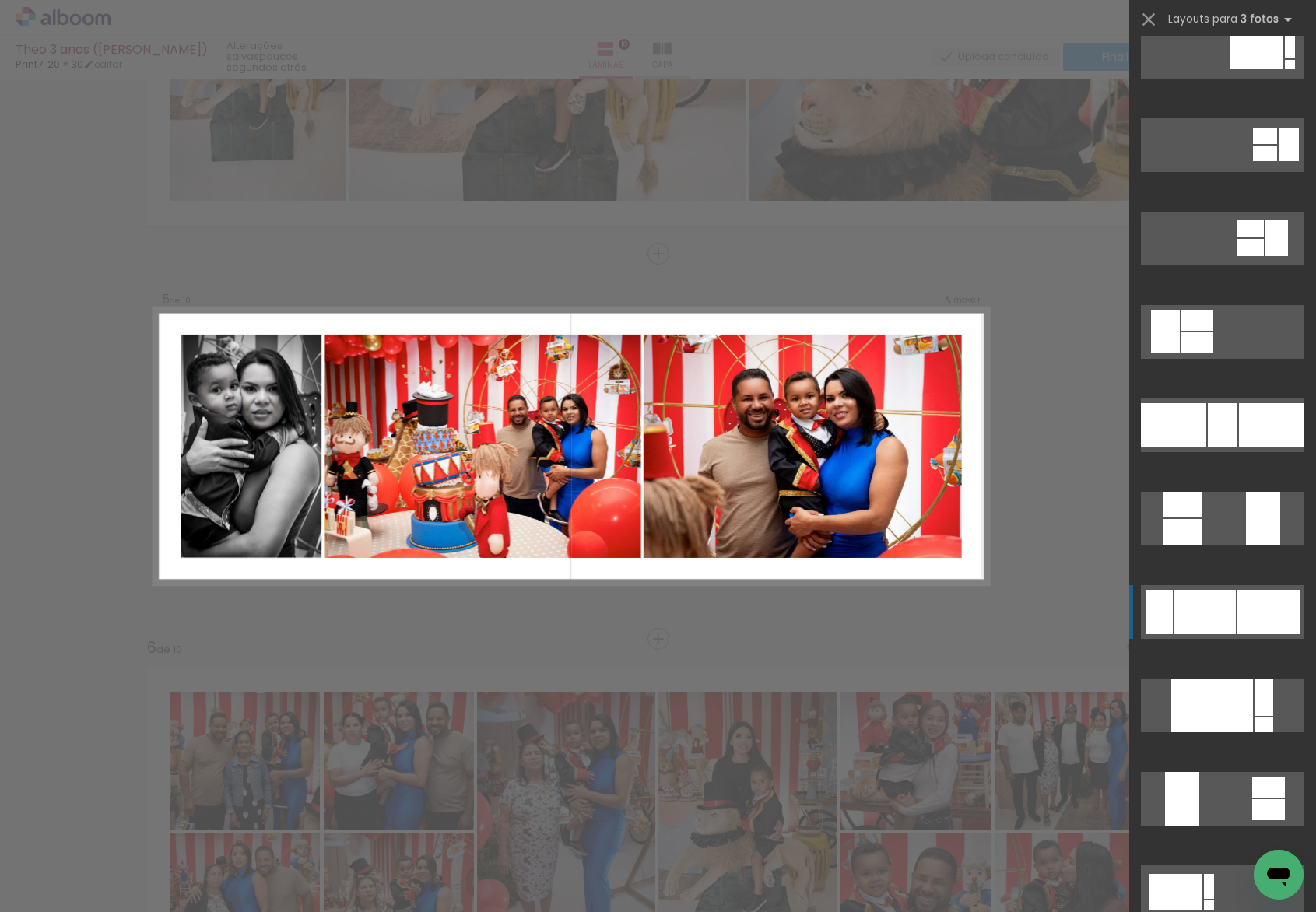
click at [1285, 69] on div at bounding box center [1290, 64] width 10 height 9
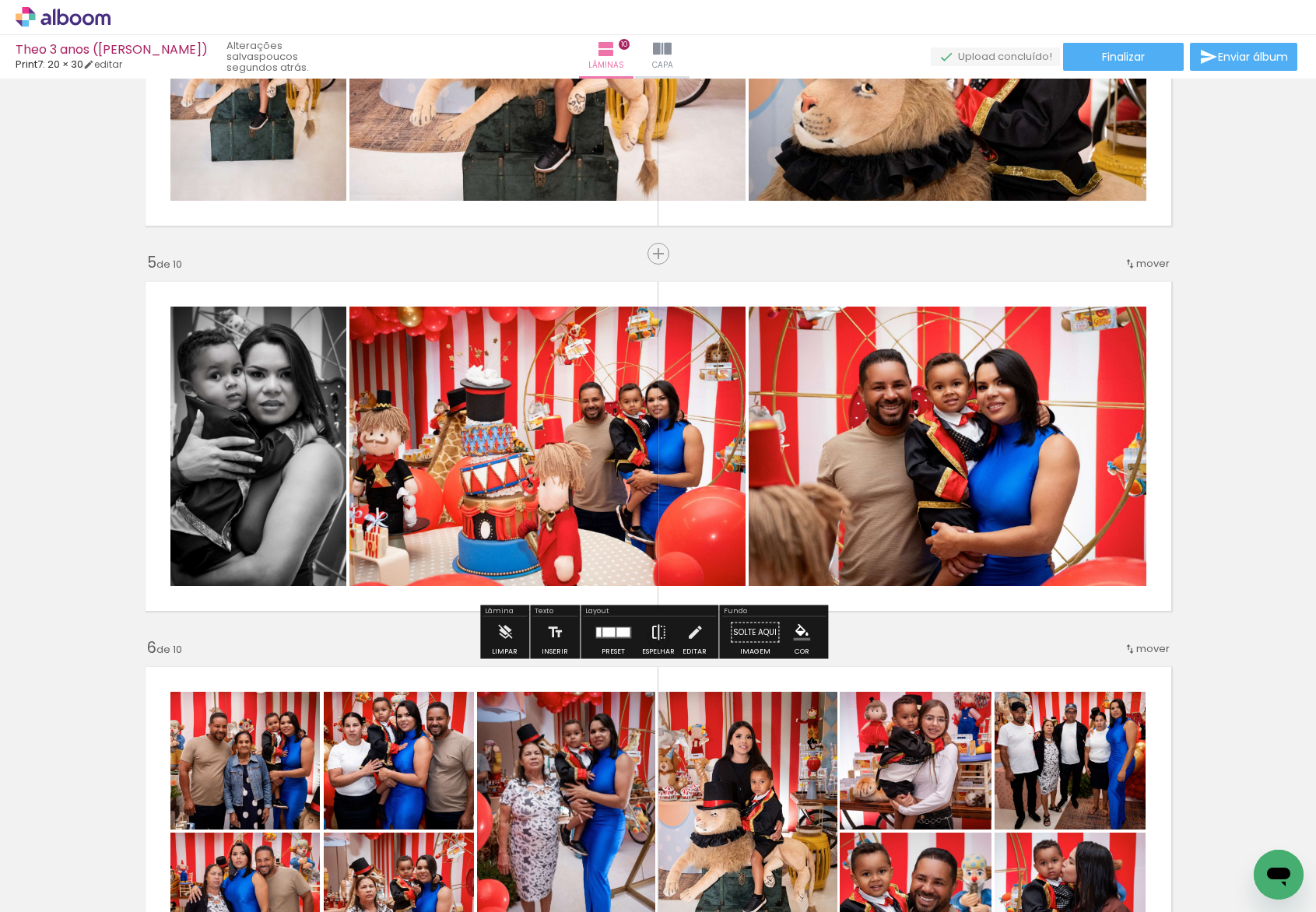
click at [666, 639] on paper-button "Espelhar" at bounding box center [658, 637] width 40 height 39
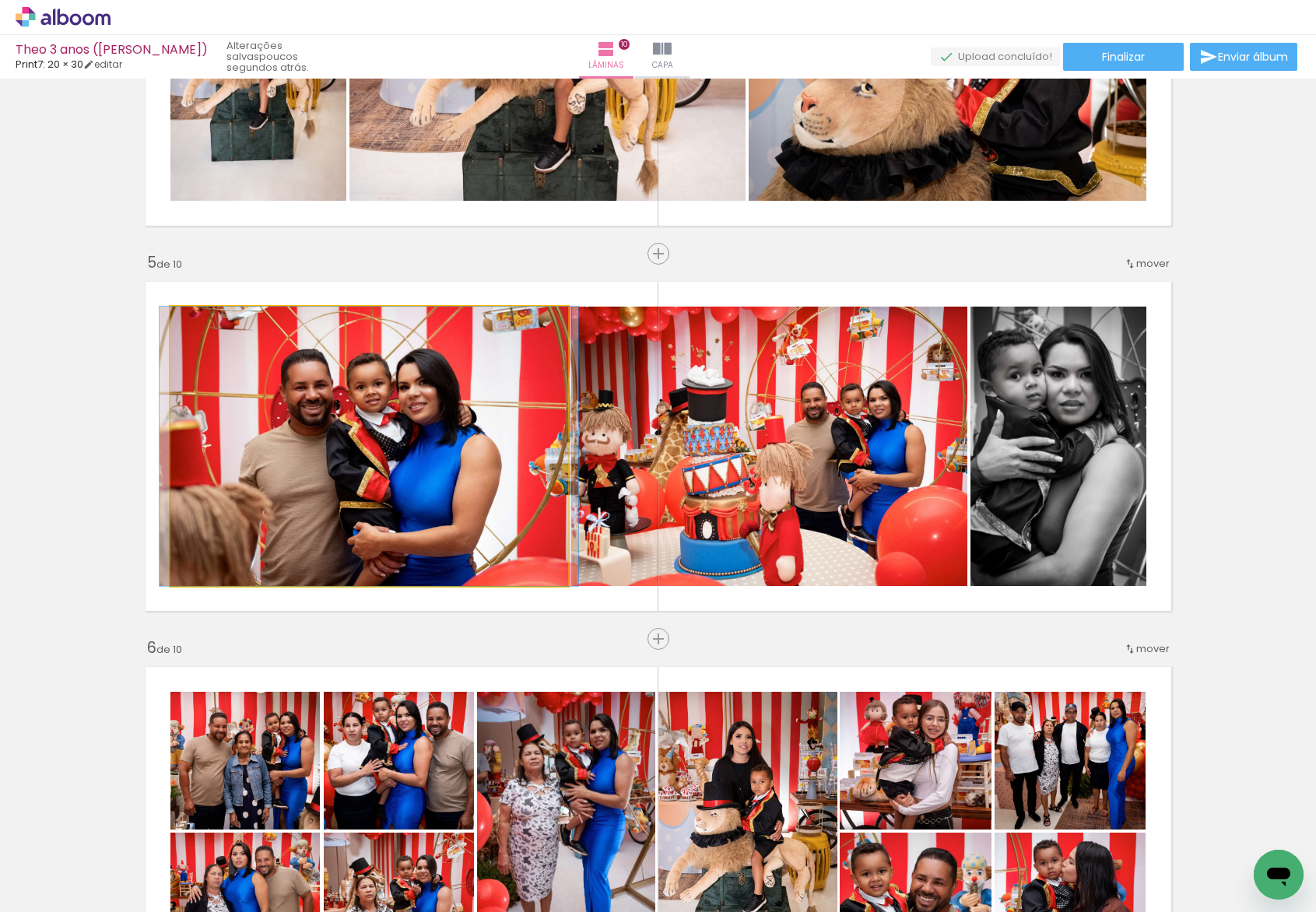
drag, startPoint x: 414, startPoint y: 411, endPoint x: 457, endPoint y: 406, distance: 43.3
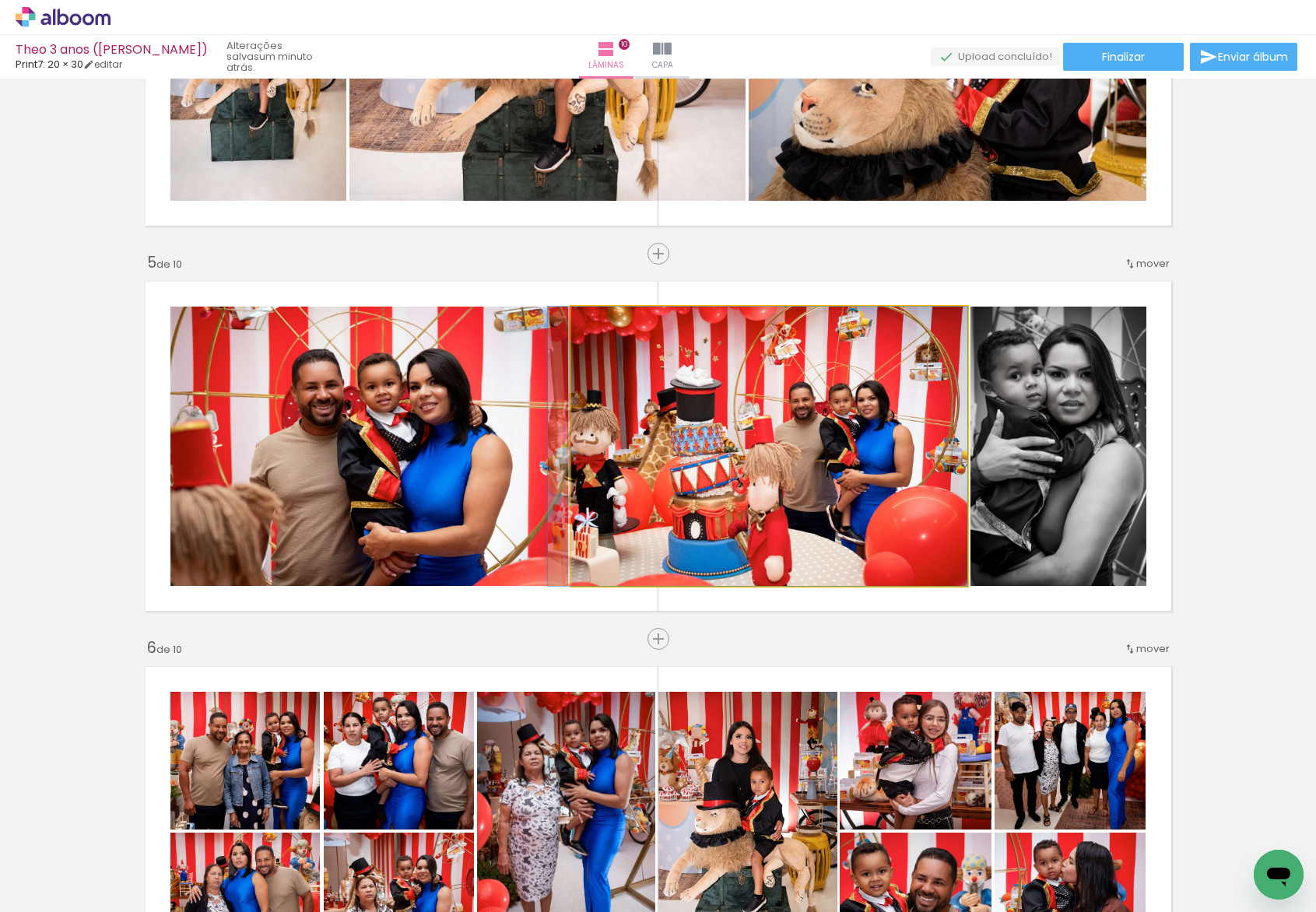
drag, startPoint x: 707, startPoint y: 441, endPoint x: 667, endPoint y: 436, distance: 40.3
drag, startPoint x: 775, startPoint y: 439, endPoint x: 371, endPoint y: 395, distance: 406.4
click at [0, 0] on slot at bounding box center [0, 0] width 0 height 0
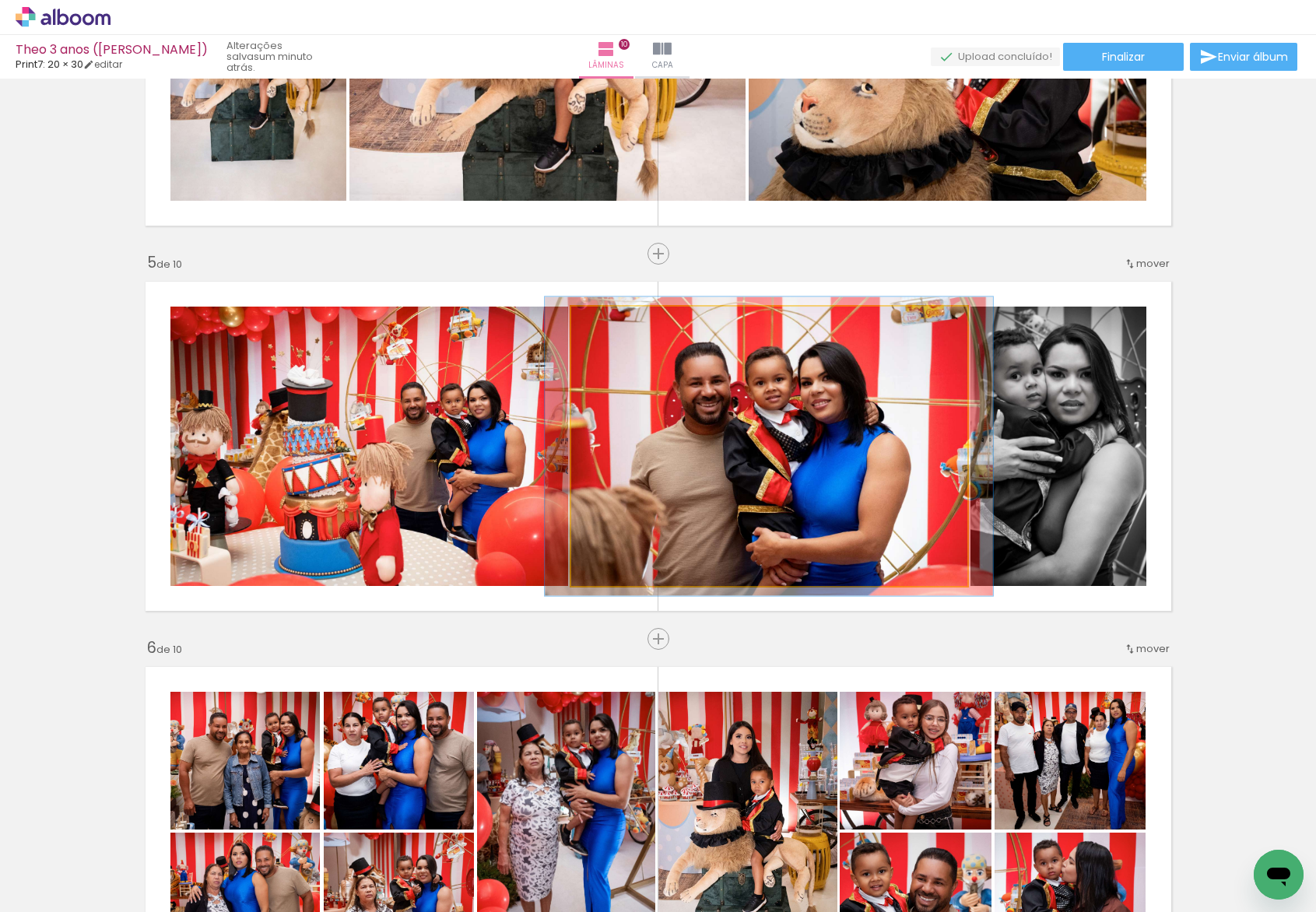
click at [609, 323] on div at bounding box center [611, 323] width 25 height 25
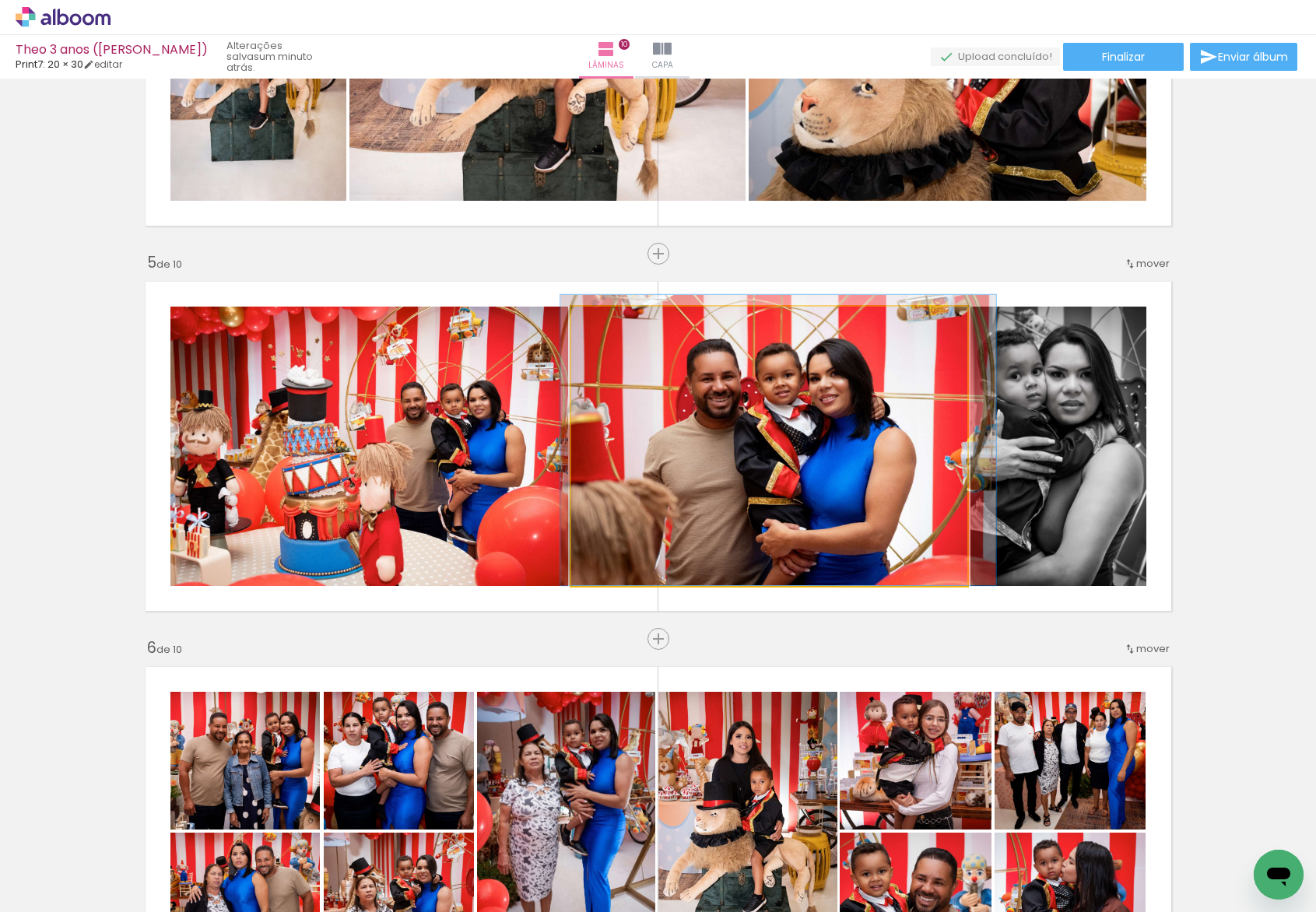
drag, startPoint x: 721, startPoint y: 420, endPoint x: 727, endPoint y: 371, distance: 49.4
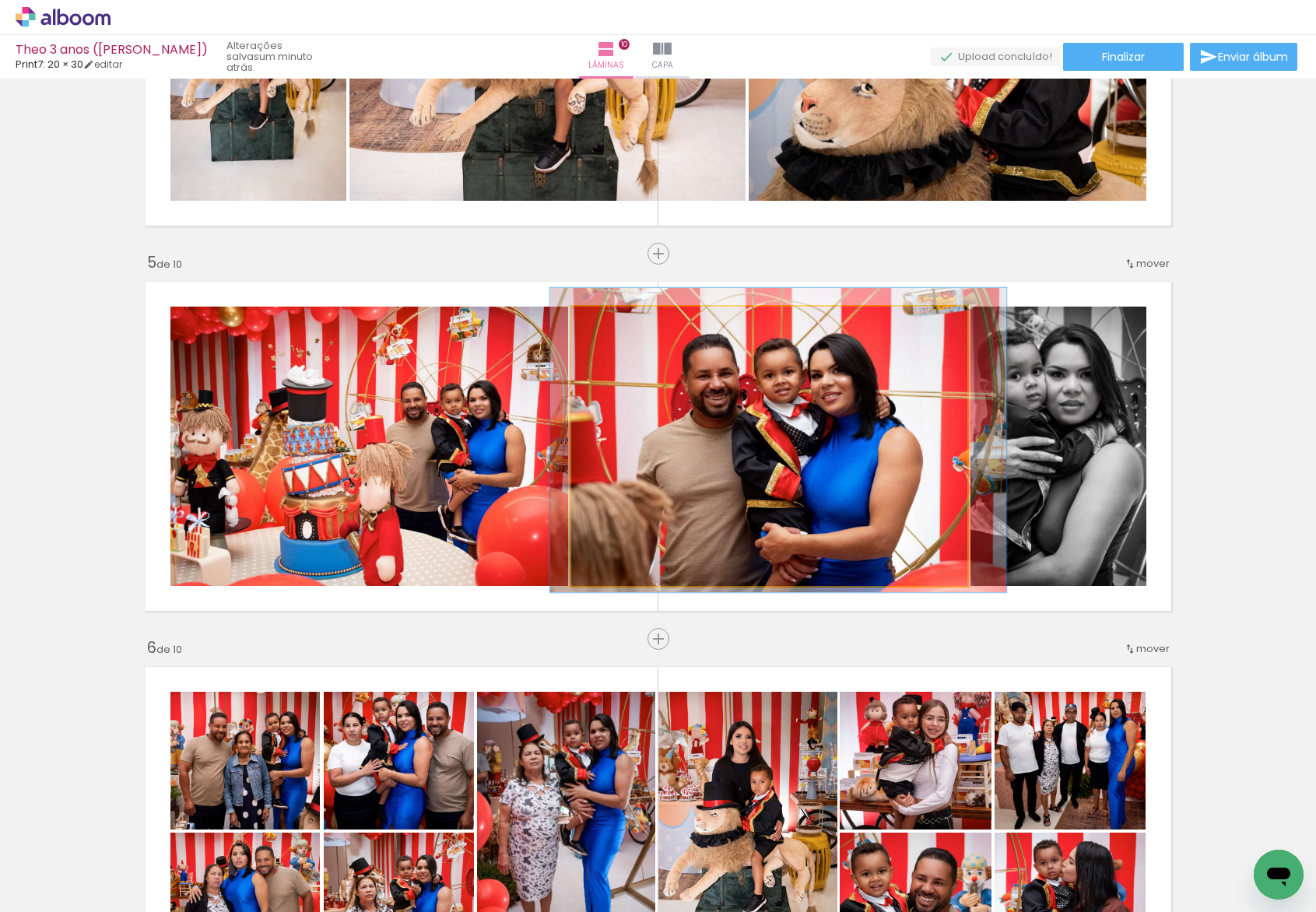
type paper-slider "105"
click at [607, 317] on div at bounding box center [613, 323] width 25 height 25
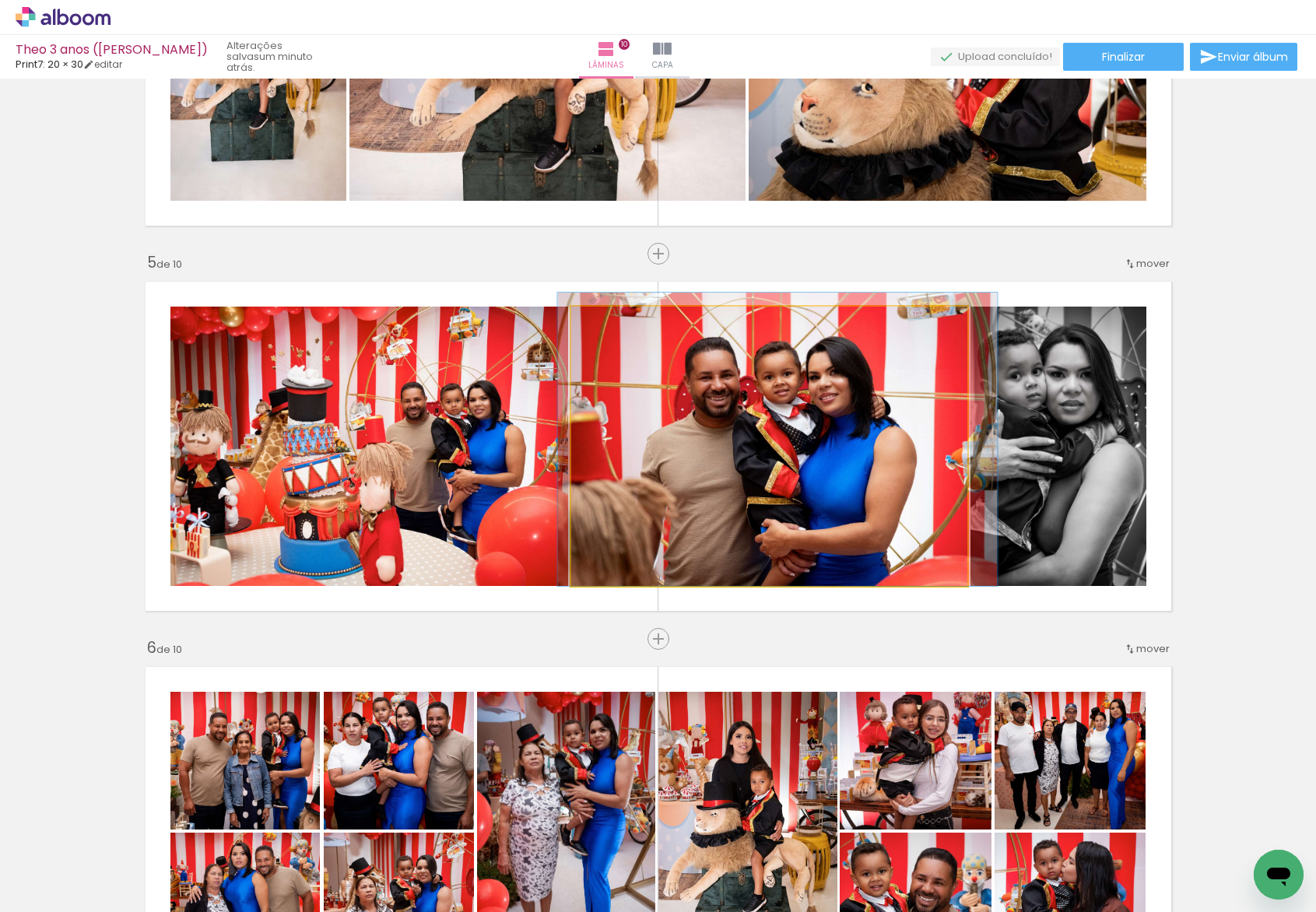
drag, startPoint x: 667, startPoint y: 365, endPoint x: 665, endPoint y: 340, distance: 25.1
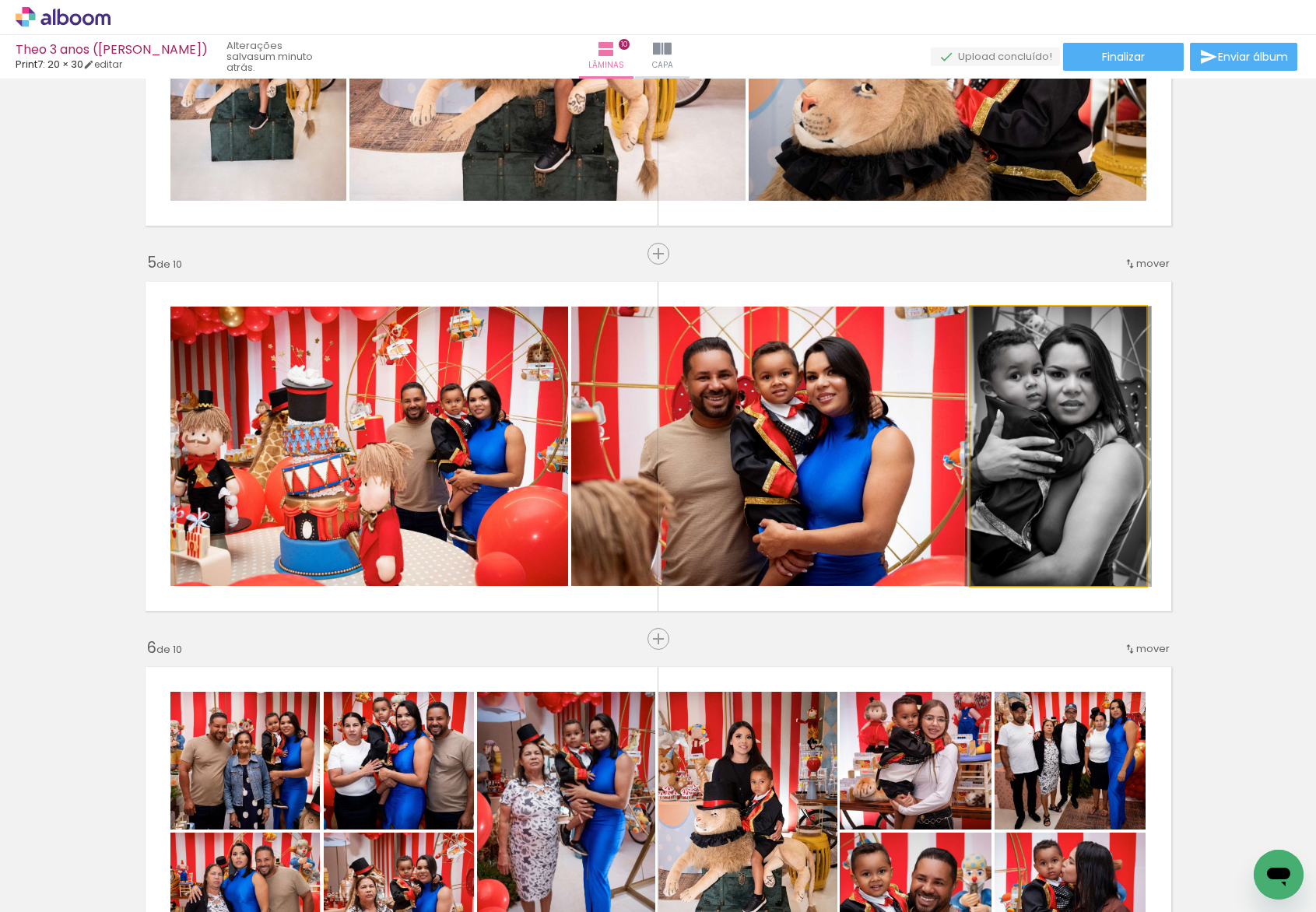
click at [1062, 450] on quentale-photo at bounding box center [1058, 446] width 176 height 280
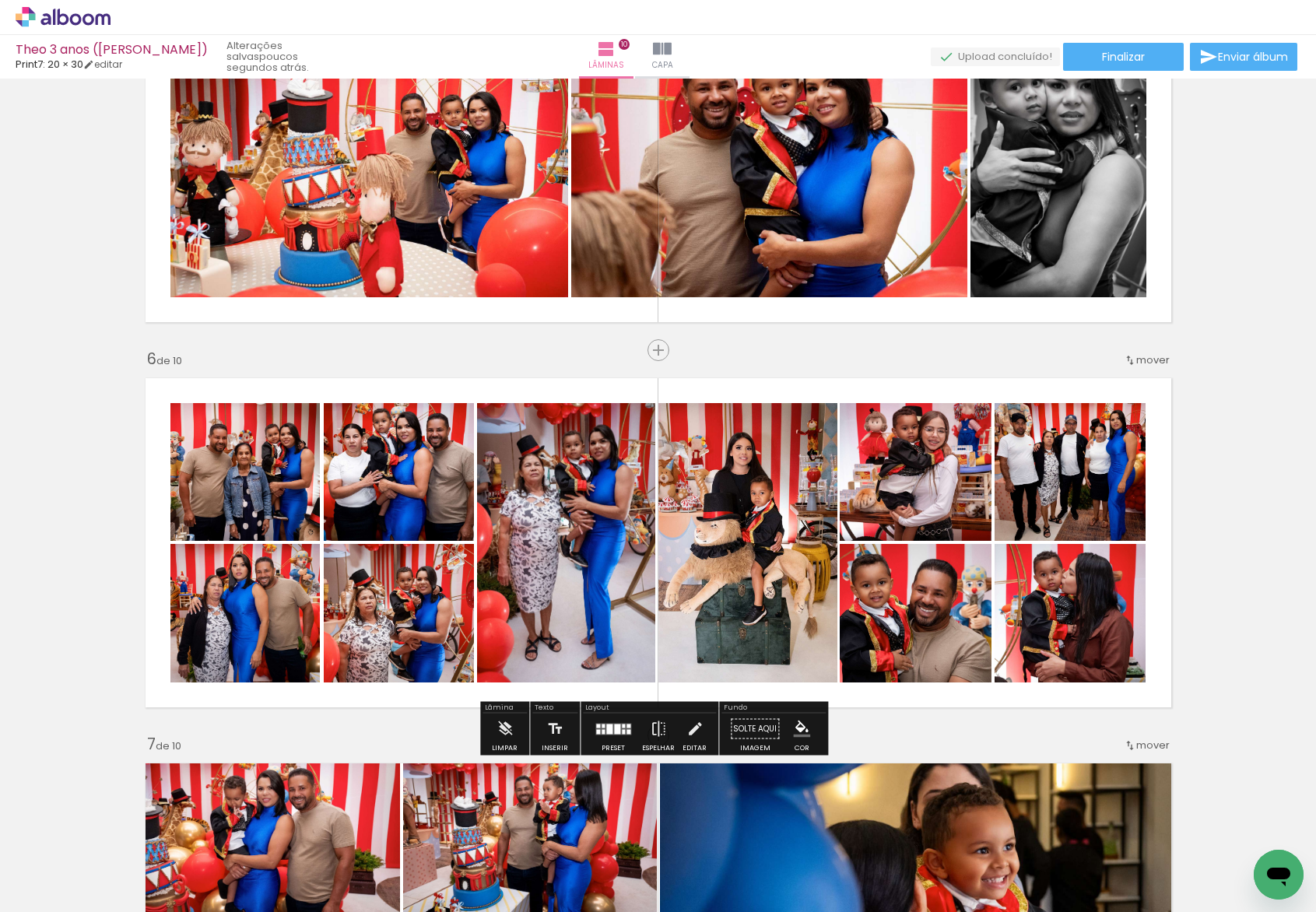
scroll to position [1676, 0]
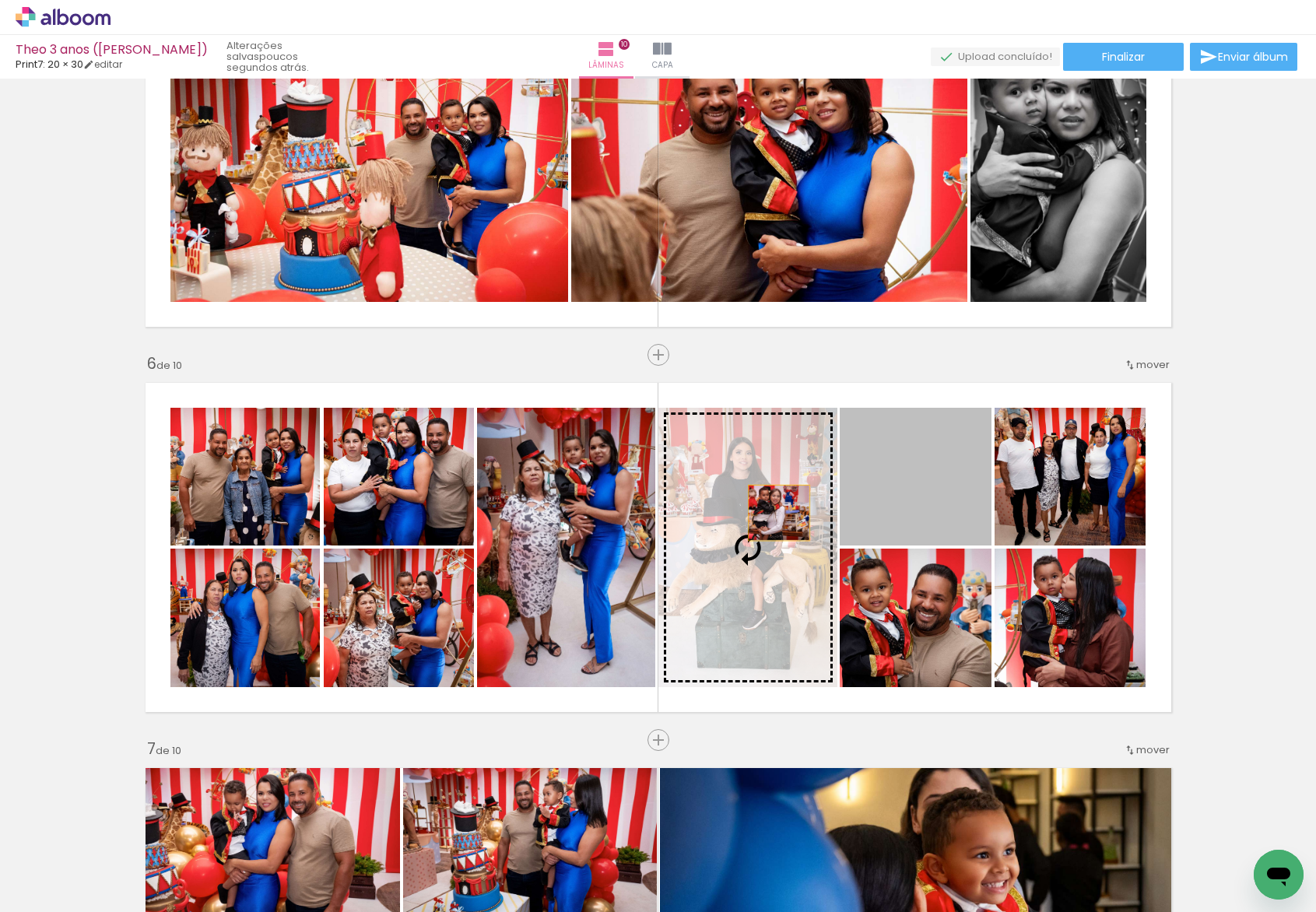
drag, startPoint x: 908, startPoint y: 506, endPoint x: 737, endPoint y: 513, distance: 171.1
click at [0, 0] on slot at bounding box center [0, 0] width 0 height 0
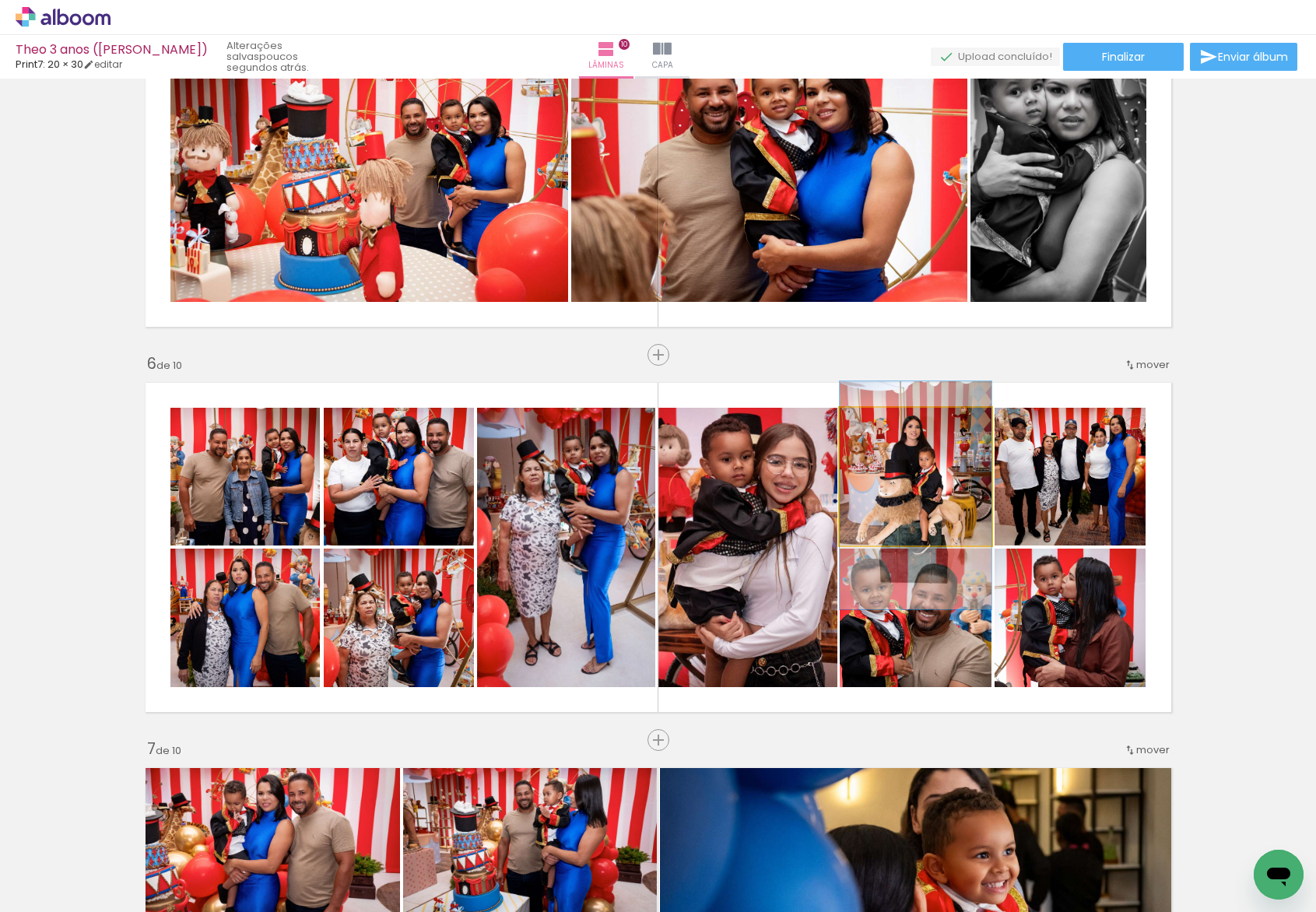
drag, startPoint x: 913, startPoint y: 479, endPoint x: 921, endPoint y: 498, distance: 20.6
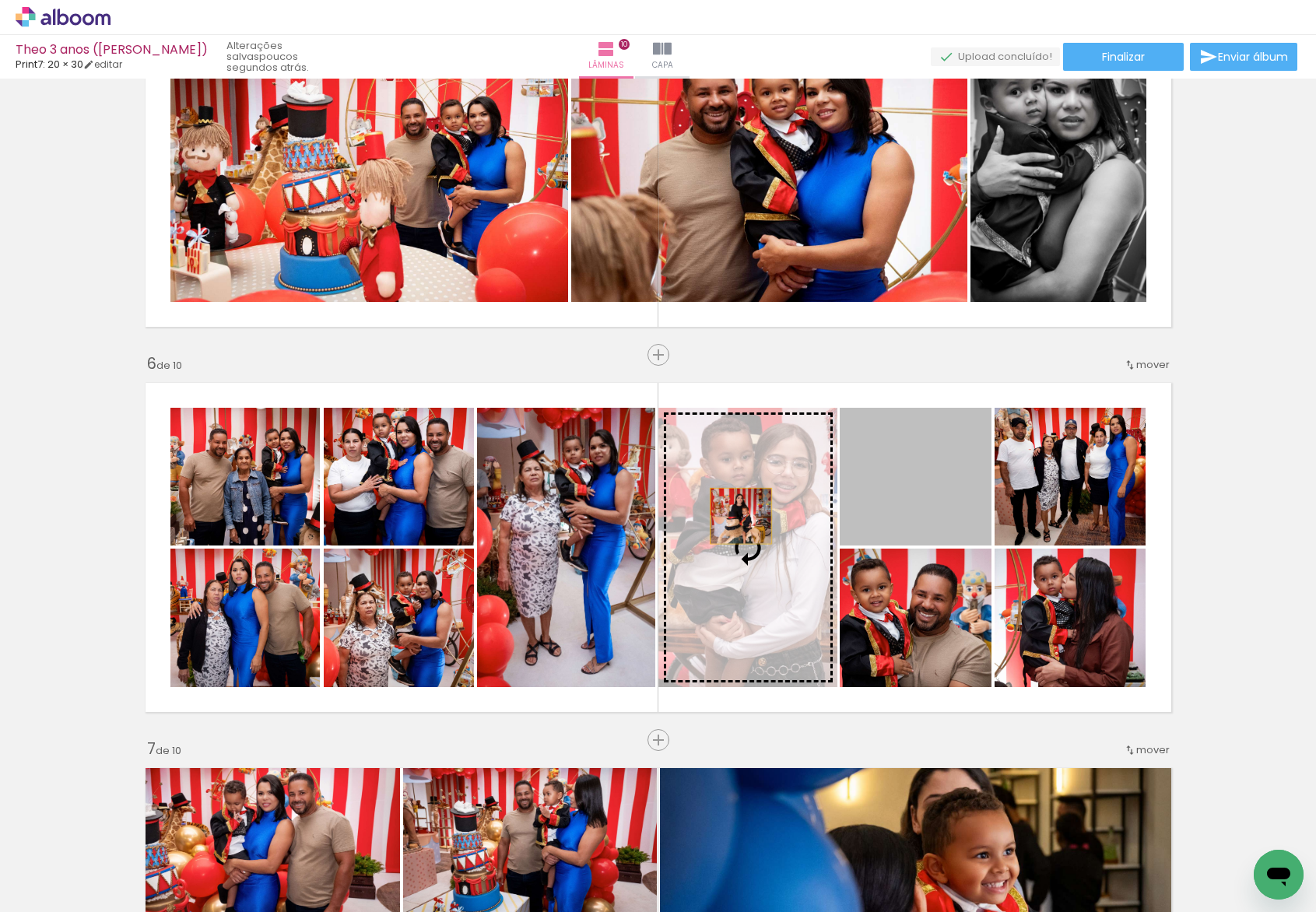
drag, startPoint x: 851, startPoint y: 501, endPoint x: 727, endPoint y: 516, distance: 124.9
click at [0, 0] on slot at bounding box center [0, 0] width 0 height 0
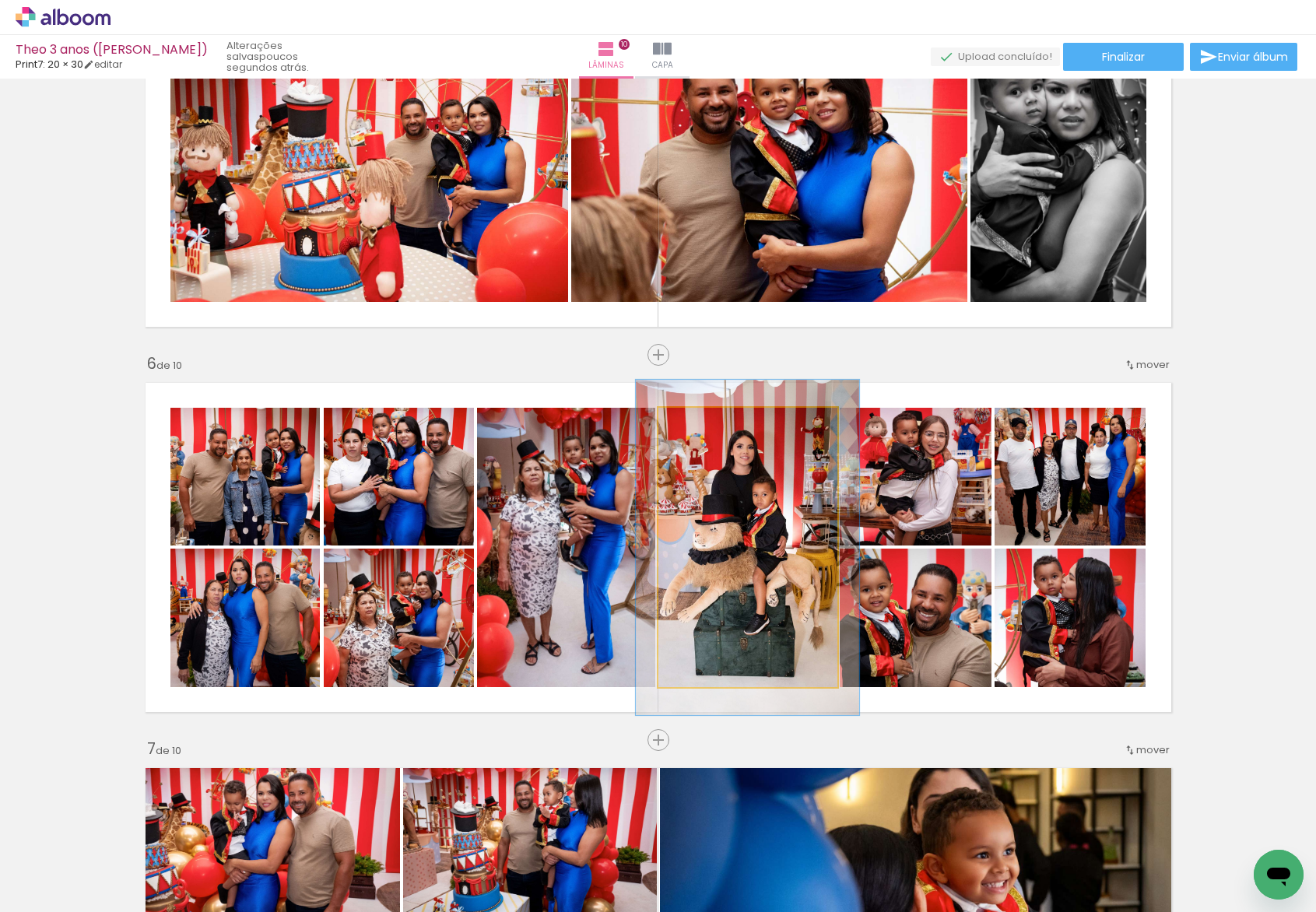
drag, startPoint x: 691, startPoint y: 420, endPoint x: 699, endPoint y: 420, distance: 8.0
type paper-slider "120"
click at [699, 420] on div at bounding box center [706, 424] width 14 height 14
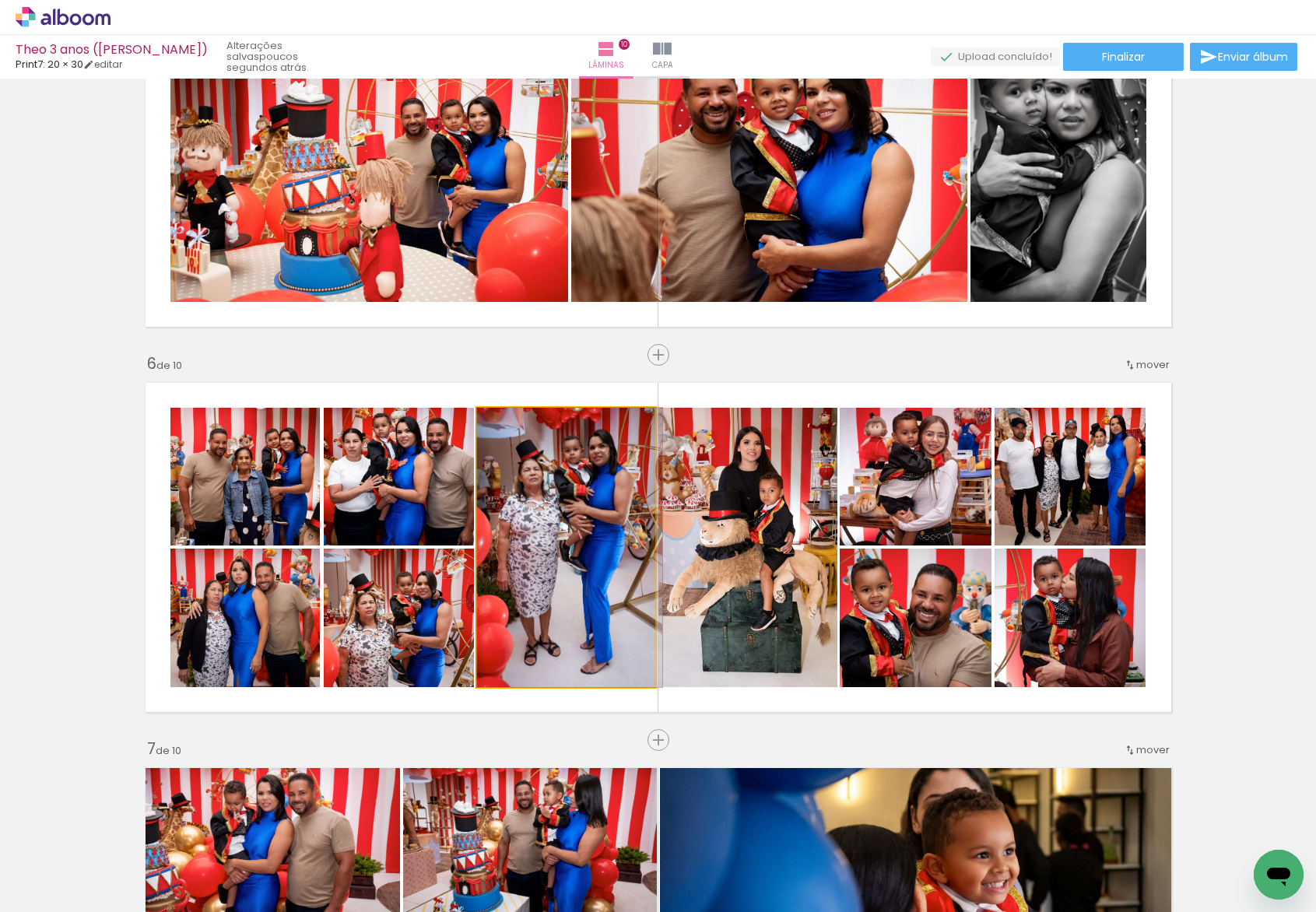
drag, startPoint x: 598, startPoint y: 555, endPoint x: 592, endPoint y: 520, distance: 35.5
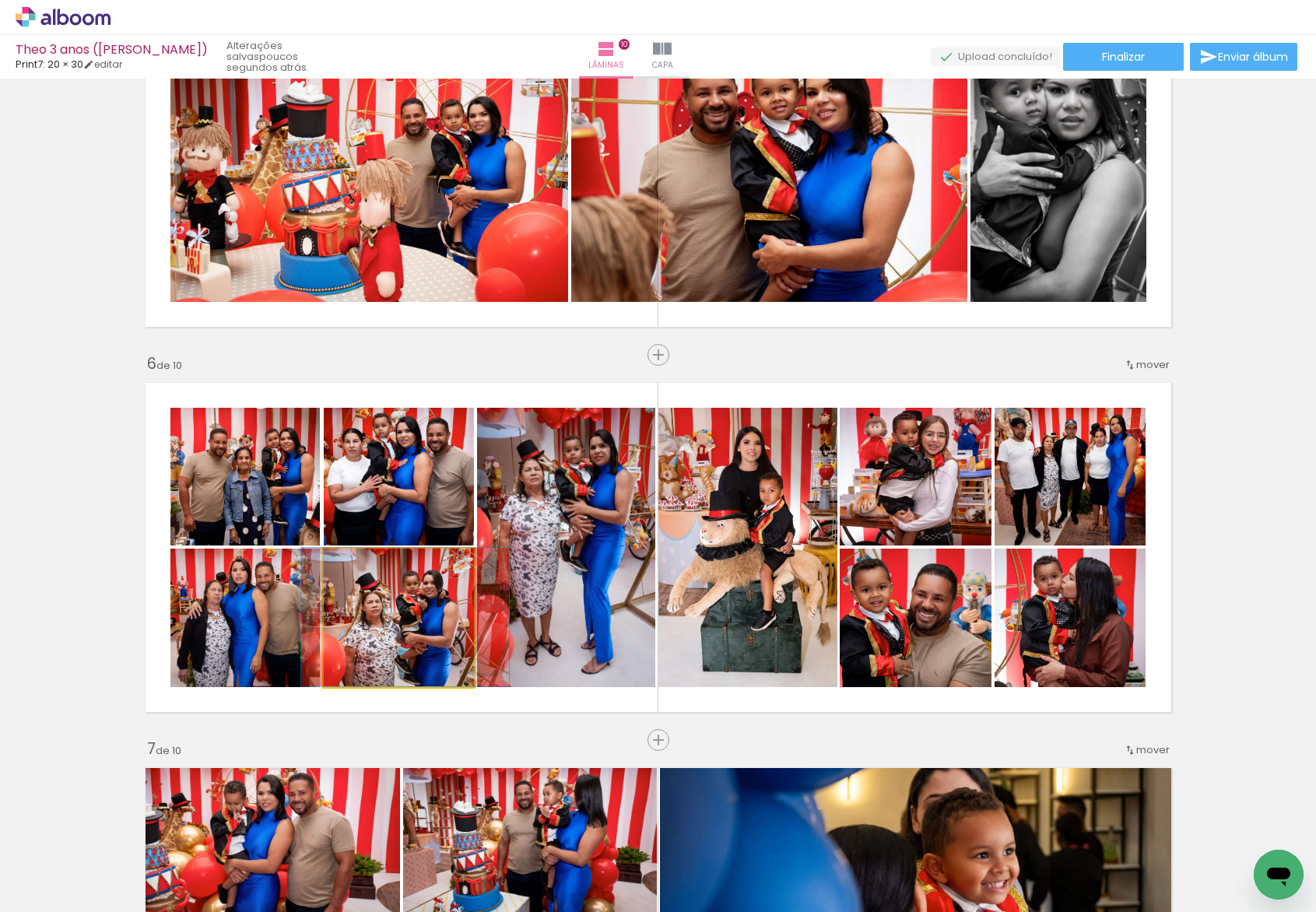
drag, startPoint x: 395, startPoint y: 643, endPoint x: 401, endPoint y: 627, distance: 17.1
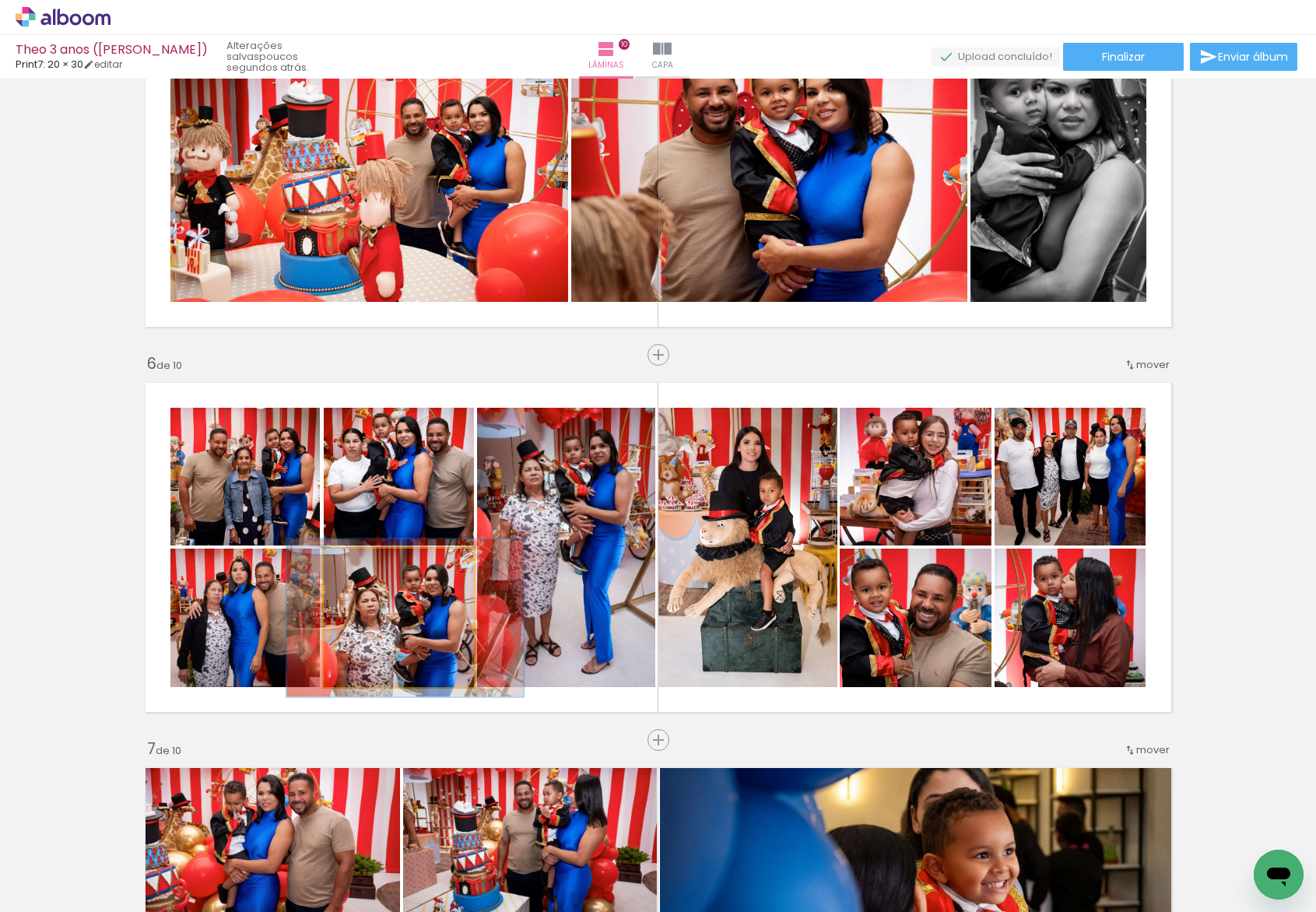
drag, startPoint x: 355, startPoint y: 560, endPoint x: 362, endPoint y: 565, distance: 8.6
type paper-slider "114"
click at [362, 565] on div at bounding box center [368, 565] width 14 height 14
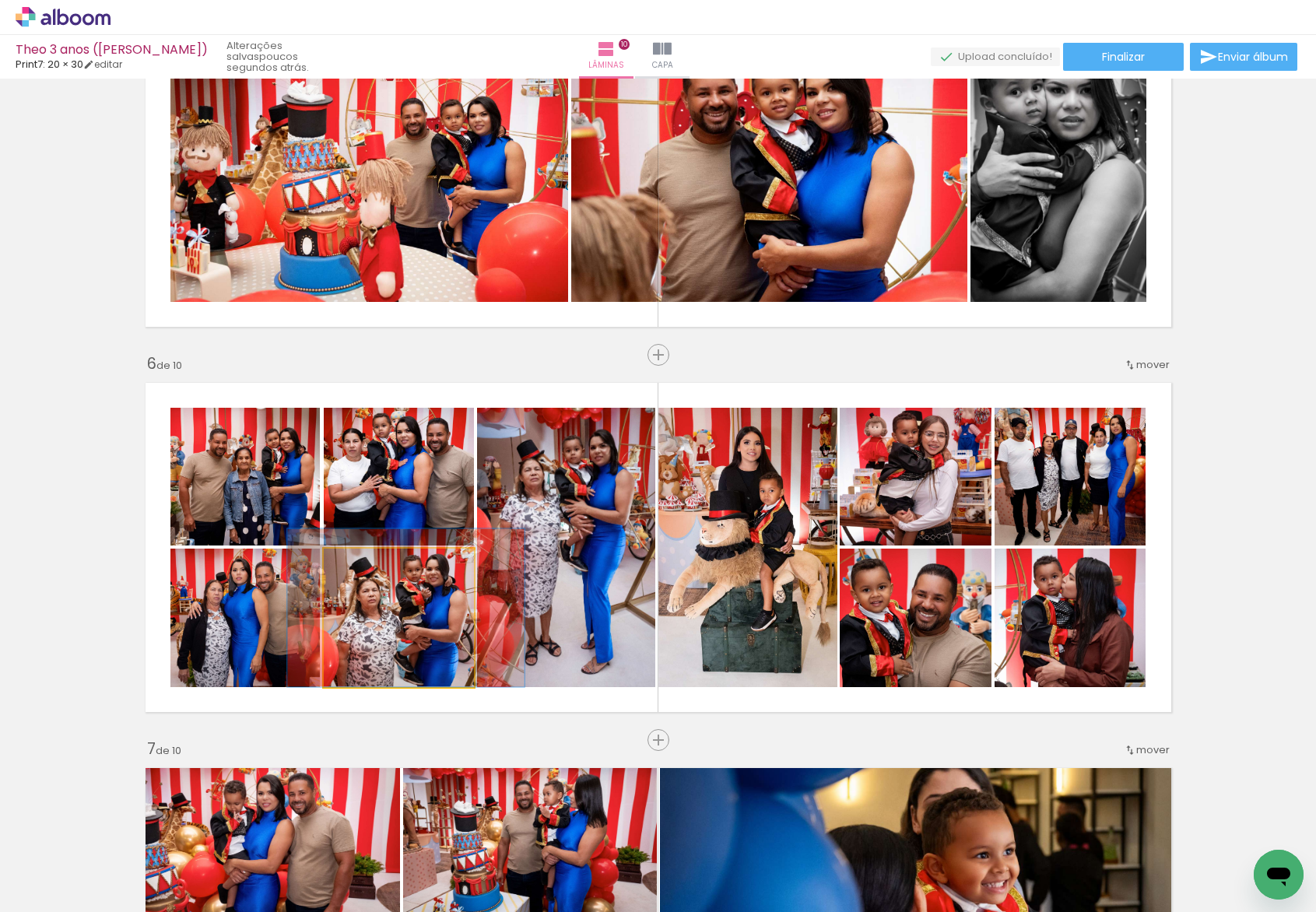
drag, startPoint x: 389, startPoint y: 616, endPoint x: 389, endPoint y: 595, distance: 21.0
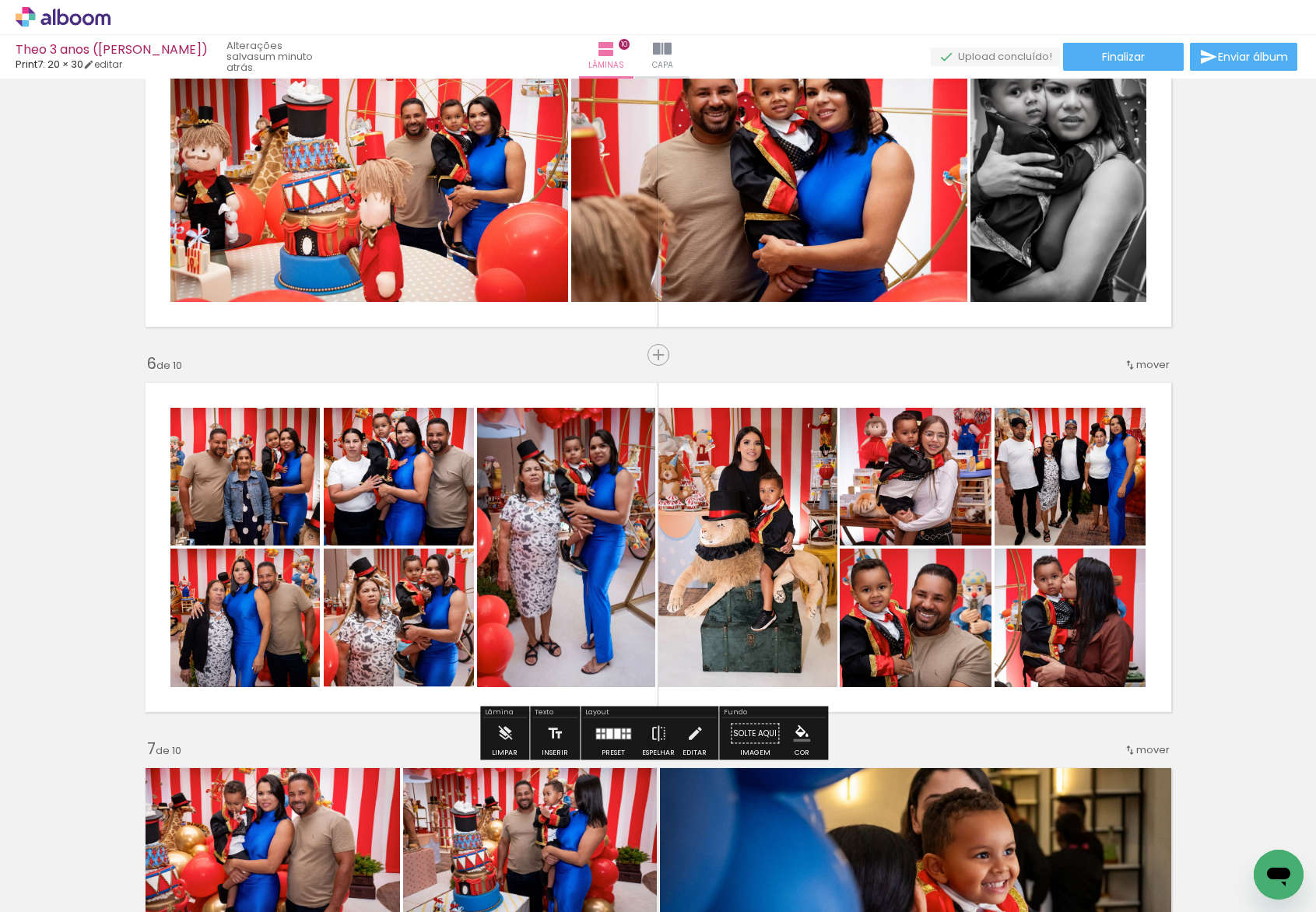
scroll to position [1996, 0]
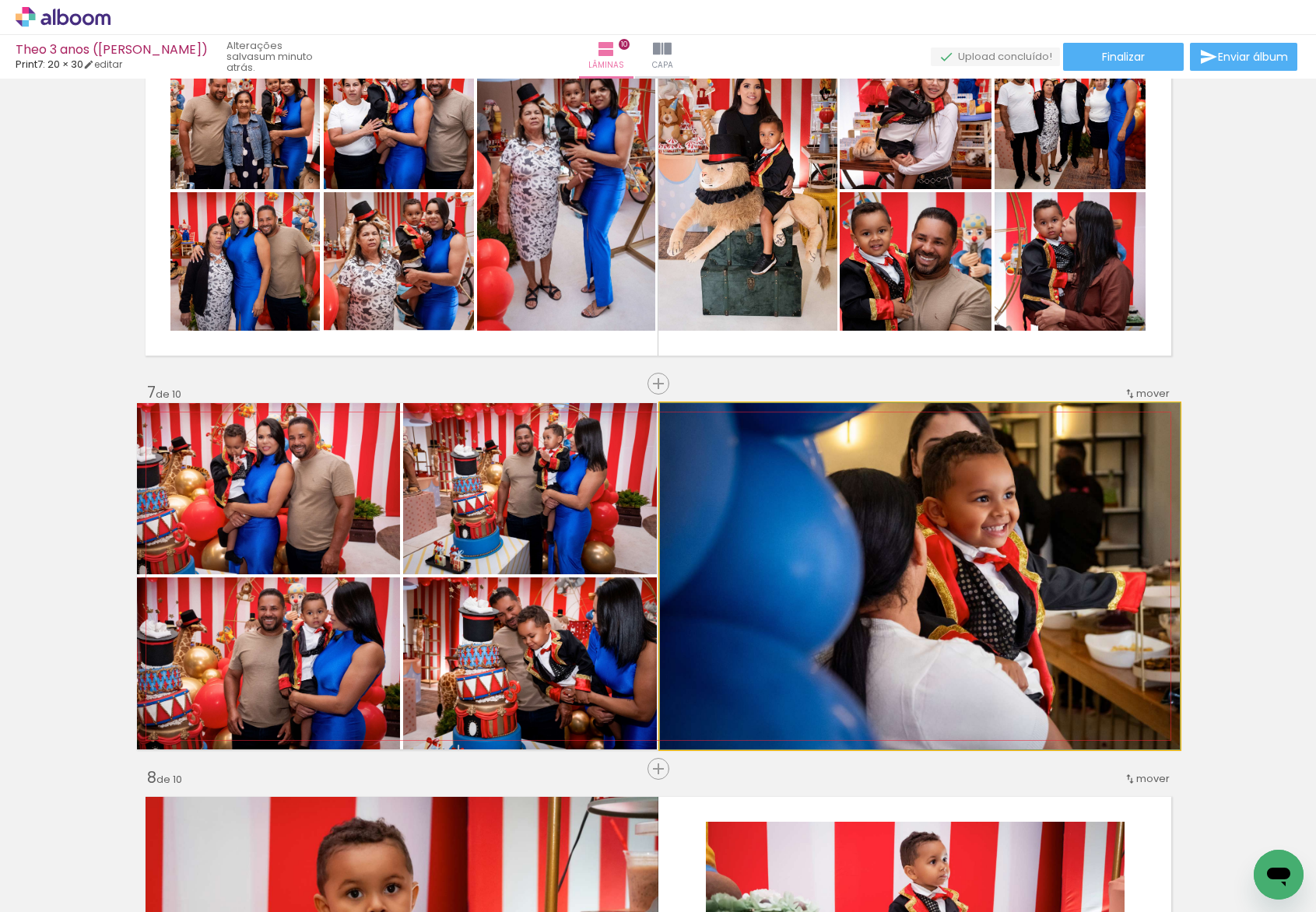
drag, startPoint x: 857, startPoint y: 509, endPoint x: 876, endPoint y: 518, distance: 21.0
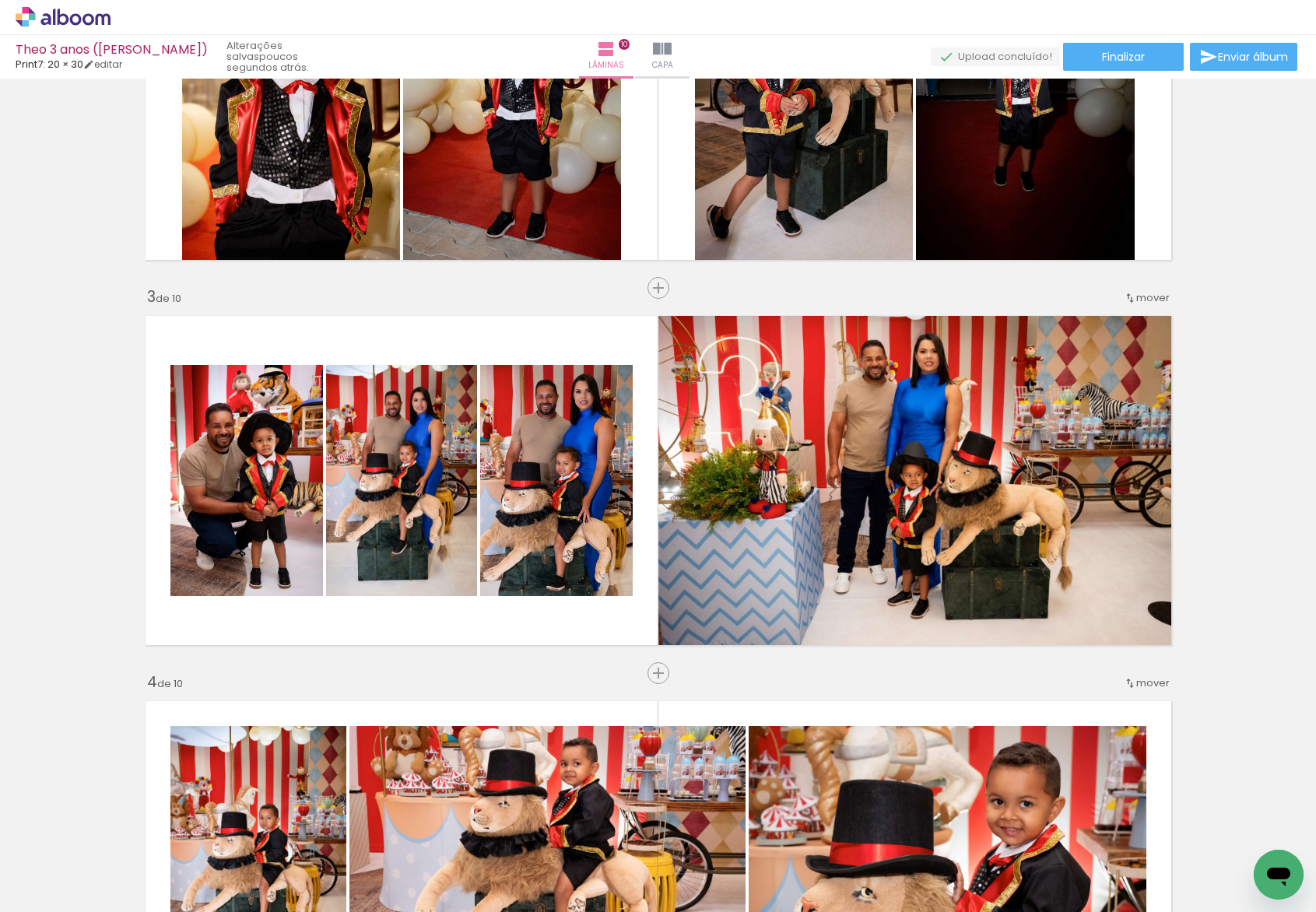
scroll to position [0, 0]
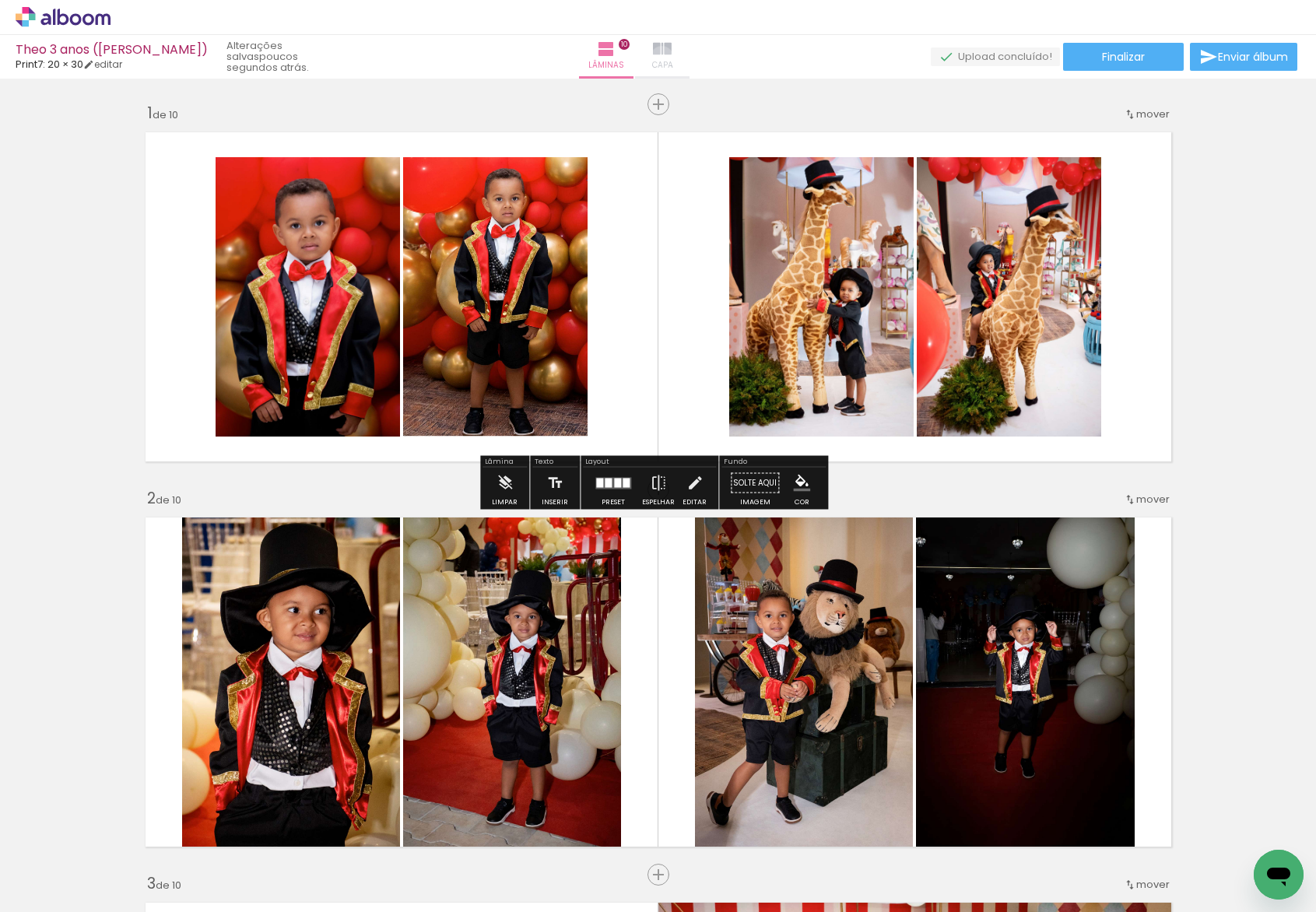
click at [672, 57] on iron-icon at bounding box center [662, 49] width 19 height 19
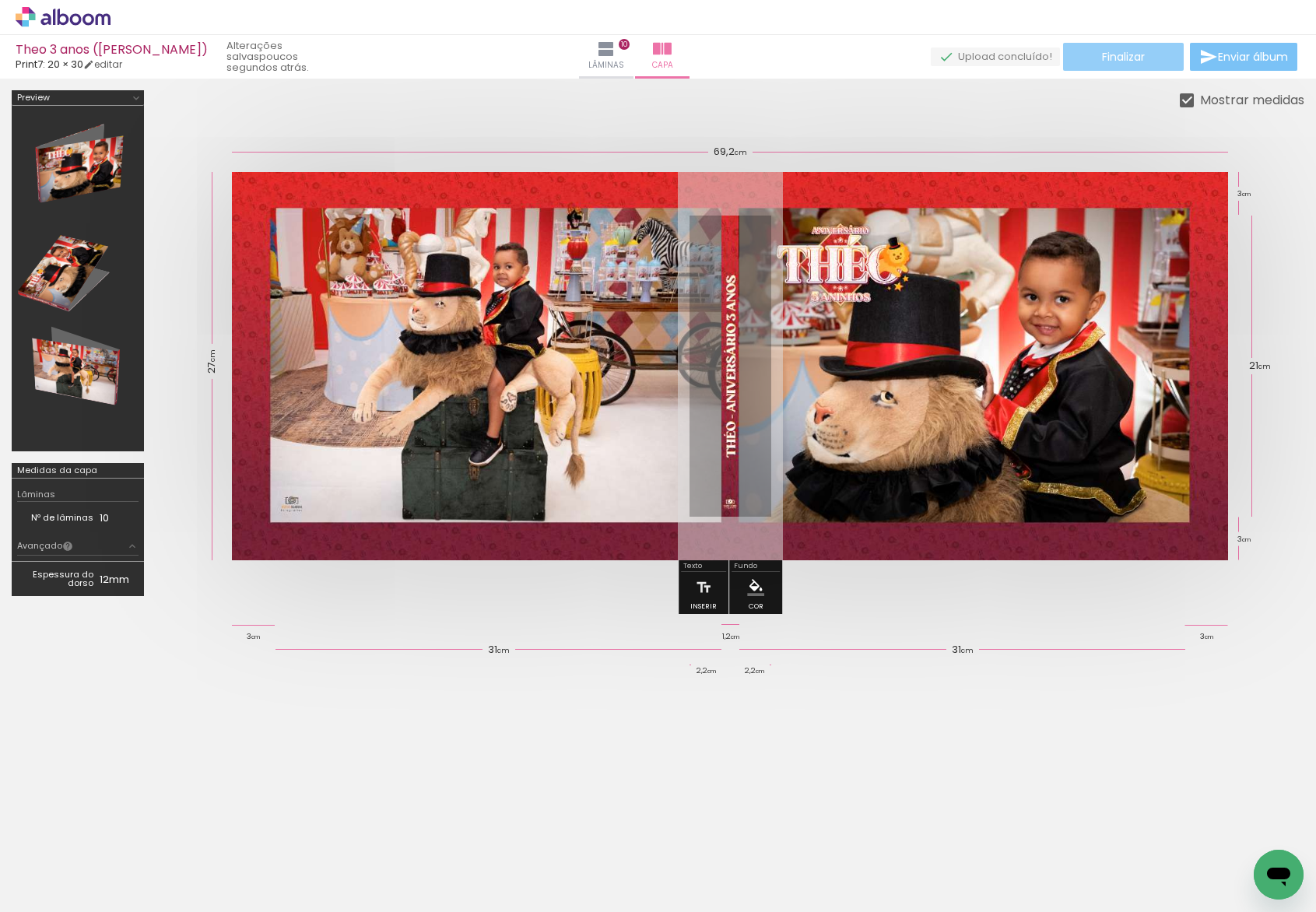
drag, startPoint x: 1218, startPoint y: 56, endPoint x: 1094, endPoint y: 70, distance: 124.8
click at [1102, 77] on div "Theo 3 anos (Simone) Print7: 20 × 30 editar poucos segundos atrás. Lâminas 10 C…" at bounding box center [658, 39] width 1316 height 79
click at [1090, 61] on paper-button "Finalizar" at bounding box center [1123, 57] width 121 height 28
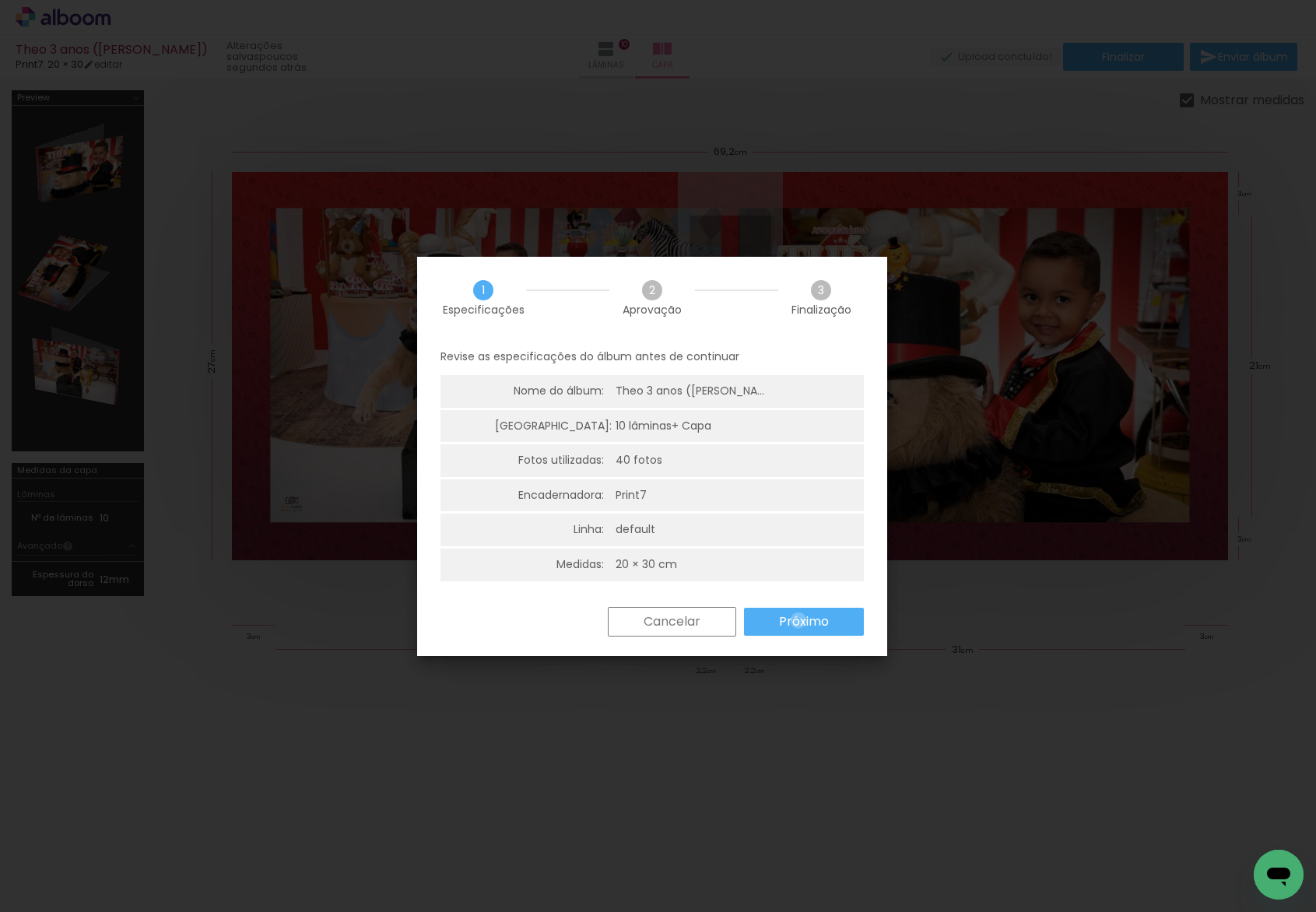
click at [0, 0] on slot "Próximo" at bounding box center [0, 0] width 0 height 0
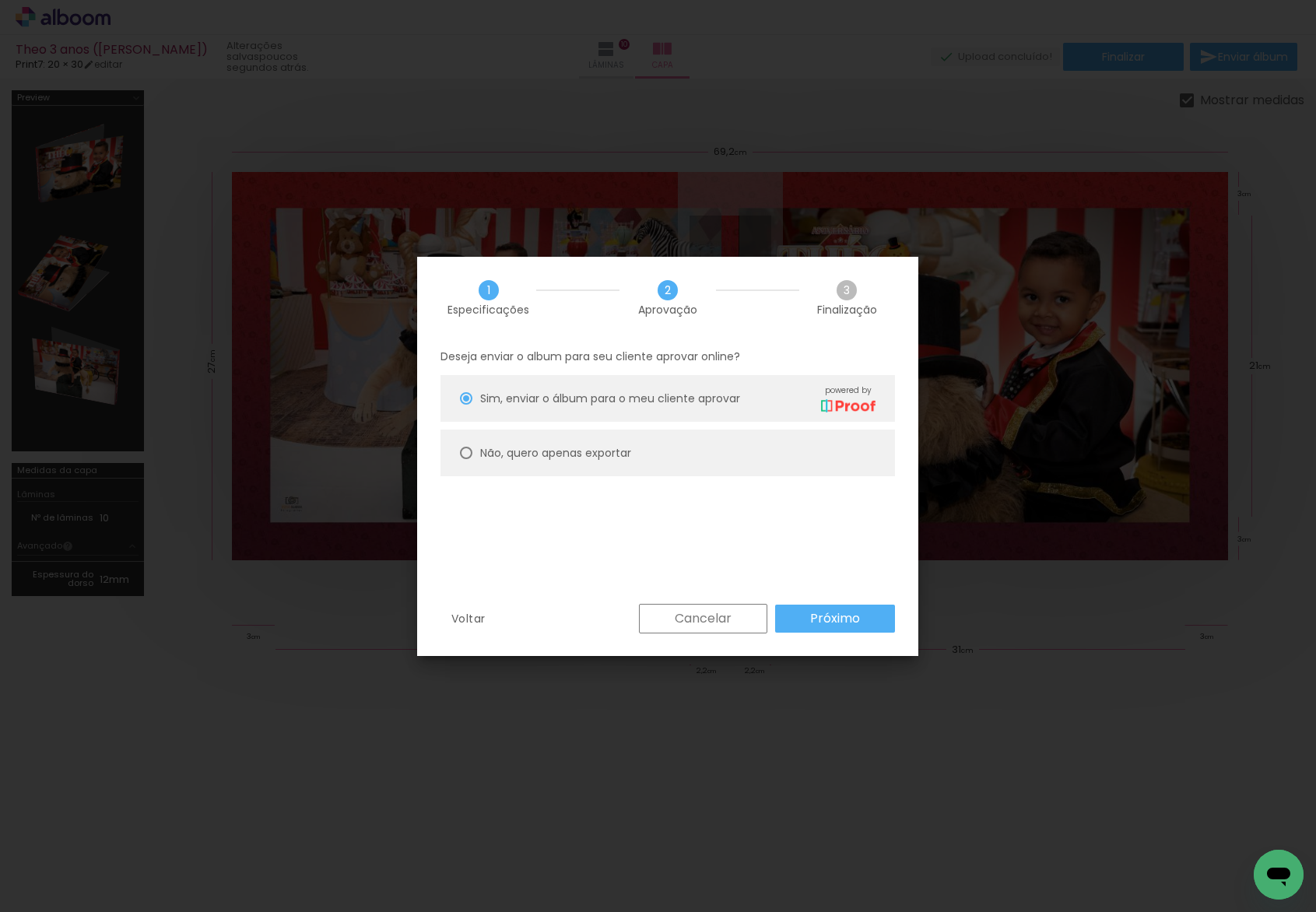
click at [651, 450] on paper-radio-button "Não, quero apenas exportar" at bounding box center [667, 453] width 455 height 46
type paper-radio-button "on"
click at [787, 599] on div "Deseja enviar o album para seu cliente aprovar online? Sim, enviar o álbum para…" at bounding box center [667, 472] width 501 height 266
click at [796, 609] on paper-button "Próximo" at bounding box center [835, 619] width 120 height 28
type input "Alta, 300 DPI"
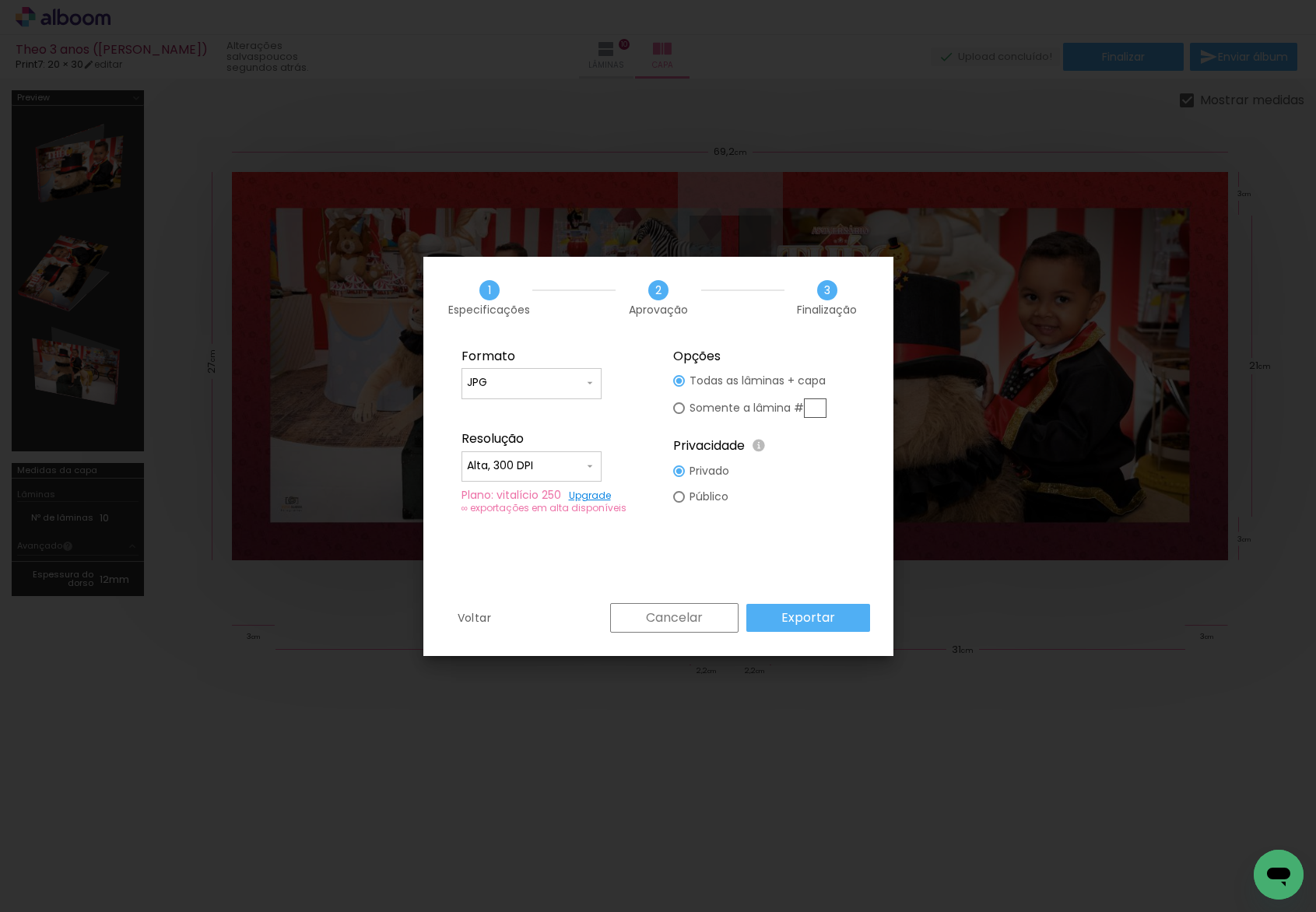
click at [0, 0] on slot "Exportar" at bounding box center [0, 0] width 0 height 0
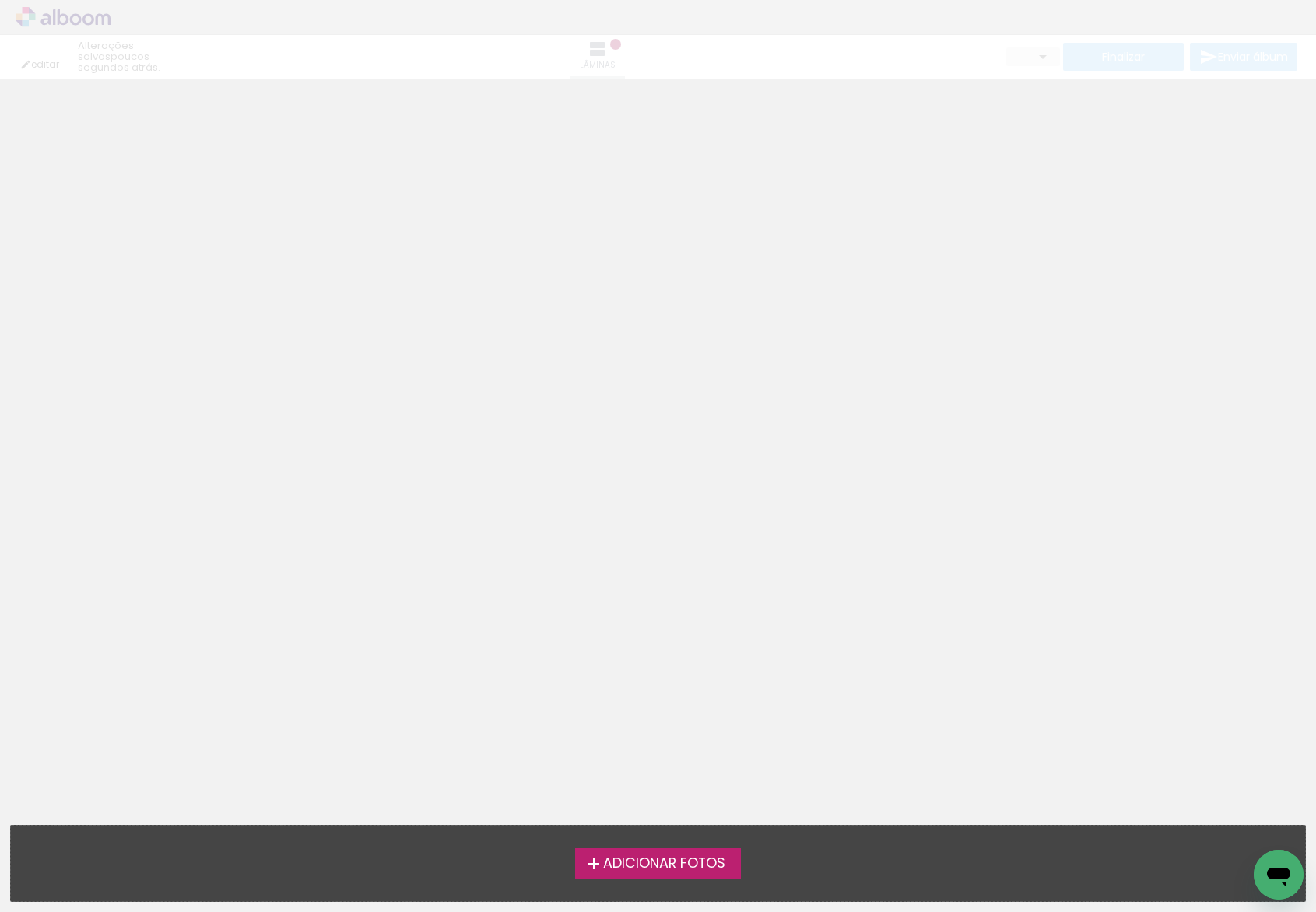
type input "0"
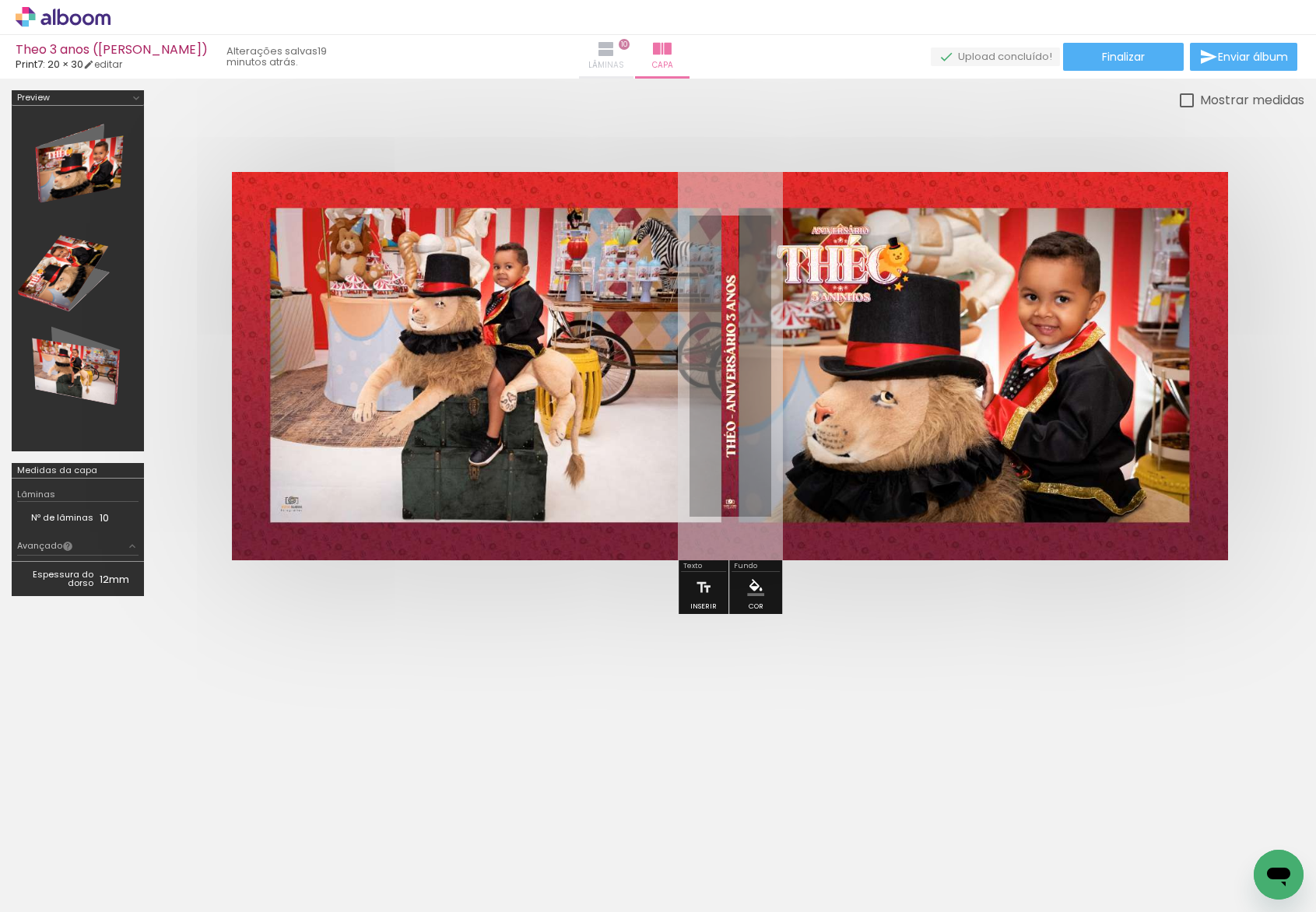
click at [625, 70] on span "Lâminas" at bounding box center [607, 65] width 36 height 14
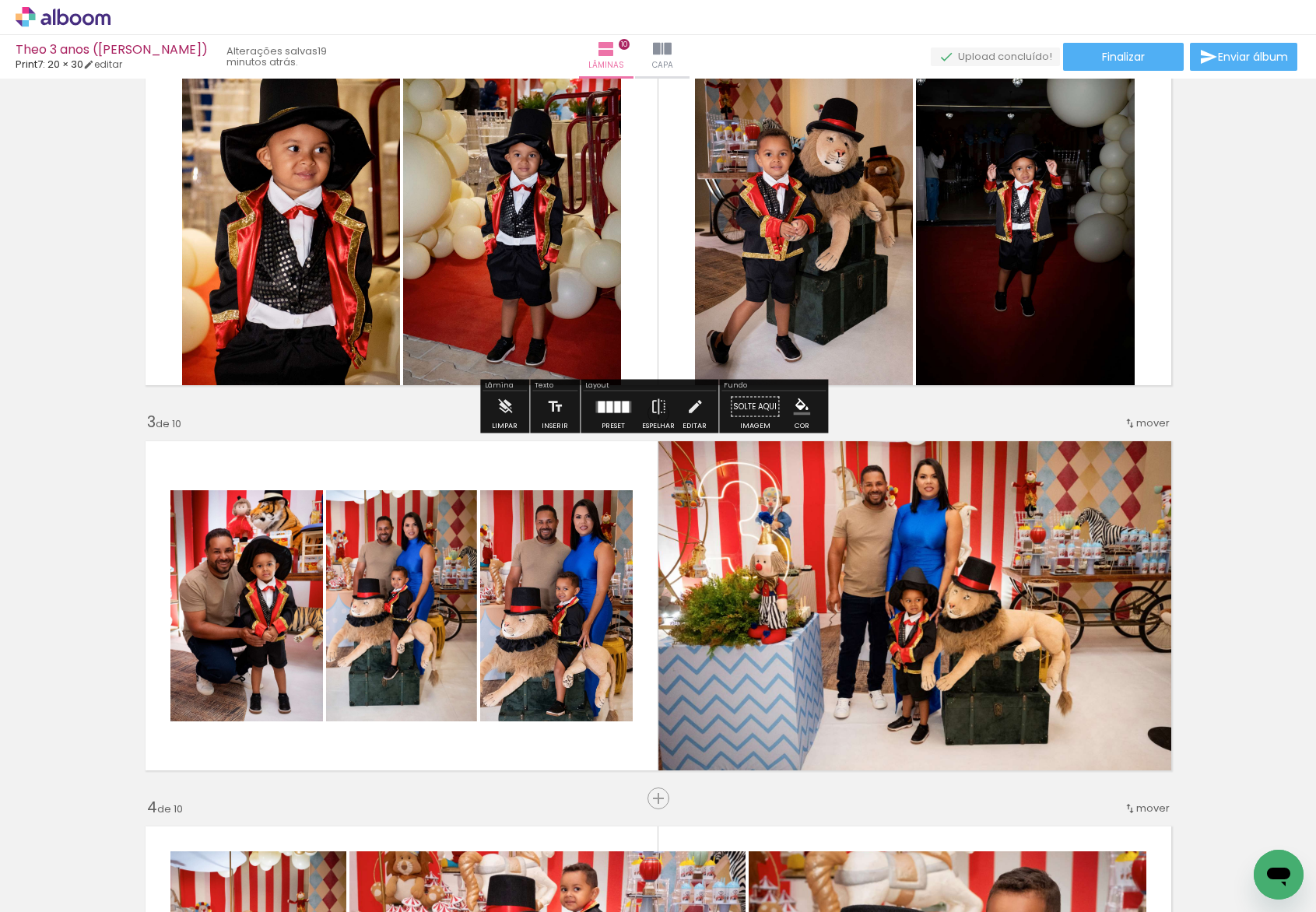
scroll to position [619, 0]
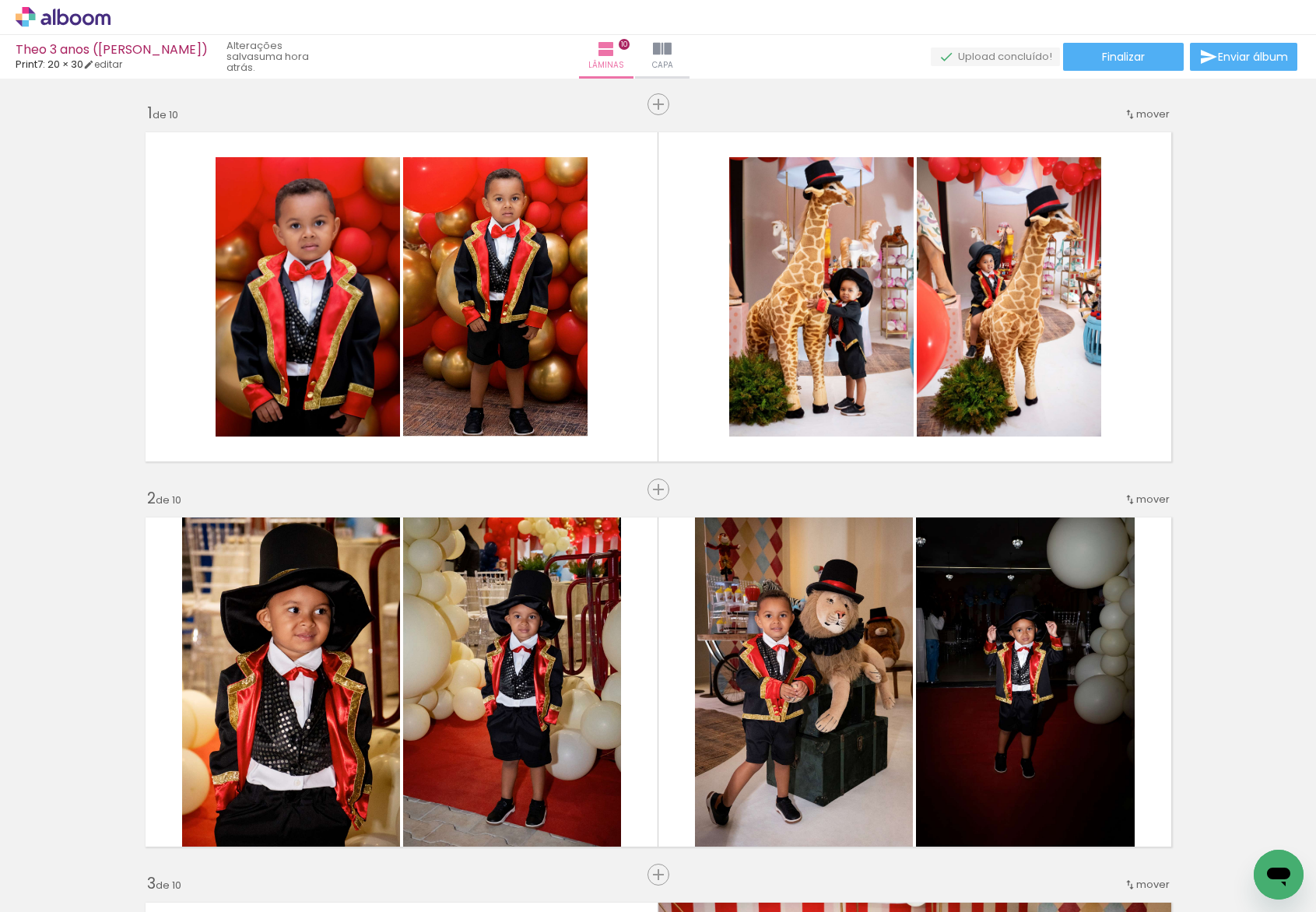
scroll to position [619, 0]
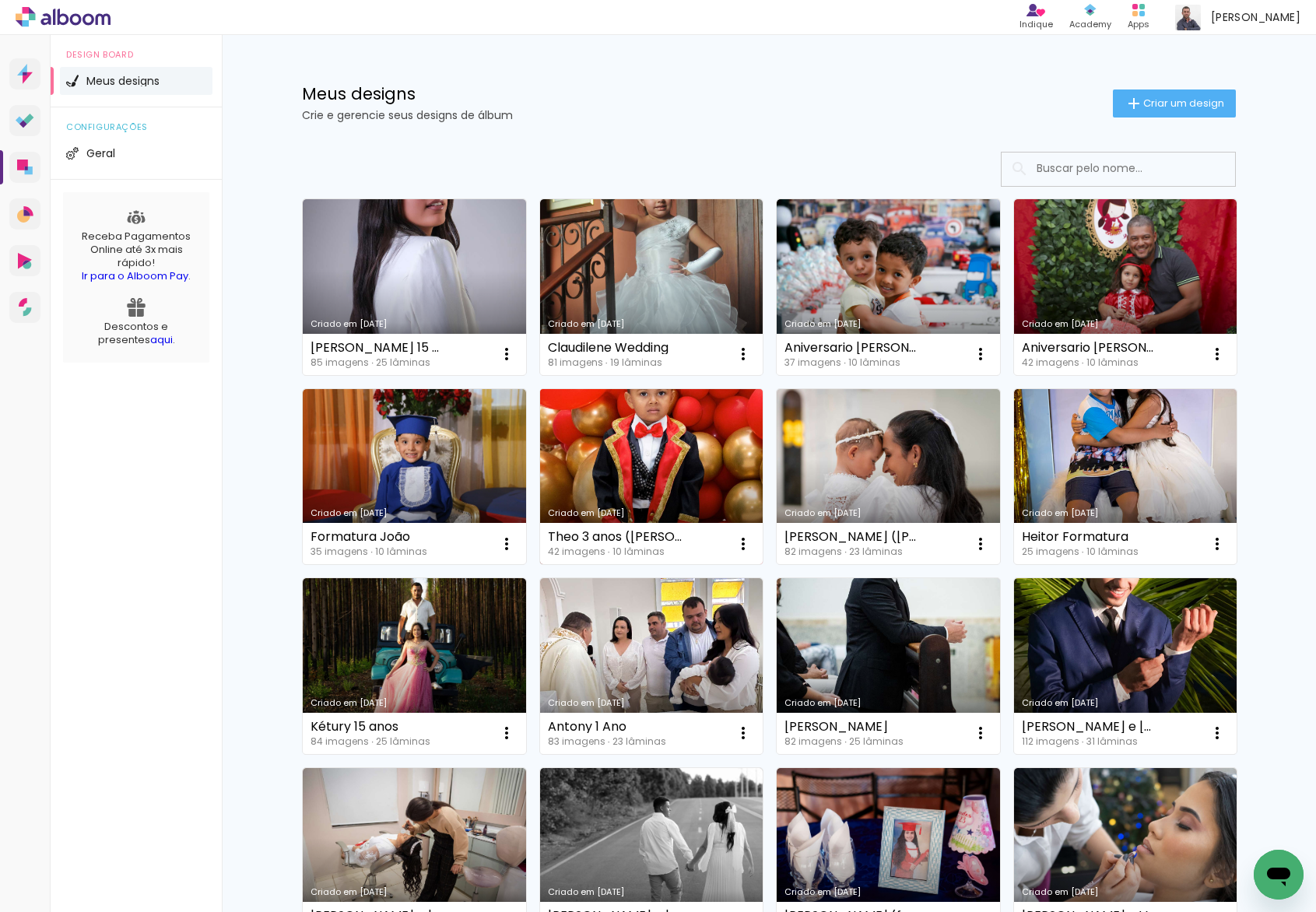
click at [722, 440] on link "Criado em [DATE]" at bounding box center [652, 477] width 223 height 176
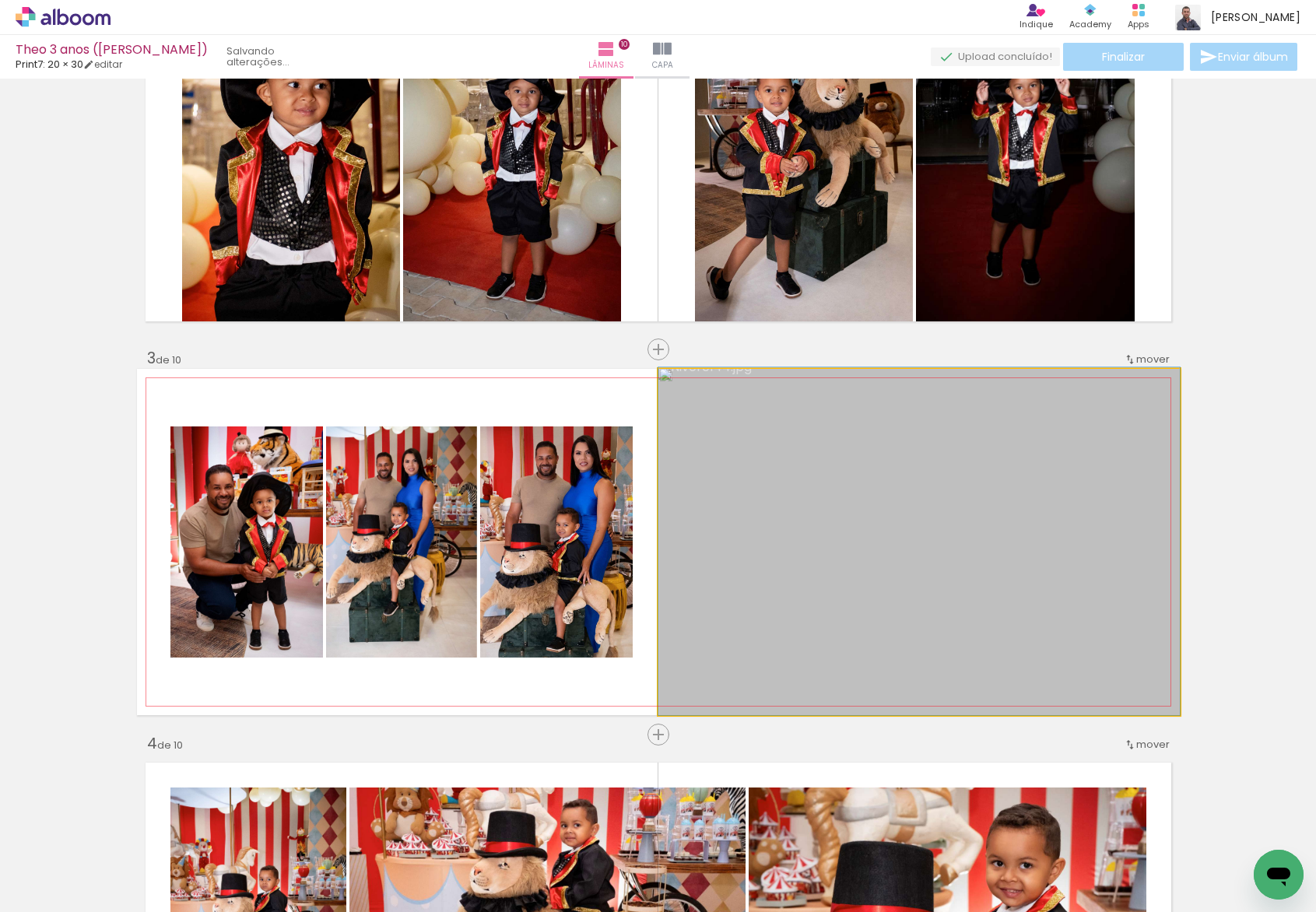
drag, startPoint x: 927, startPoint y: 541, endPoint x: 915, endPoint y: 538, distance: 12.4
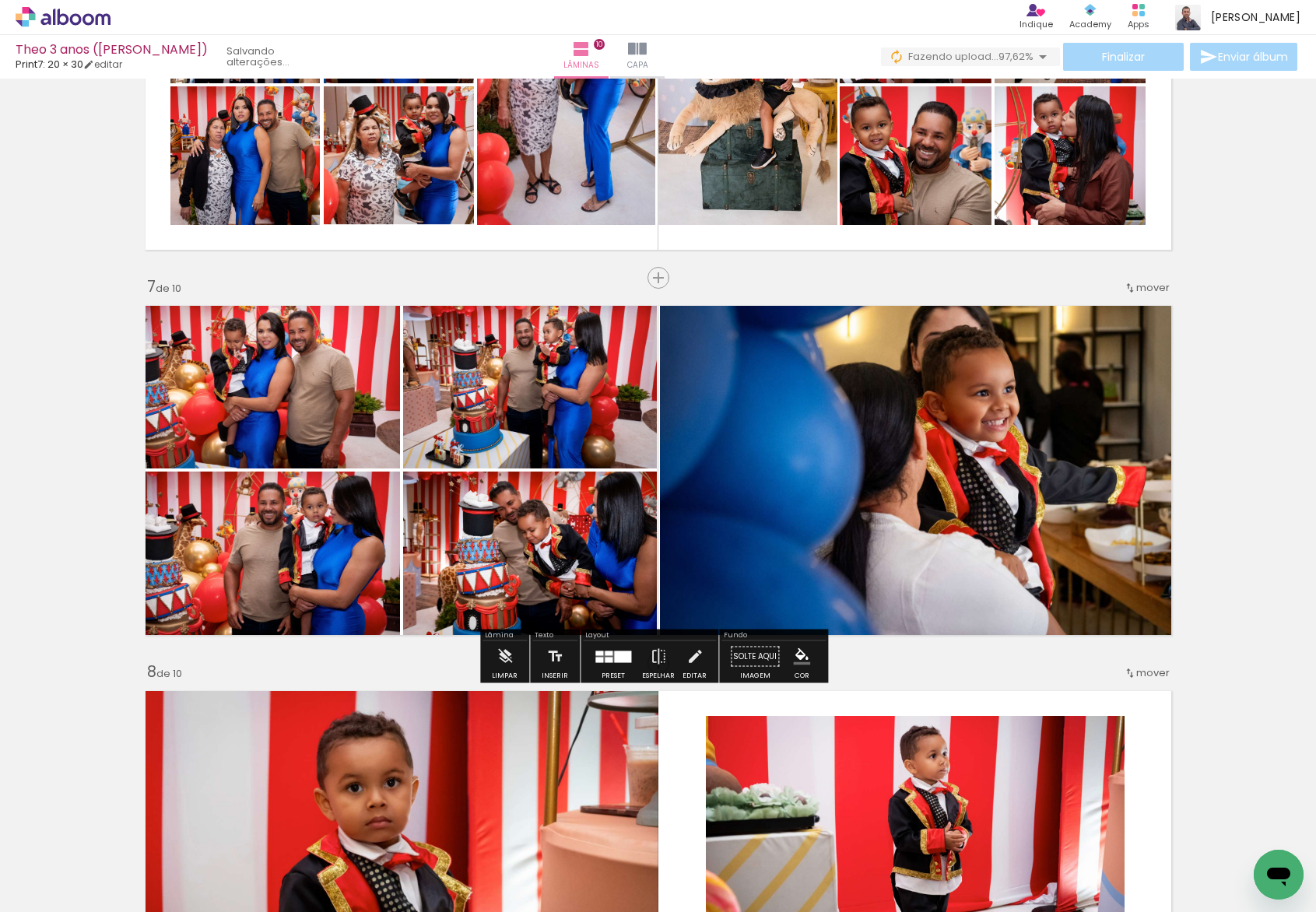
scroll to position [2147, 0]
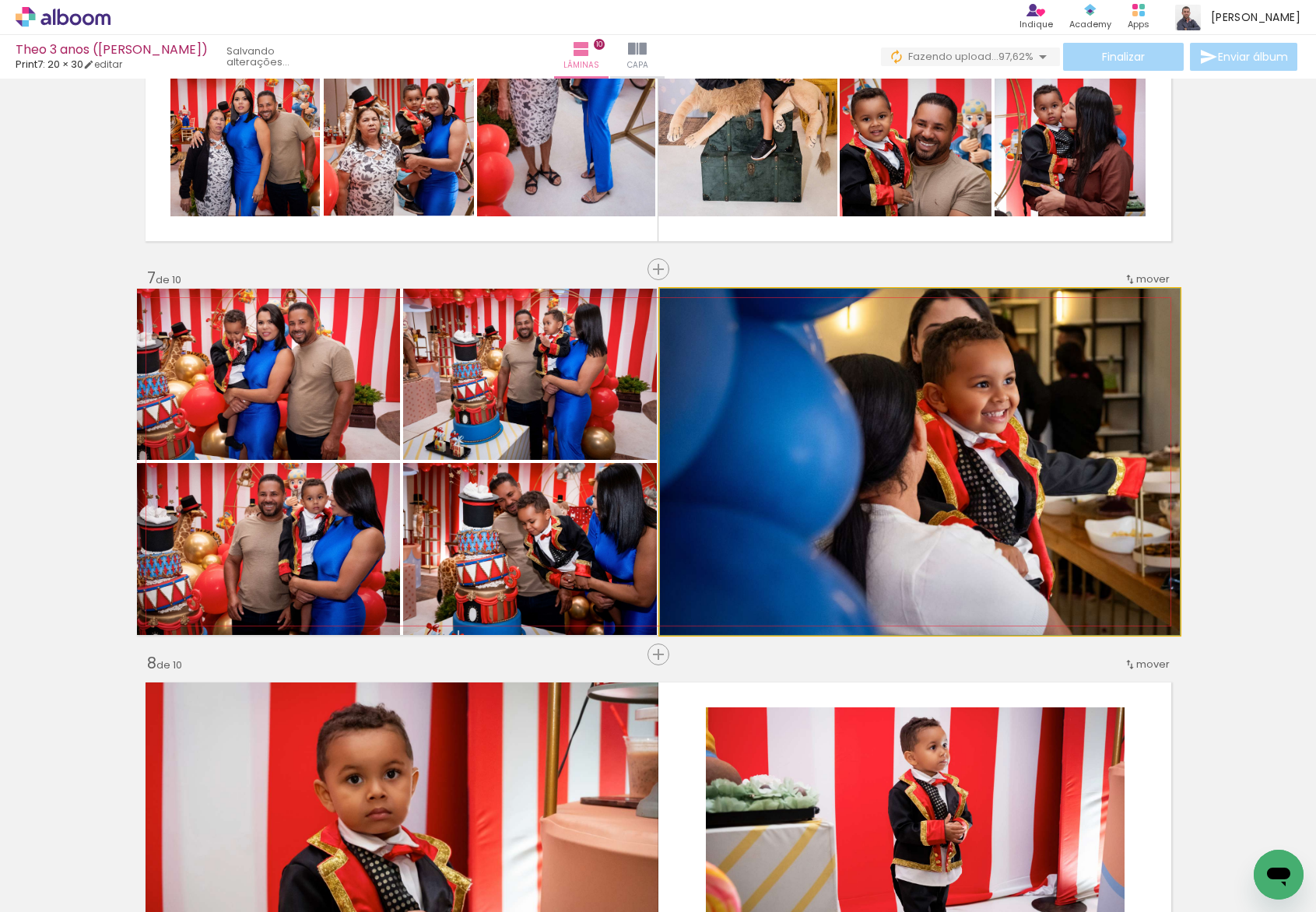
drag, startPoint x: 858, startPoint y: 559, endPoint x: 873, endPoint y: 559, distance: 15.0
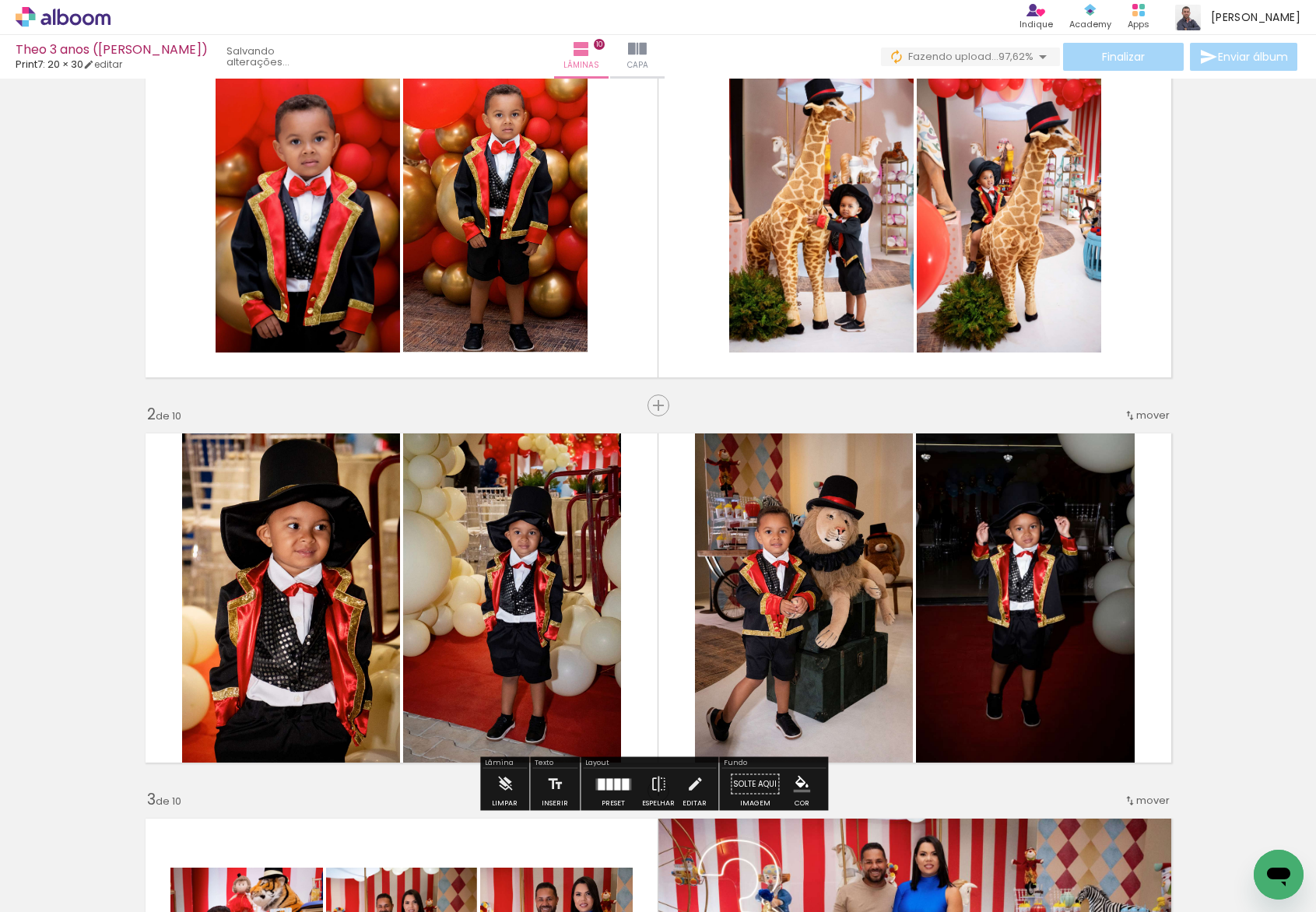
scroll to position [0, 0]
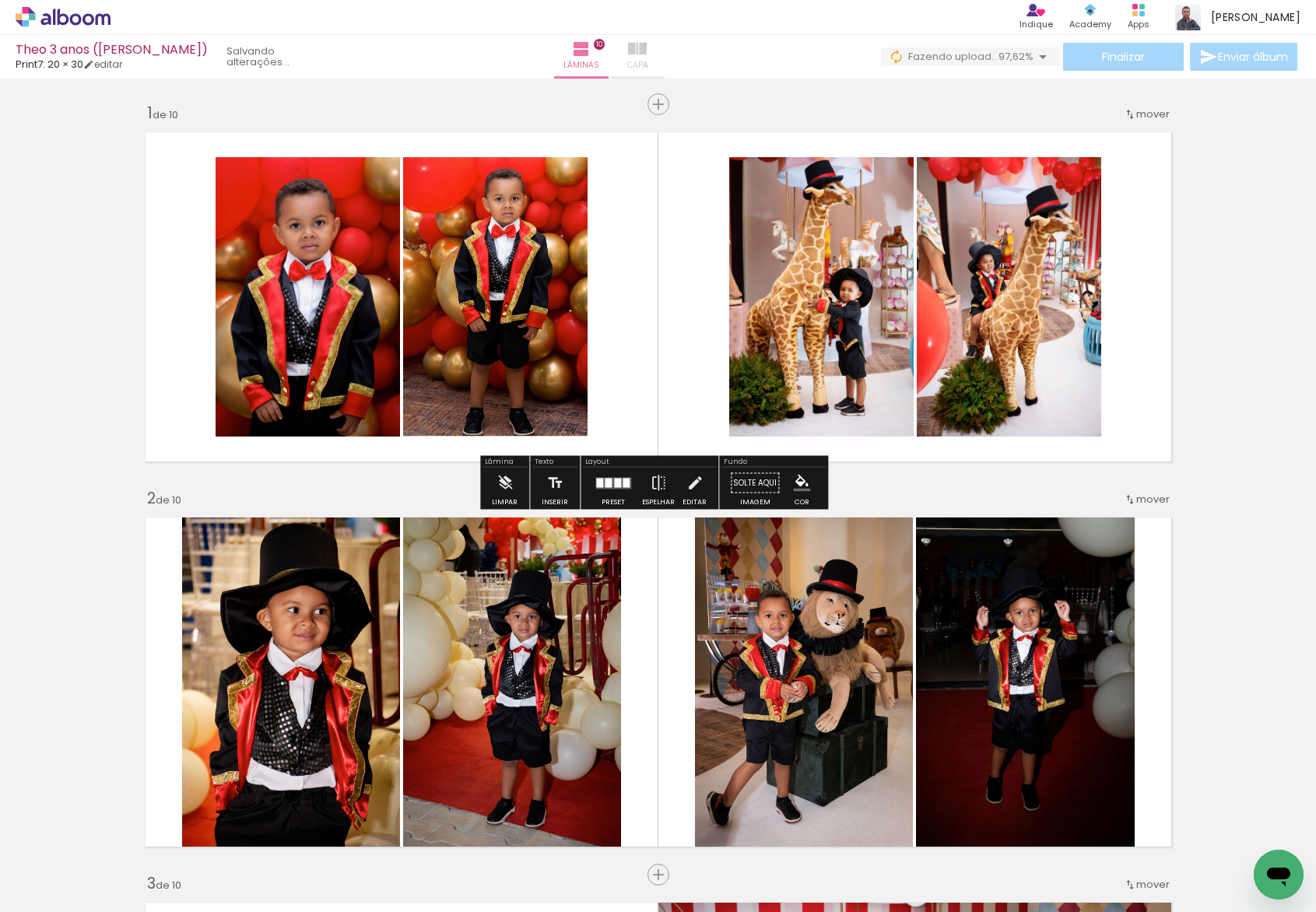
click at [665, 52] on paper-button "Capa" at bounding box center [637, 57] width 54 height 44
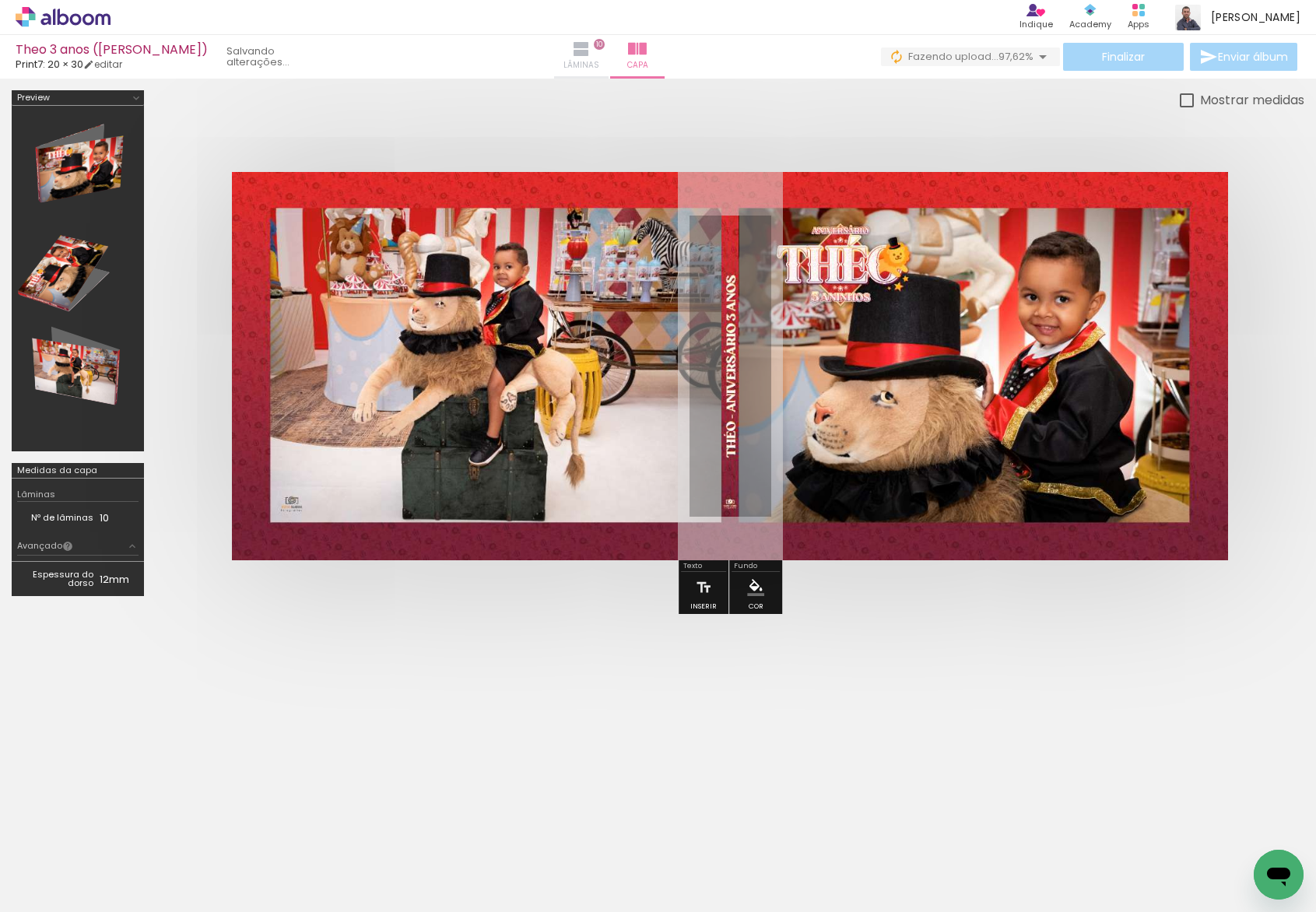
click at [599, 59] on span "Lâminas" at bounding box center [582, 65] width 36 height 14
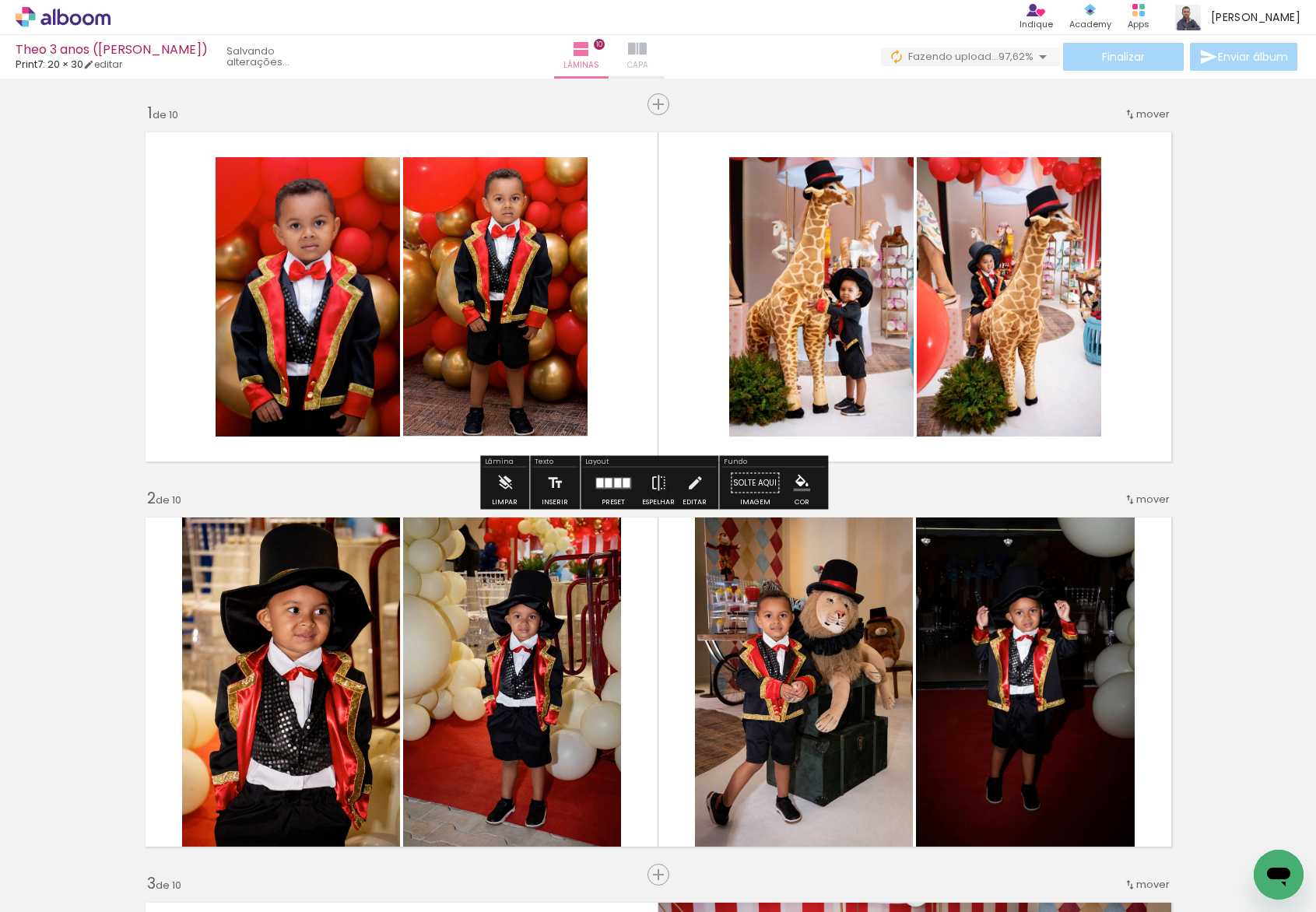
click at [665, 63] on paper-button "Capa" at bounding box center [637, 57] width 54 height 44
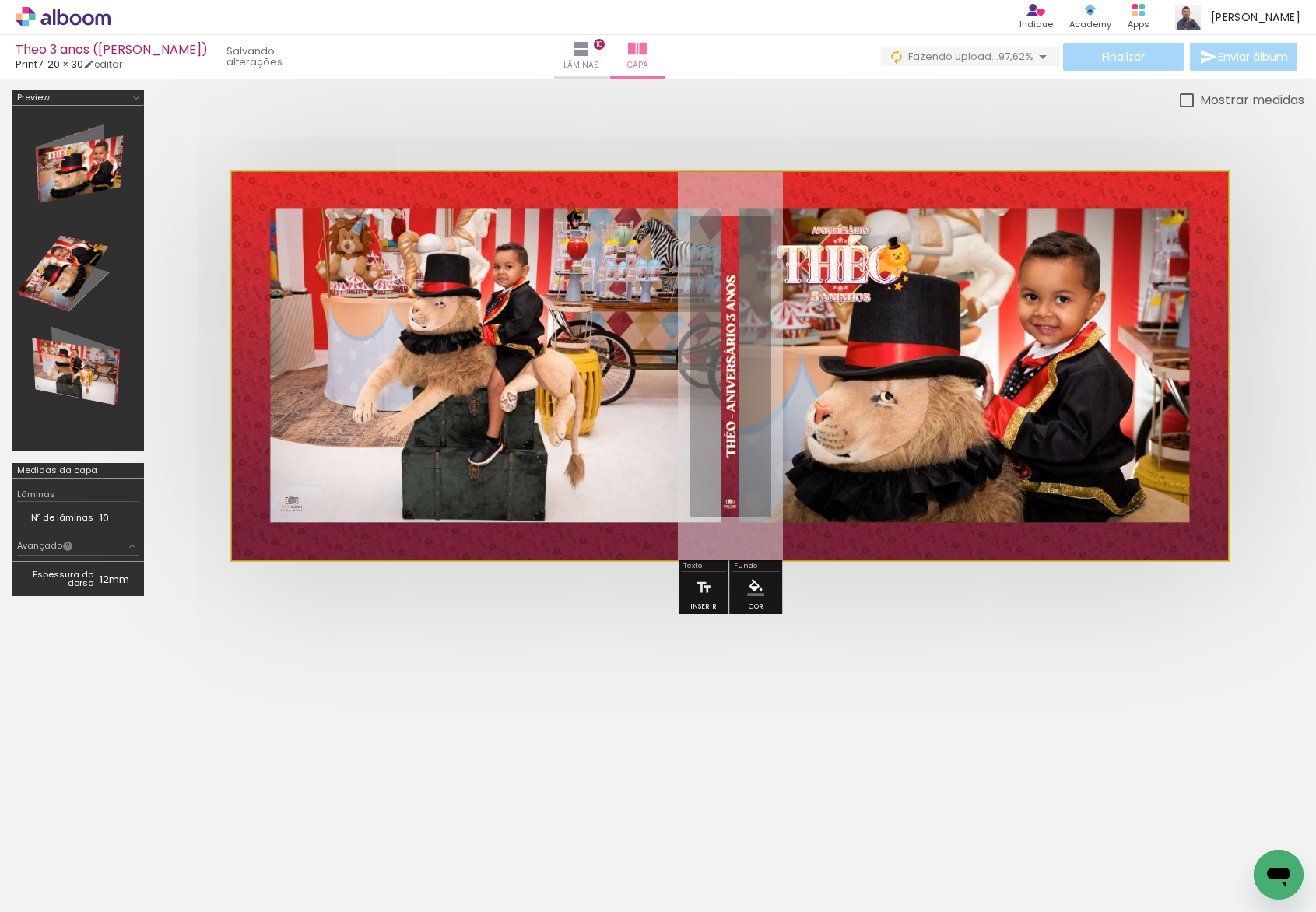
click at [816, 302] on quentale-photo at bounding box center [729, 365] width 996 height 389
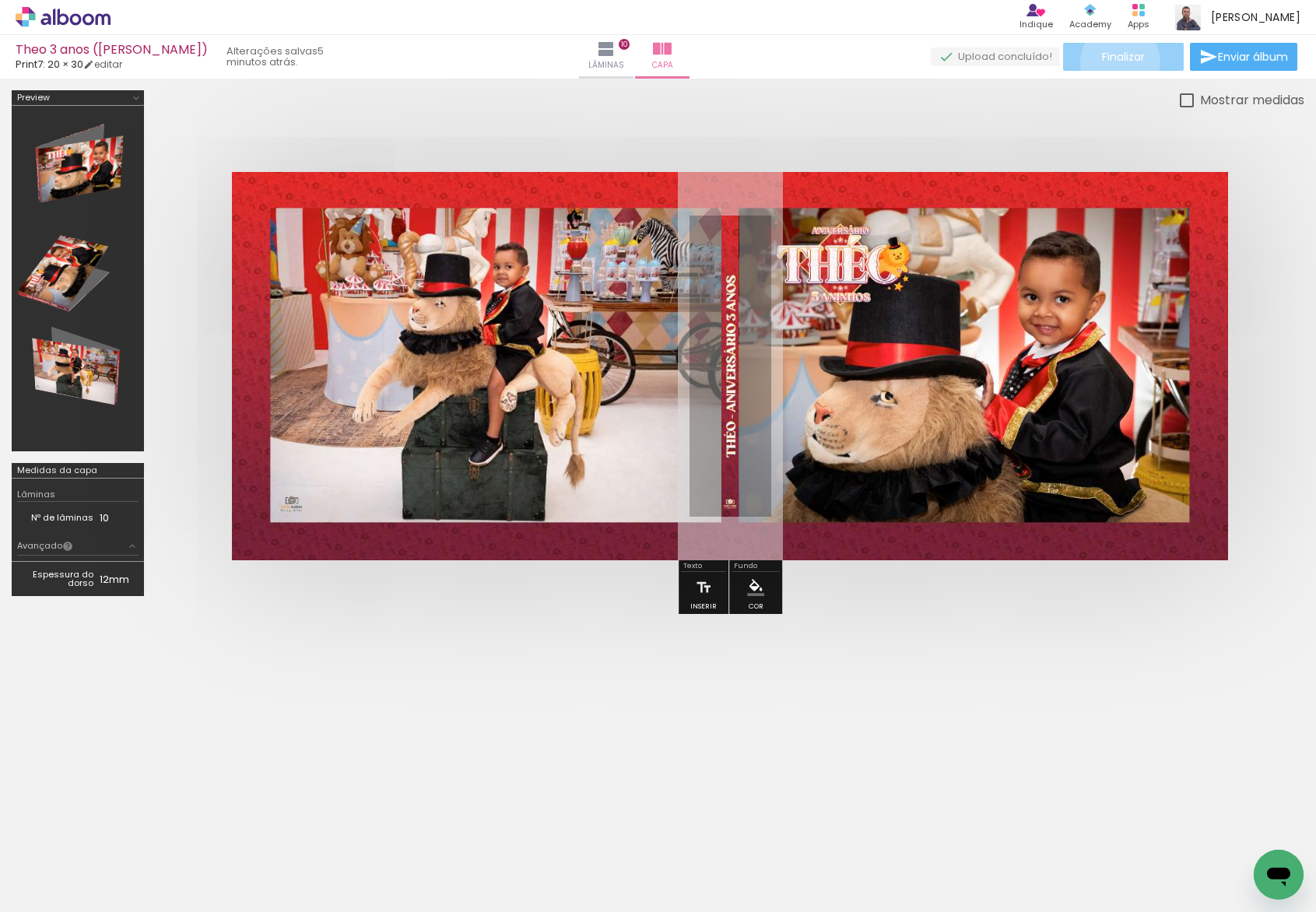
click at [1114, 62] on span "Finalizar" at bounding box center [1123, 57] width 43 height 11
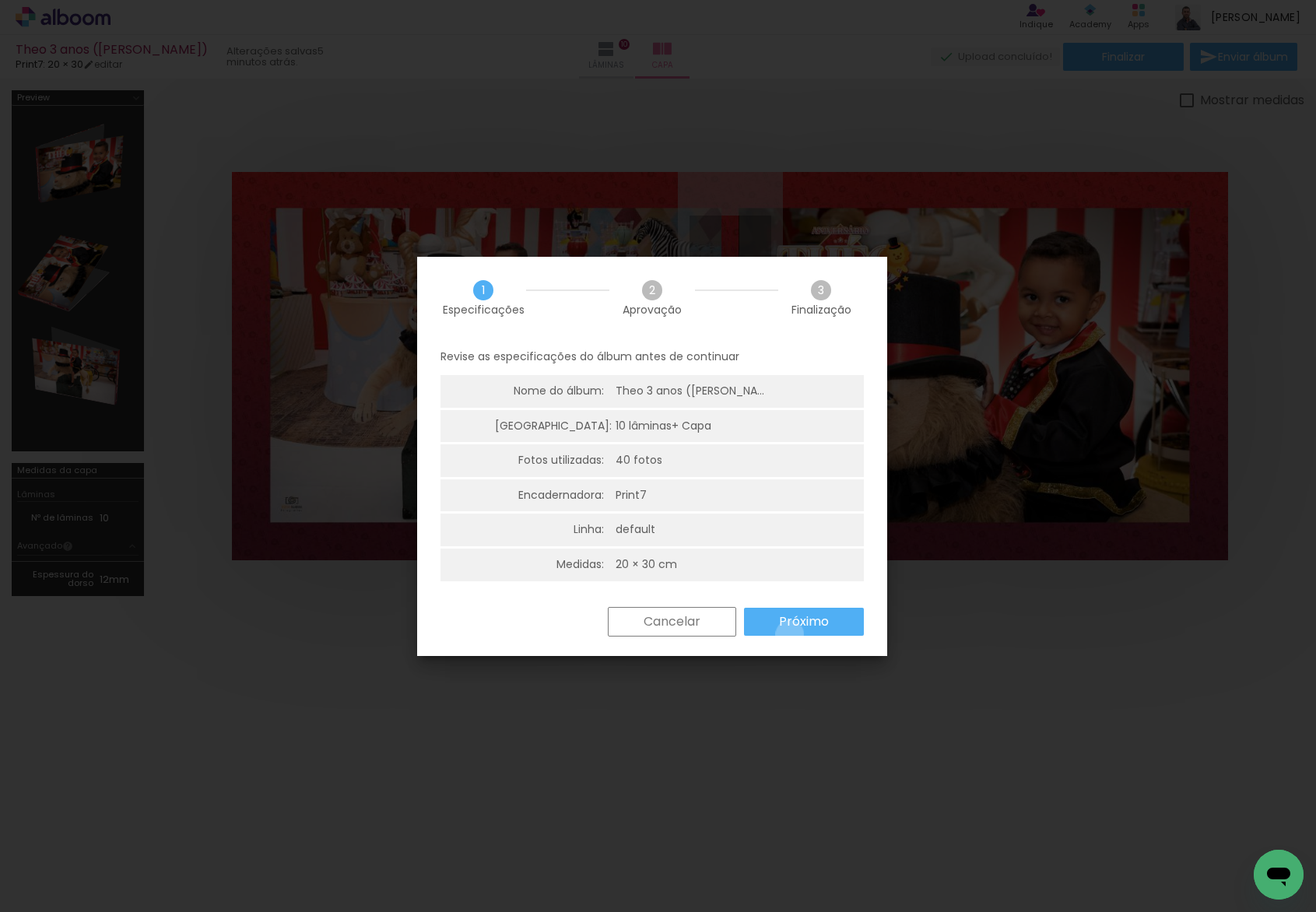
click at [790, 634] on paper-button "Próximo" at bounding box center [804, 621] width 120 height 28
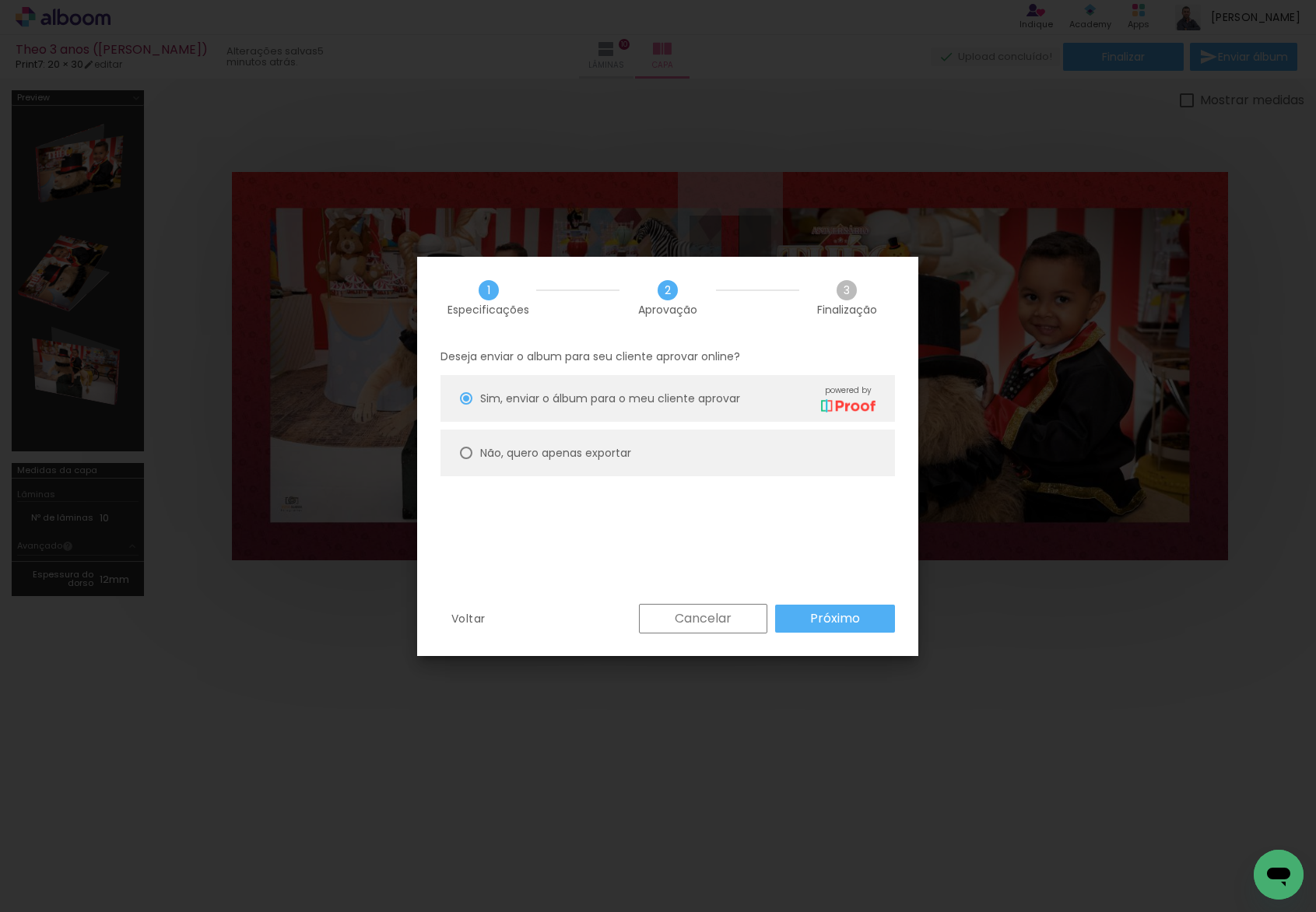
click at [651, 436] on paper-radio-button "Não, quero apenas exportar" at bounding box center [667, 453] width 455 height 46
type paper-radio-button "on"
click at [848, 637] on div "Voltar Cancelar Próximo" at bounding box center [667, 631] width 501 height 53
click at [845, 629] on paper-button "Próximo" at bounding box center [835, 619] width 120 height 28
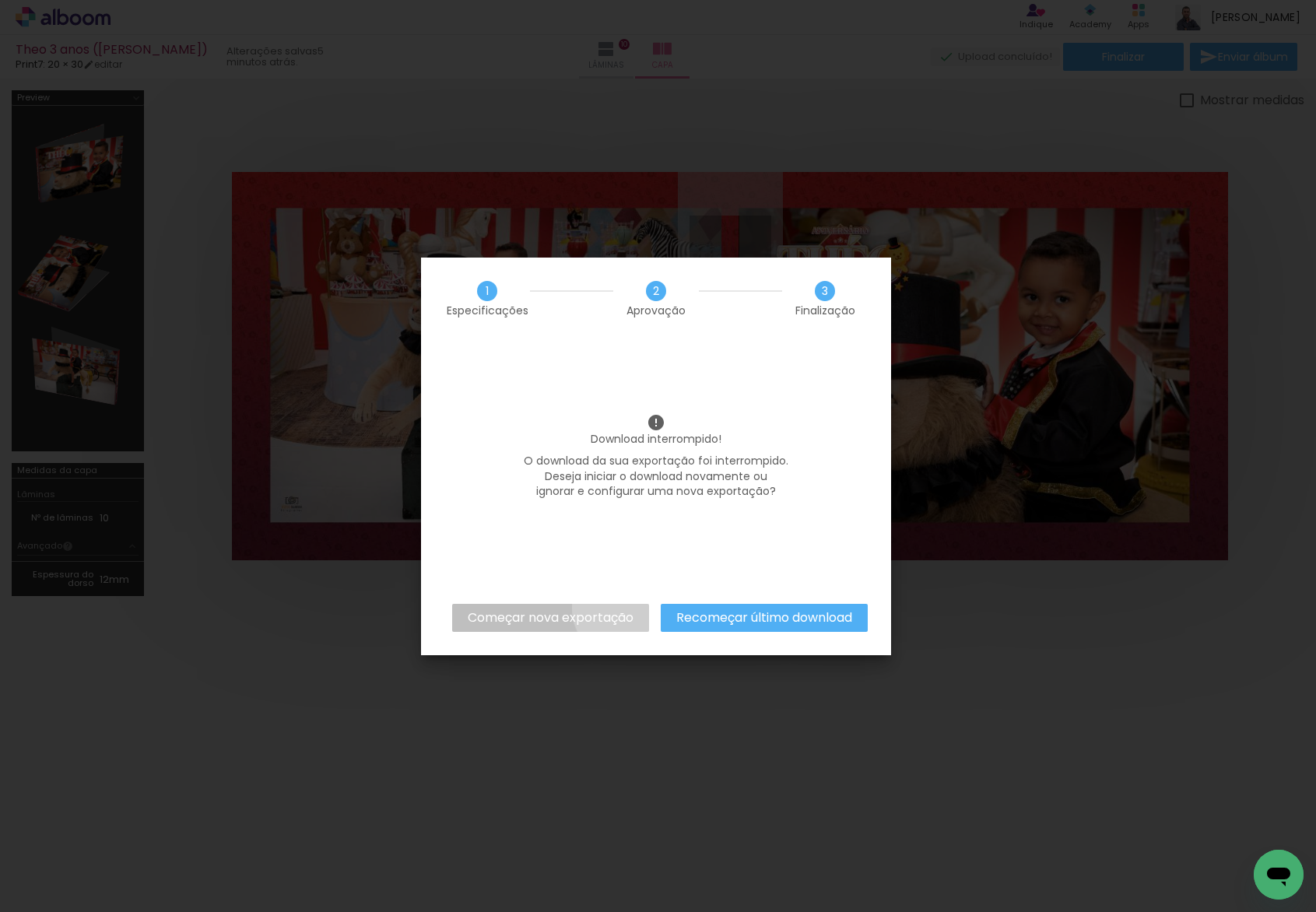
click at [626, 607] on paper-button "Começar nova exportação" at bounding box center [550, 618] width 196 height 28
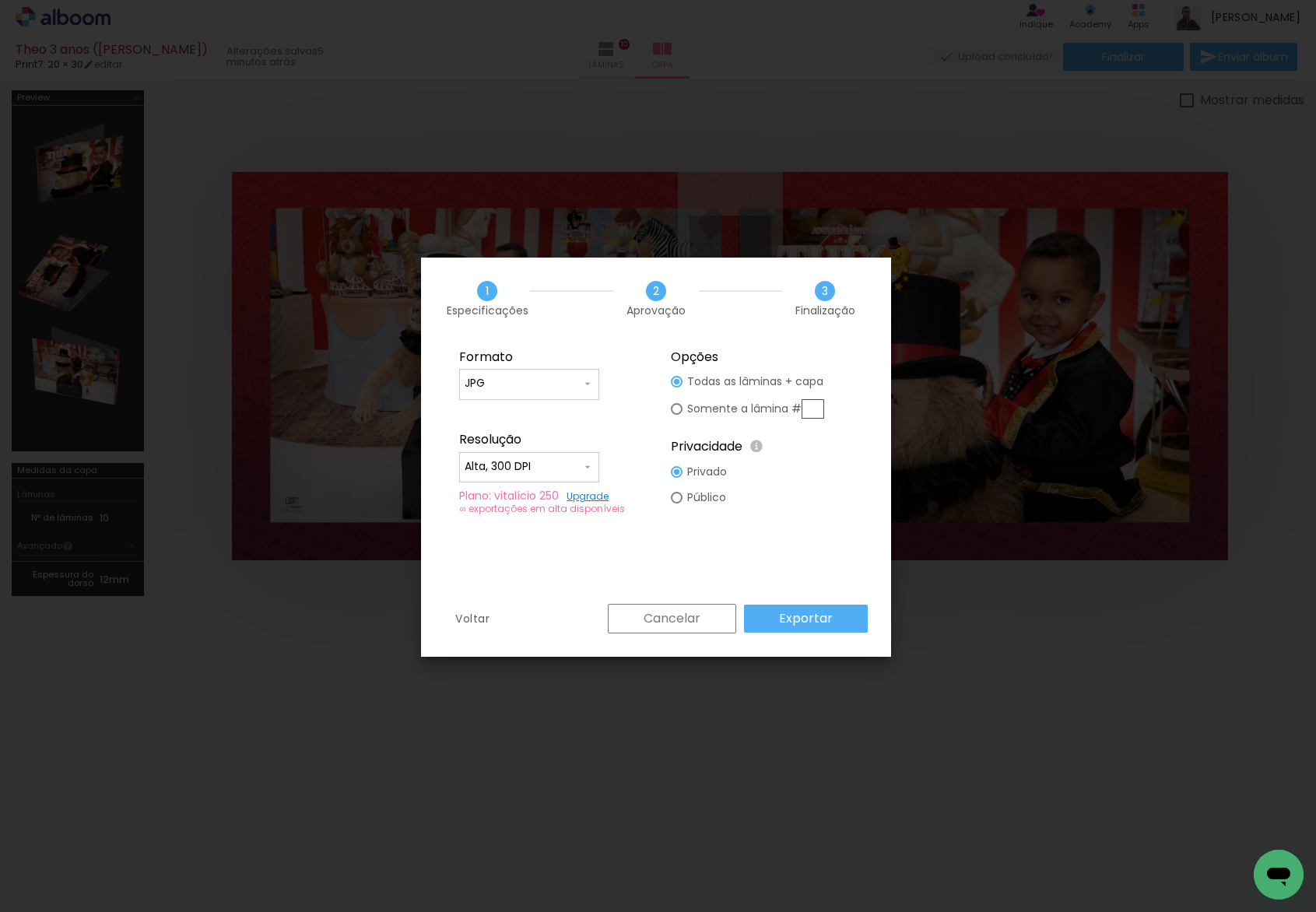
click at [0, 0] on slot "Exportar" at bounding box center [0, 0] width 0 height 0
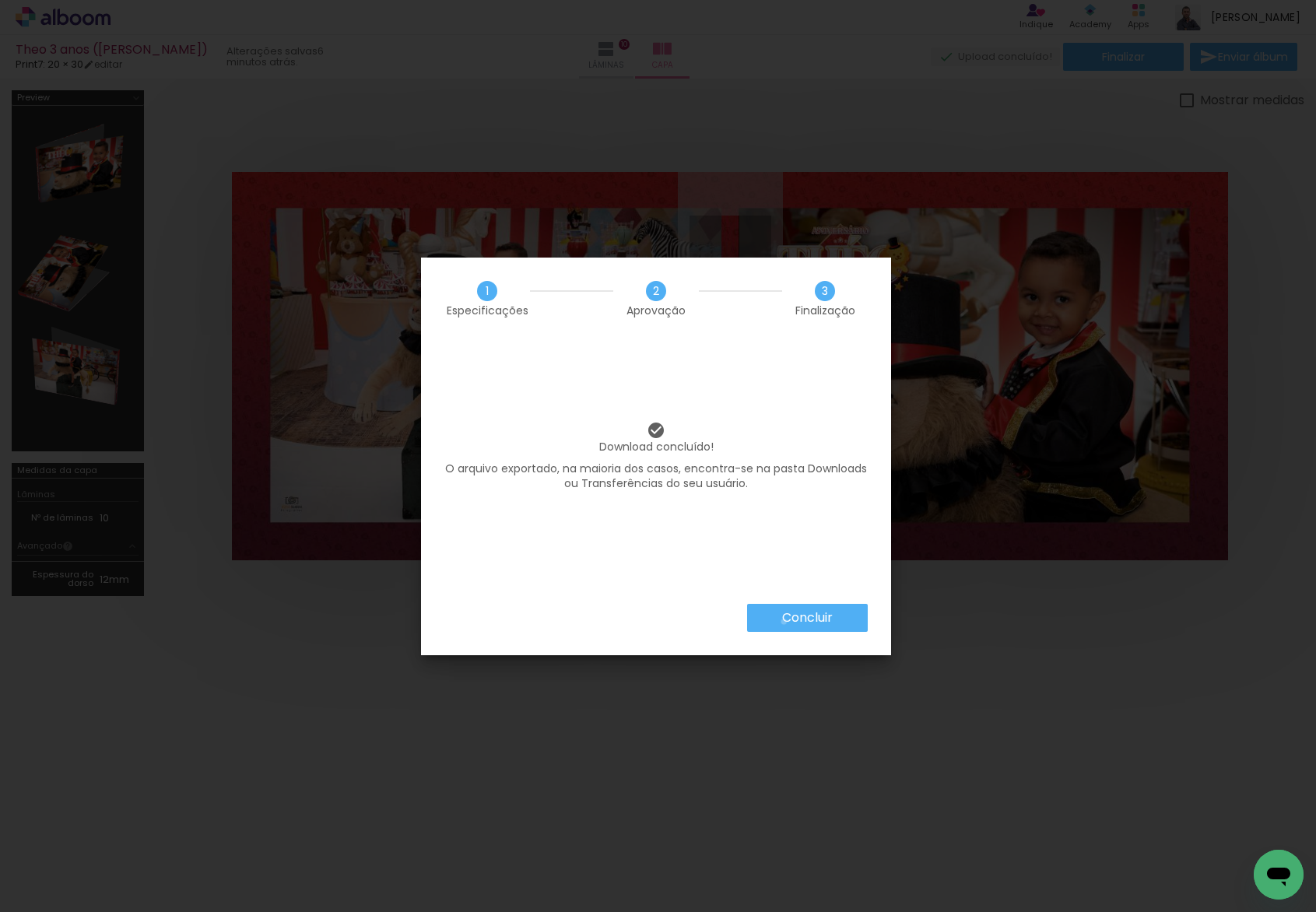
click at [0, 0] on slot "Concluir" at bounding box center [0, 0] width 0 height 0
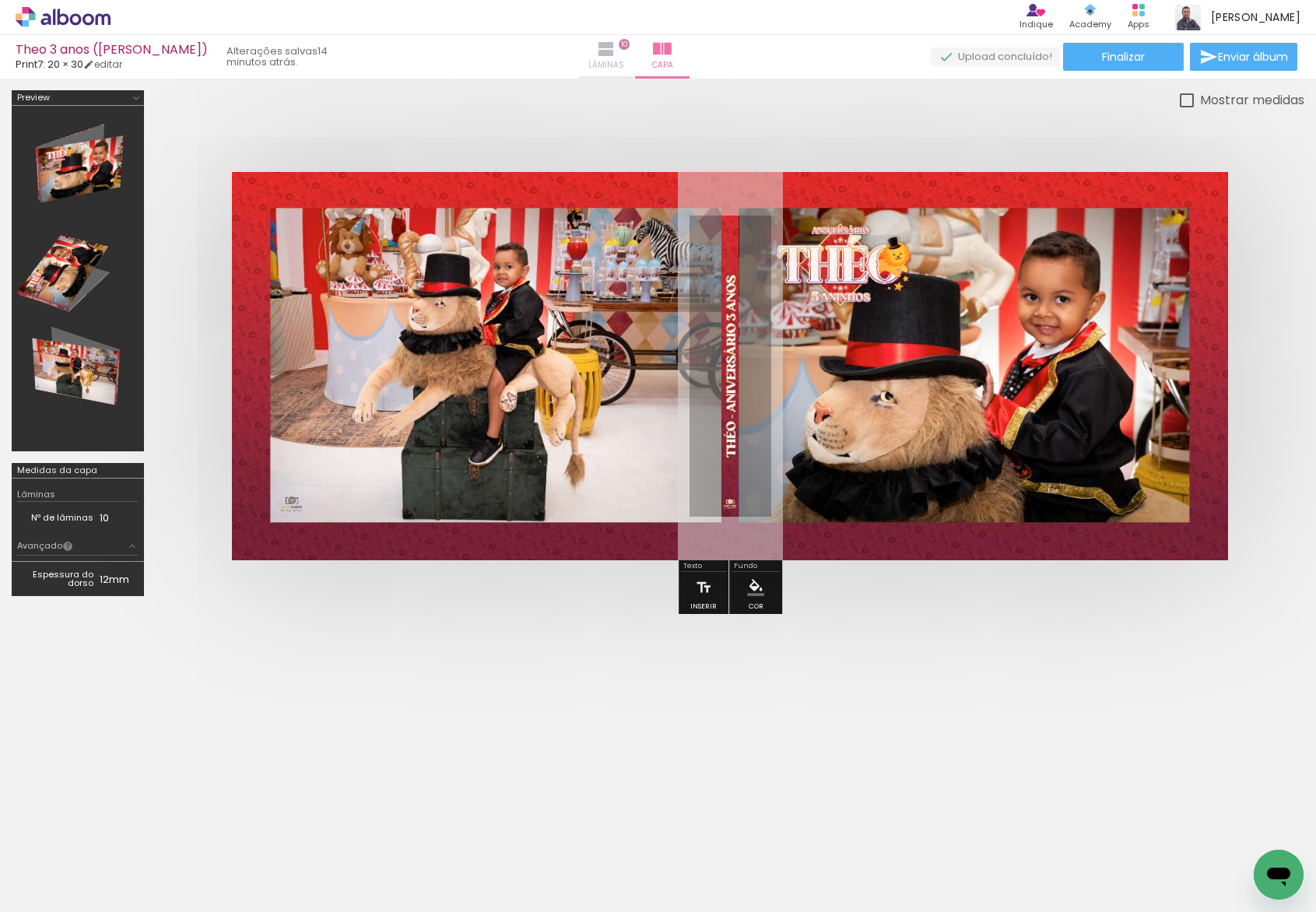
click at [616, 45] on iron-icon at bounding box center [607, 49] width 19 height 19
